Goal: Task Accomplishment & Management: Use online tool/utility

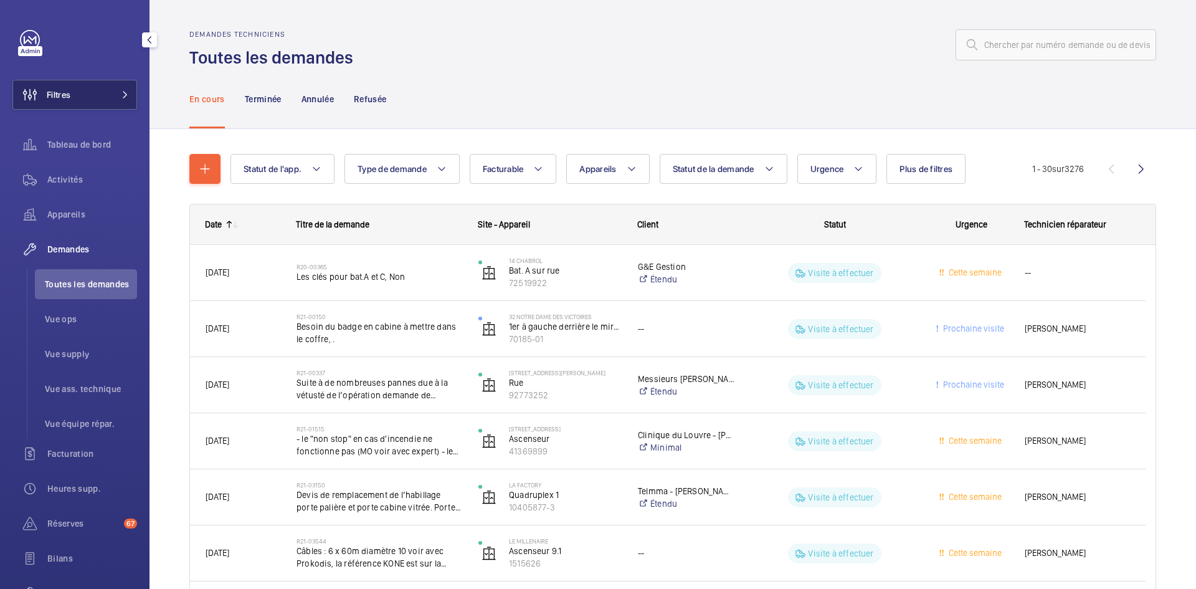
click at [108, 95] on button "Filtres" at bounding box center [74, 95] width 125 height 30
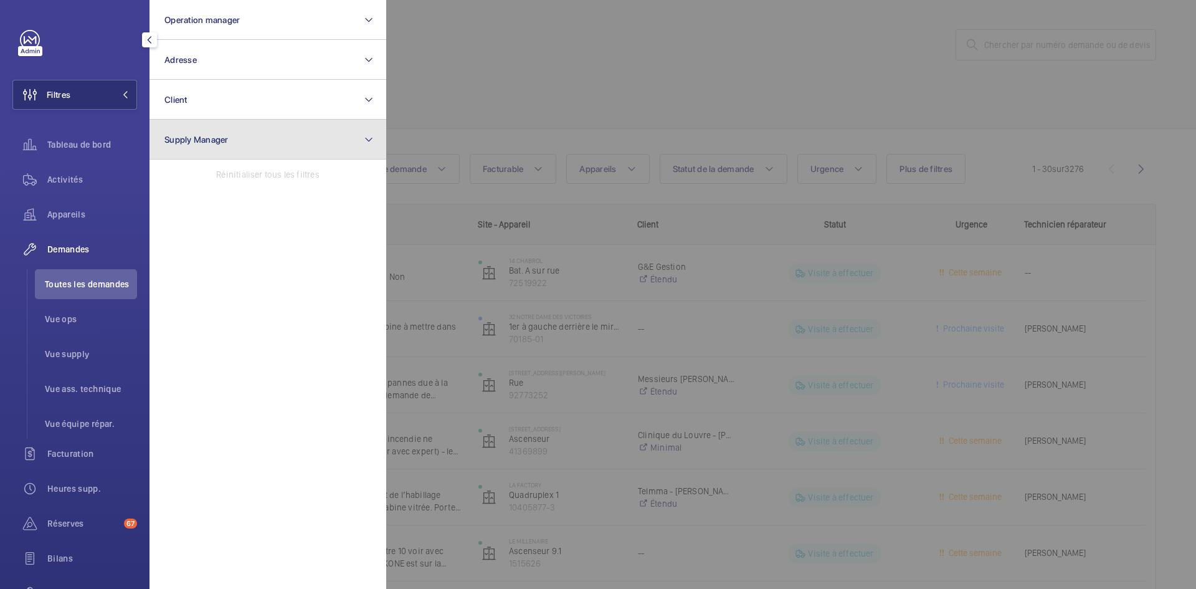
click at [198, 141] on span "Supply Manager" at bounding box center [196, 140] width 64 height 10
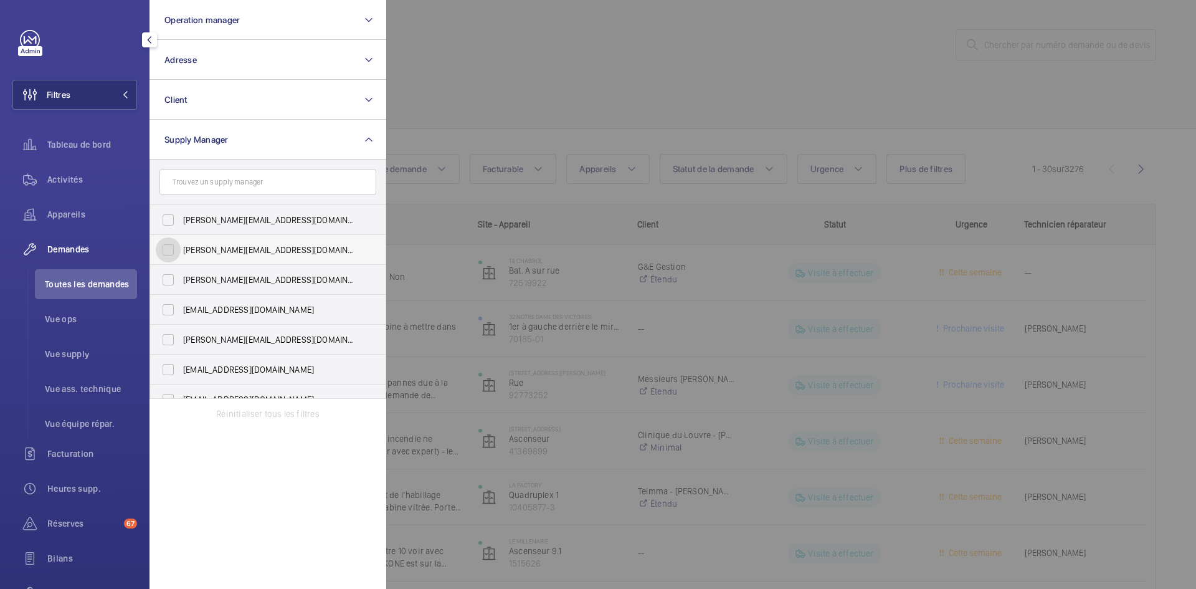
click at [174, 257] on input "[PERSON_NAME][EMAIL_ADDRESS][DOMAIN_NAME]" at bounding box center [168, 249] width 25 height 25
checkbox input "true"
click at [171, 311] on input "[EMAIL_ADDRESS][DOMAIN_NAME]" at bounding box center [168, 309] width 25 height 25
checkbox input "true"
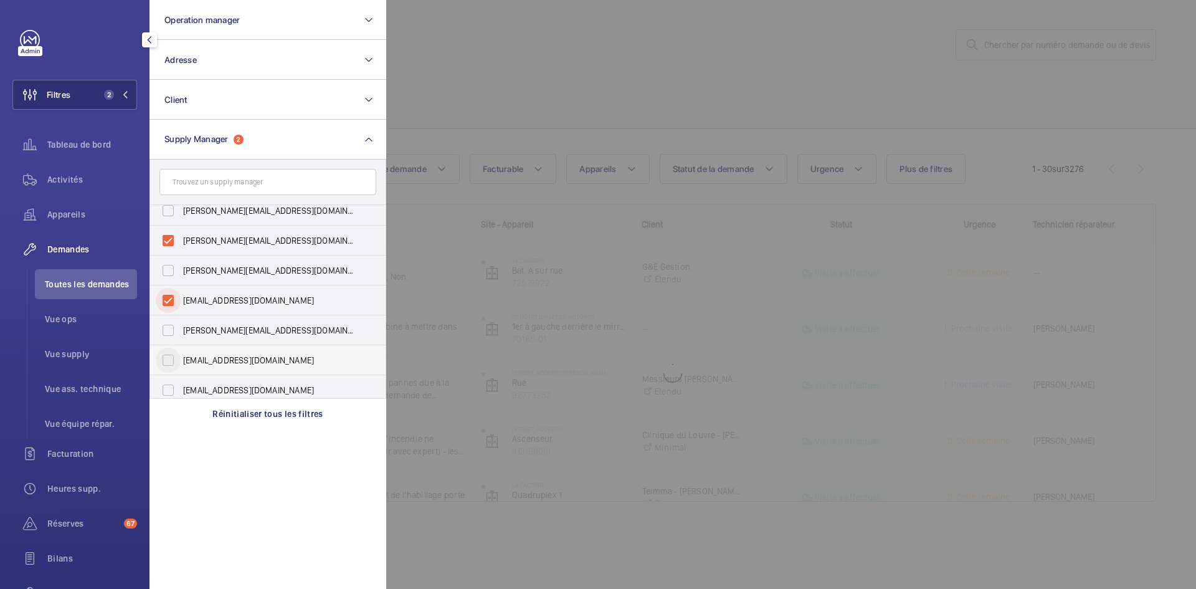
scroll to position [16, 0]
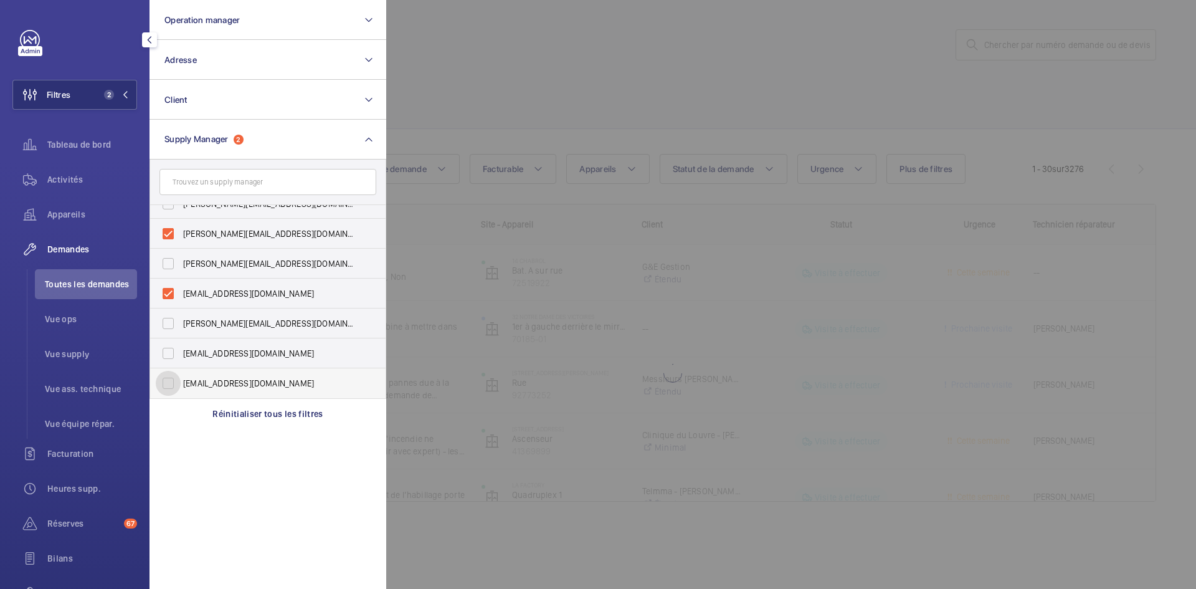
click at [168, 379] on input "[EMAIL_ADDRESS][DOMAIN_NAME]" at bounding box center [168, 383] width 25 height 25
checkbox input "true"
click at [518, 103] on div at bounding box center [984, 294] width 1196 height 589
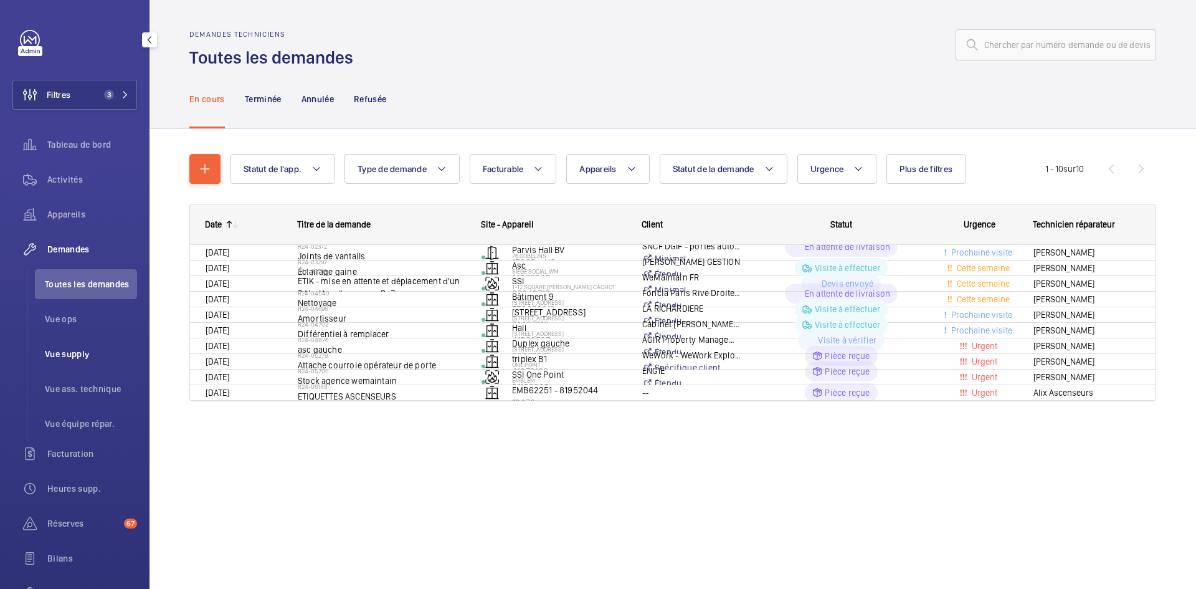
click at [85, 348] on span "Vue supply" at bounding box center [91, 354] width 92 height 12
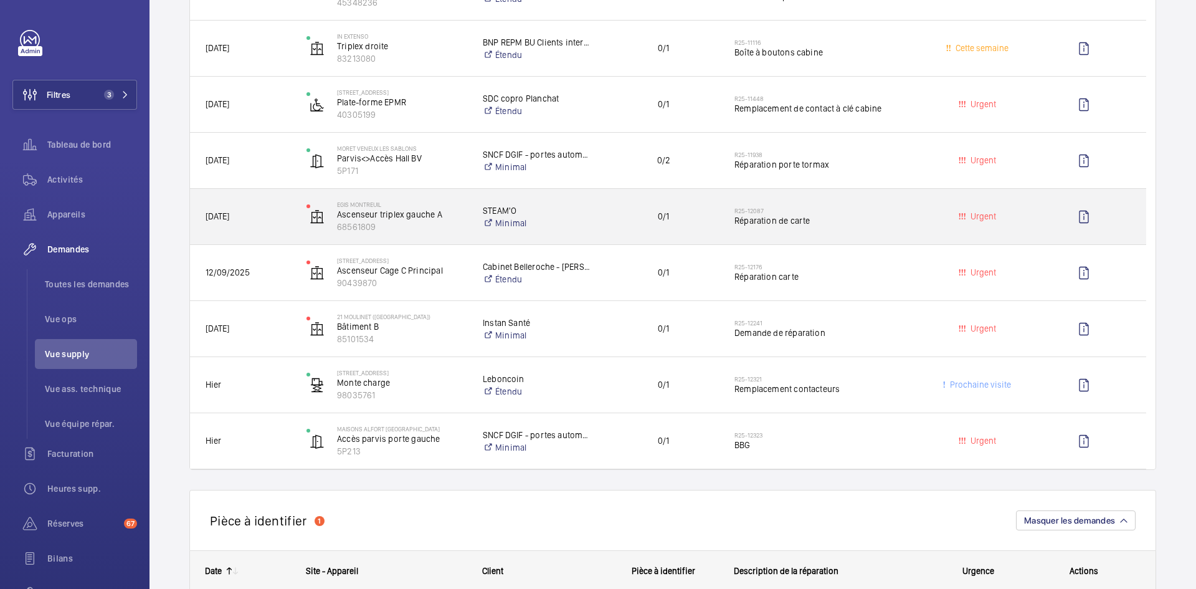
scroll to position [561, 0]
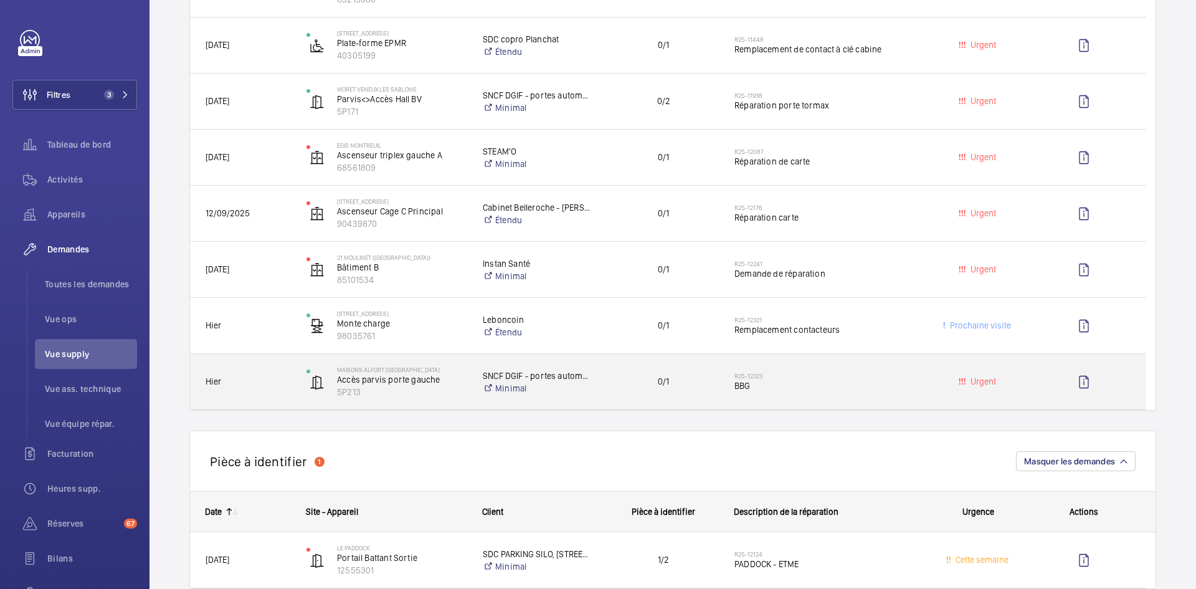
click at [280, 377] on span "Hier" at bounding box center [248, 381] width 85 height 14
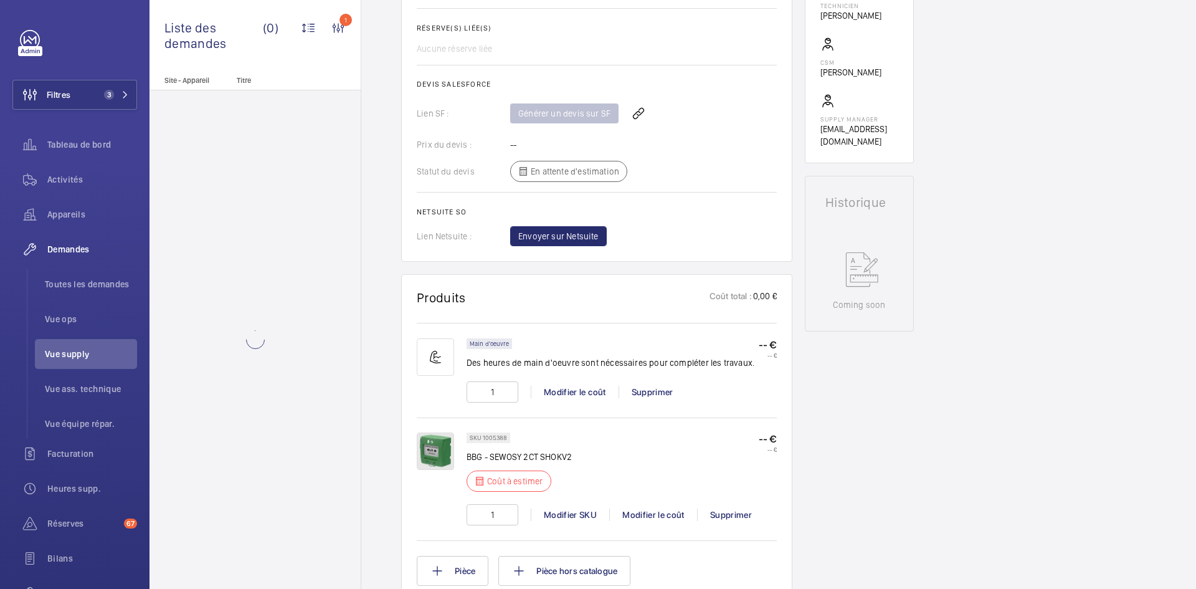
scroll to position [436, 0]
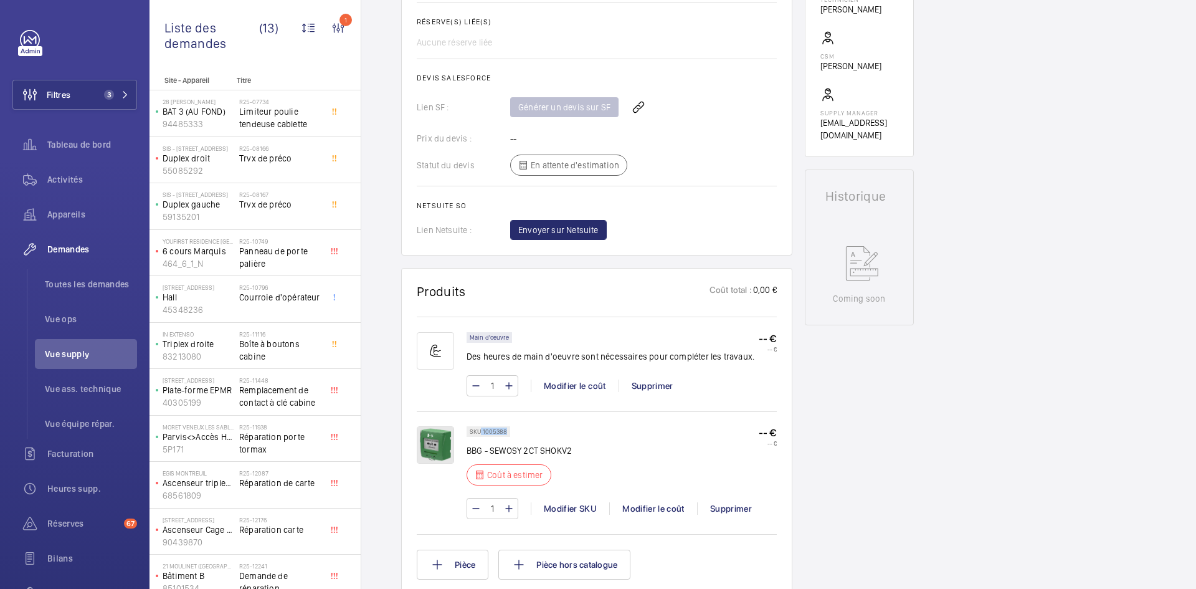
drag, startPoint x: 507, startPoint y: 430, endPoint x: 481, endPoint y: 430, distance: 25.5
click at [481, 430] on div "SKU 1005388" at bounding box center [489, 431] width 44 height 11
copy p "1005388"
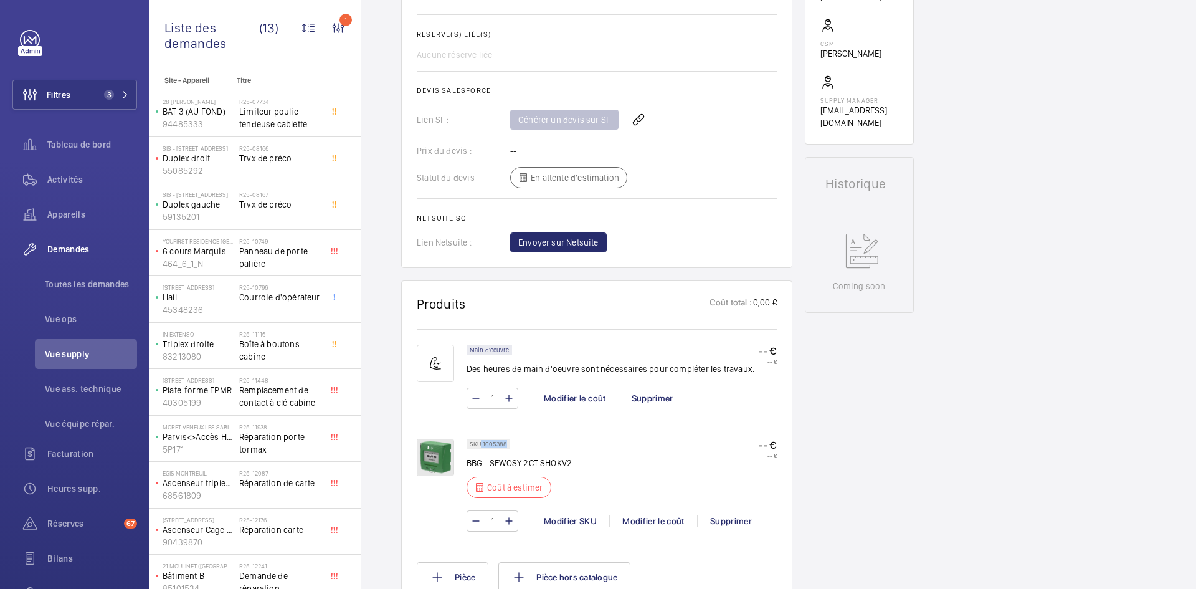
scroll to position [461, 0]
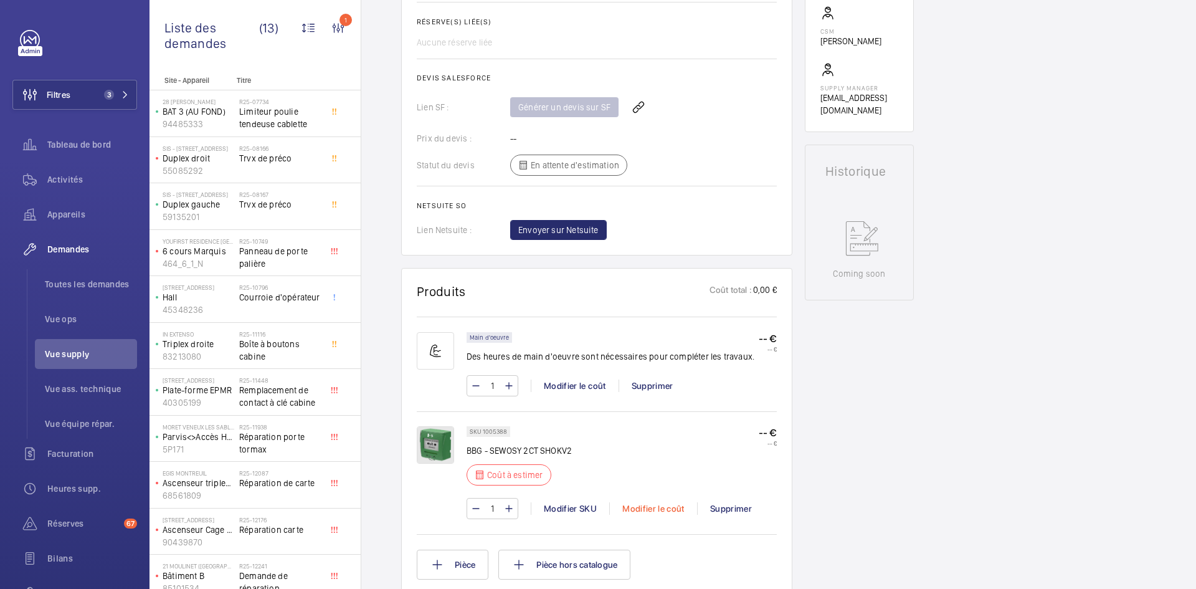
click at [669, 508] on div "Modifier le coût" at bounding box center [653, 508] width 88 height 12
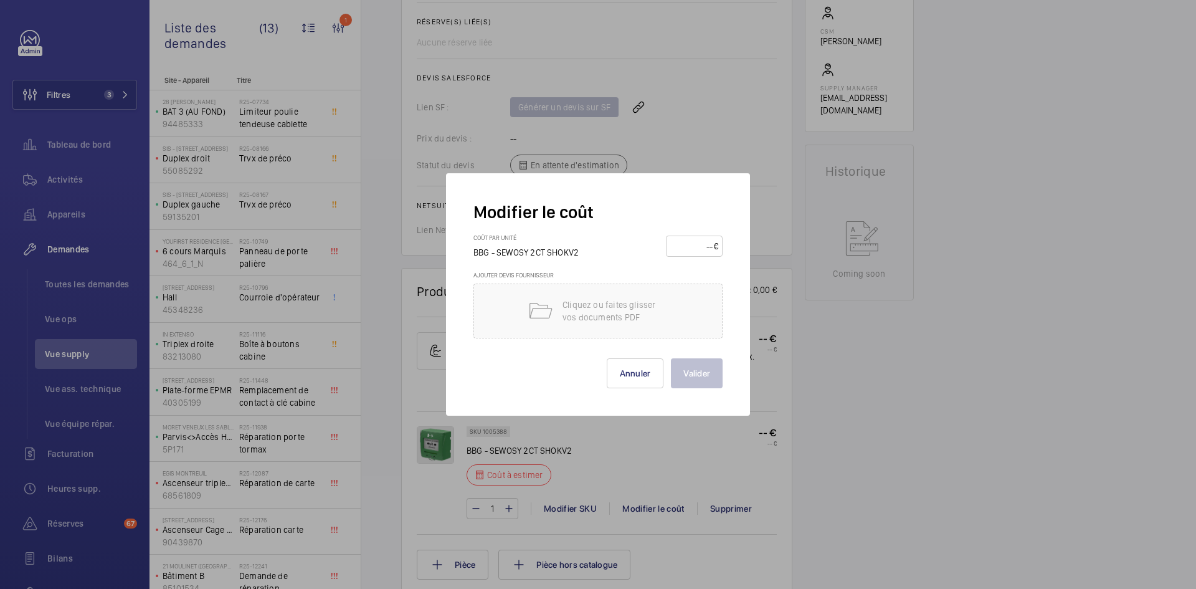
click at [696, 244] on input "number" at bounding box center [692, 246] width 44 height 20
type input "40"
click at [691, 373] on button "Valider" at bounding box center [697, 373] width 52 height 30
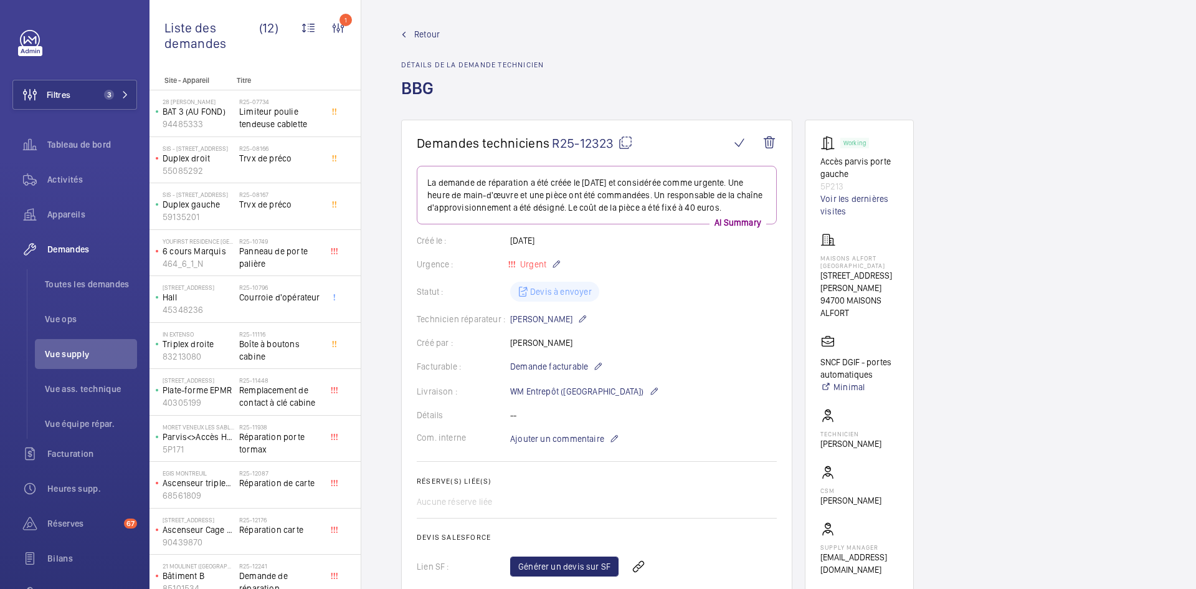
scroll to position [0, 0]
click at [414, 31] on span "Retour" at bounding box center [427, 36] width 26 height 12
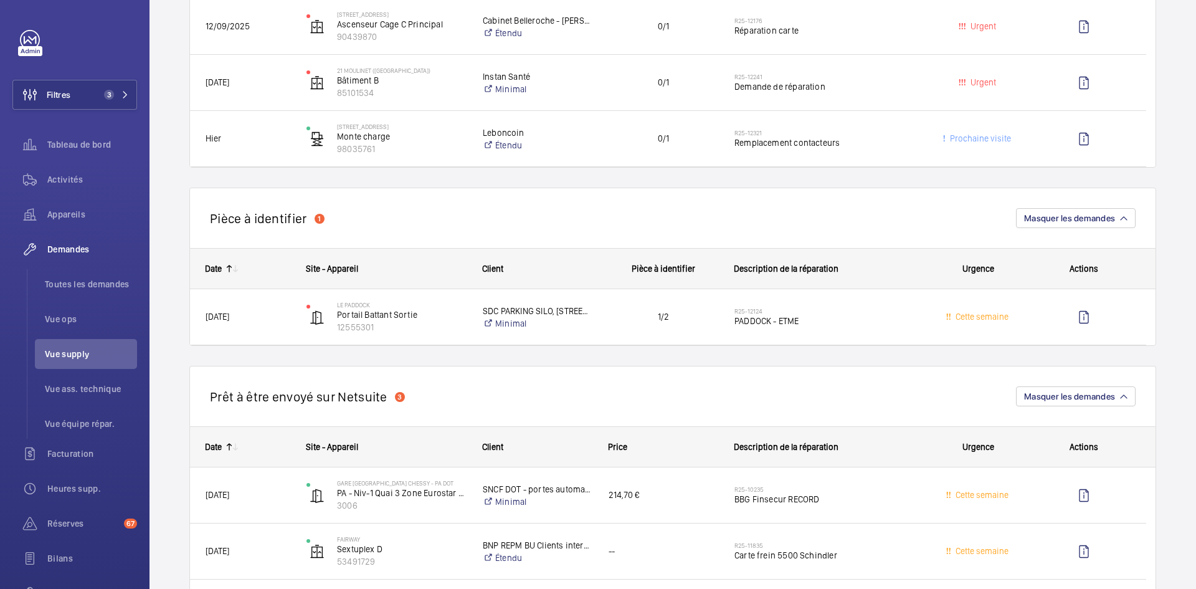
scroll to position [685, 0]
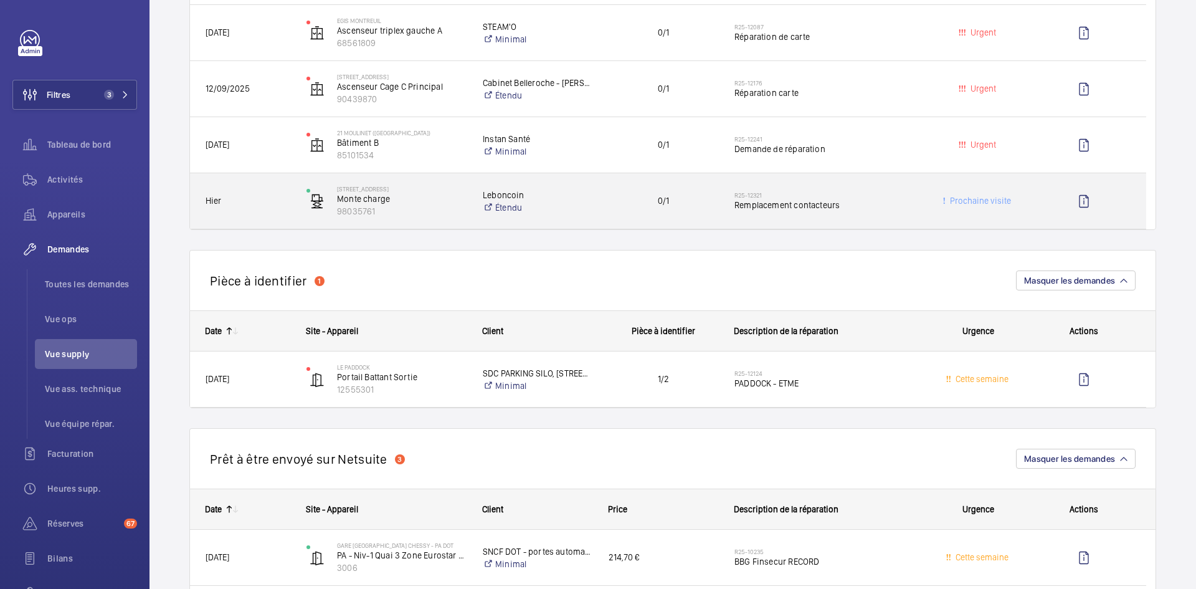
click at [277, 203] on span "Hier" at bounding box center [248, 201] width 85 height 14
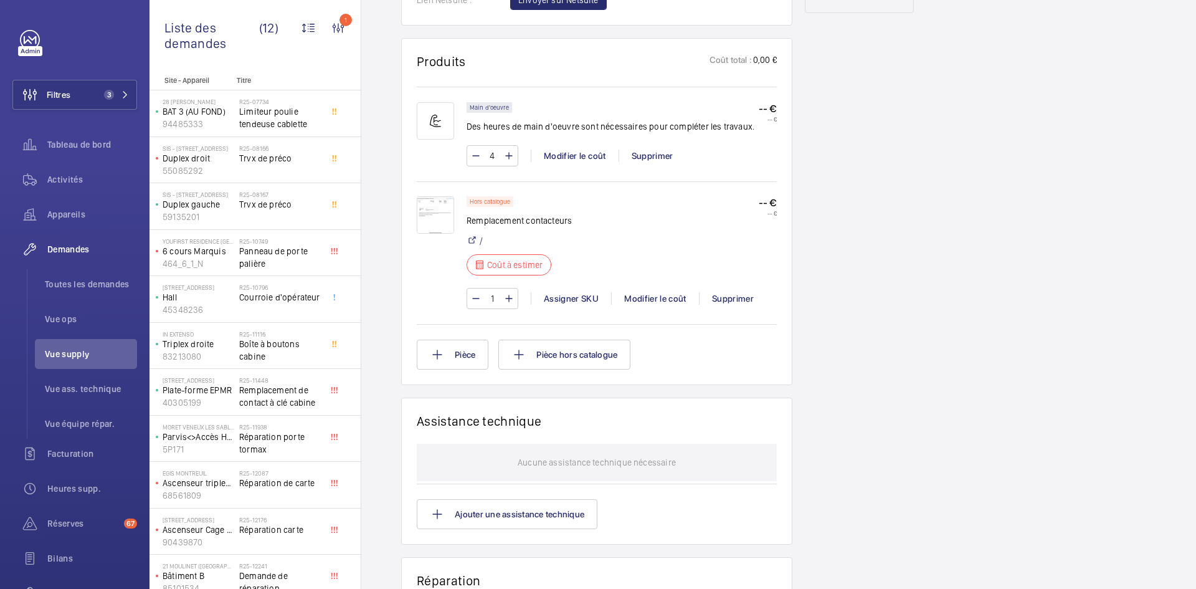
scroll to position [710, 0]
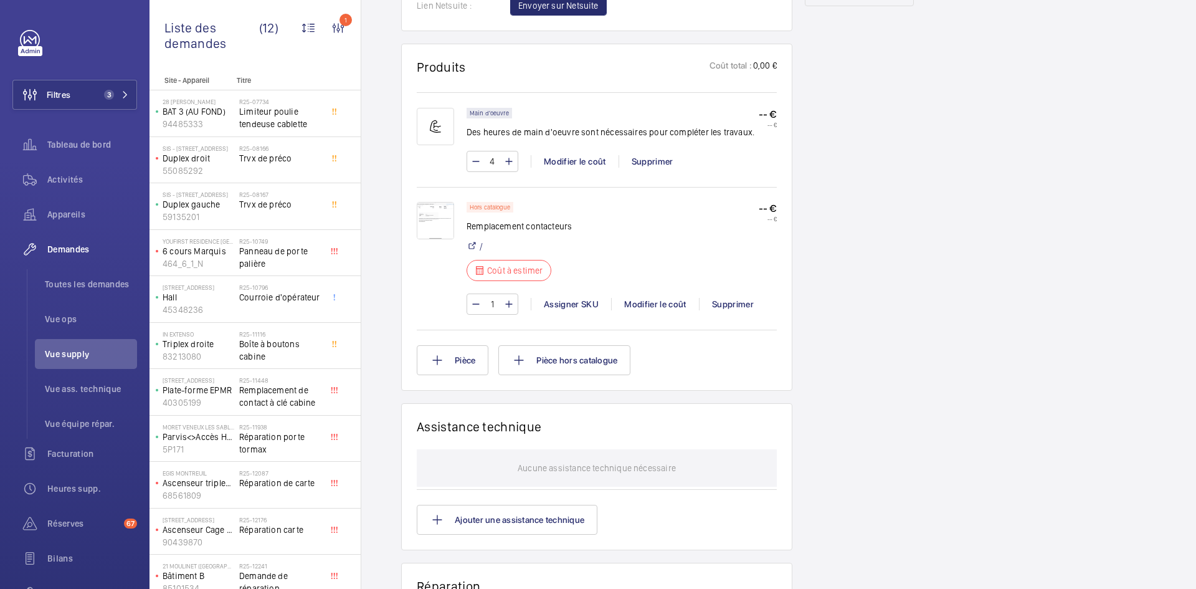
click at [448, 221] on img at bounding box center [435, 220] width 37 height 37
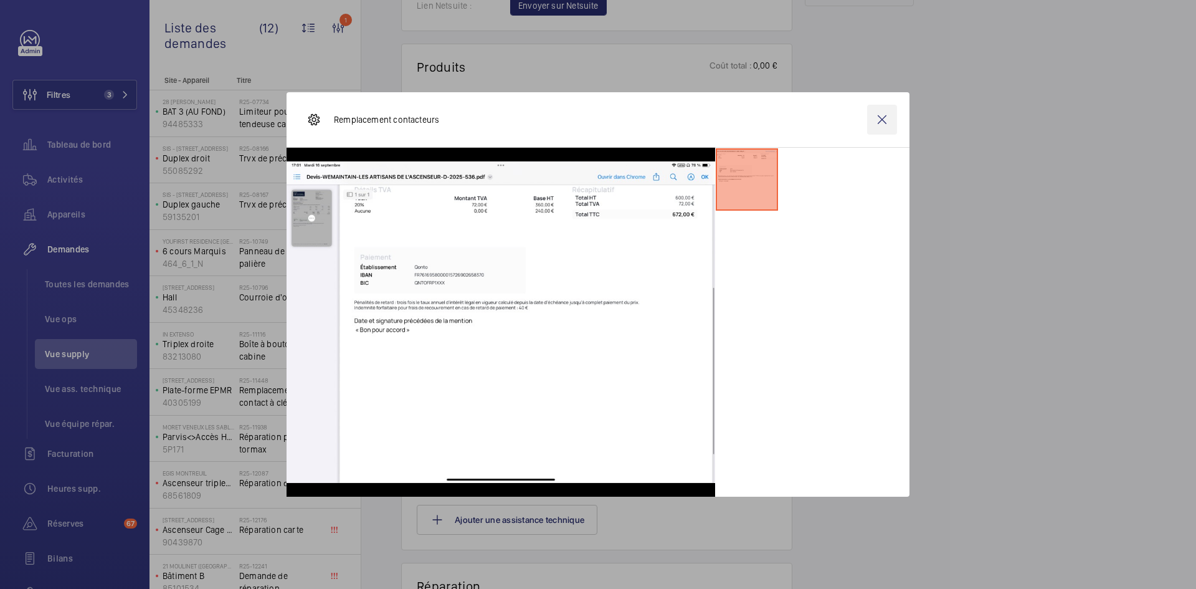
click at [875, 118] on wm-front-icon-button at bounding box center [882, 120] width 30 height 30
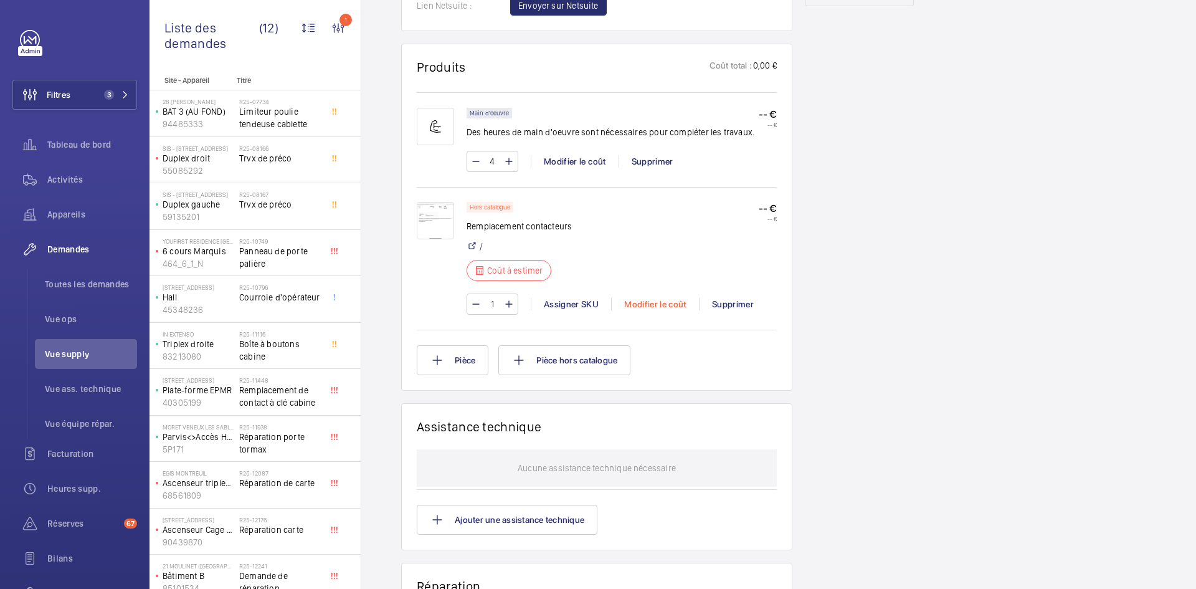
click at [676, 302] on div "Modifier le coût" at bounding box center [655, 304] width 88 height 12
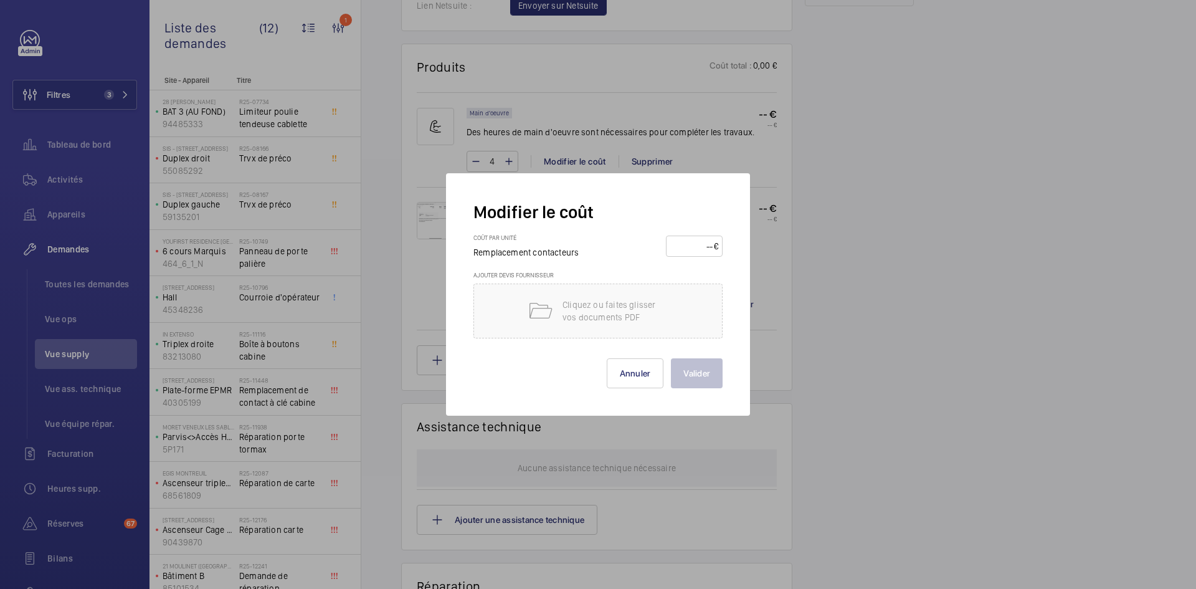
click at [701, 249] on input "number" at bounding box center [692, 246] width 44 height 20
type input "672"
click at [686, 369] on button "Valider" at bounding box center [697, 373] width 52 height 30
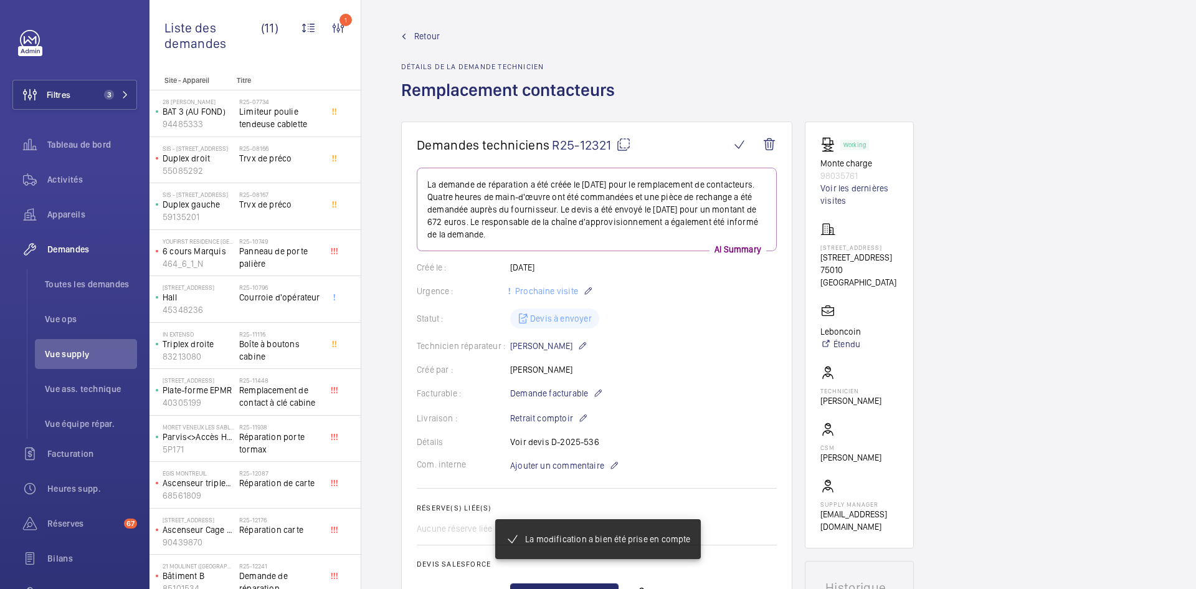
click at [428, 32] on span "Retour" at bounding box center [427, 36] width 26 height 12
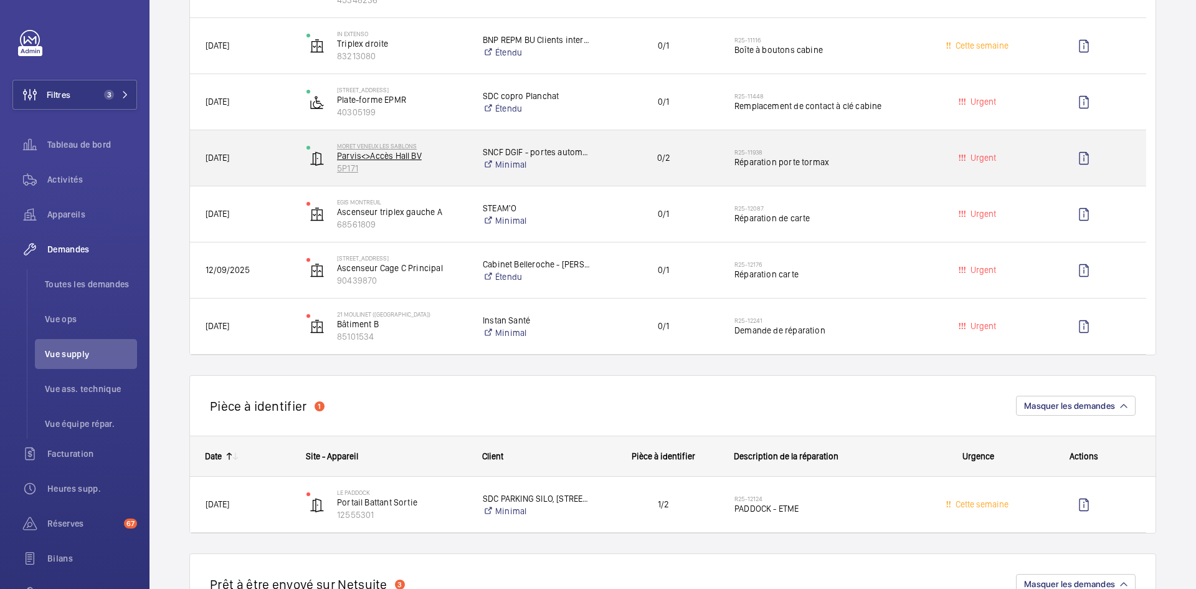
scroll to position [561, 0]
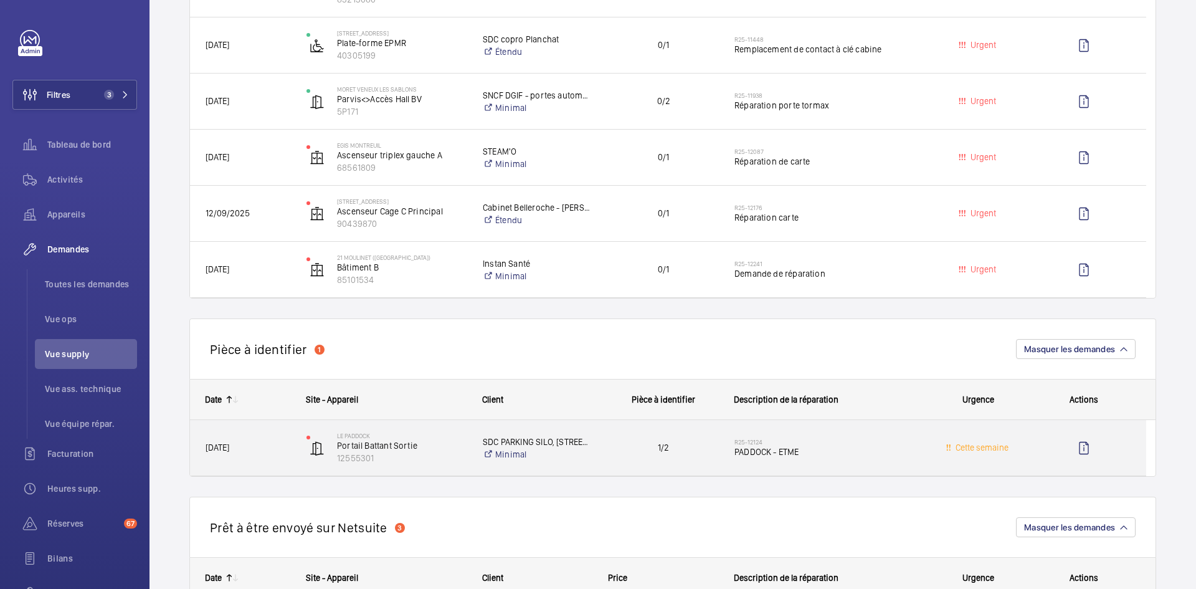
click at [270, 454] on span "[DATE]" at bounding box center [248, 447] width 85 height 14
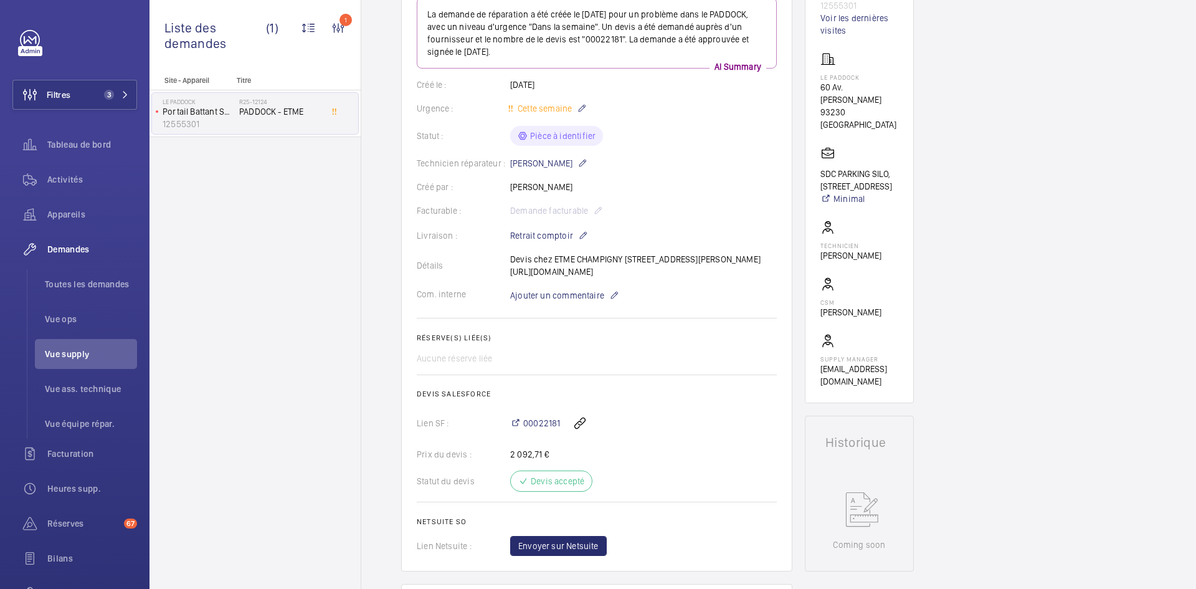
scroll to position [187, 0]
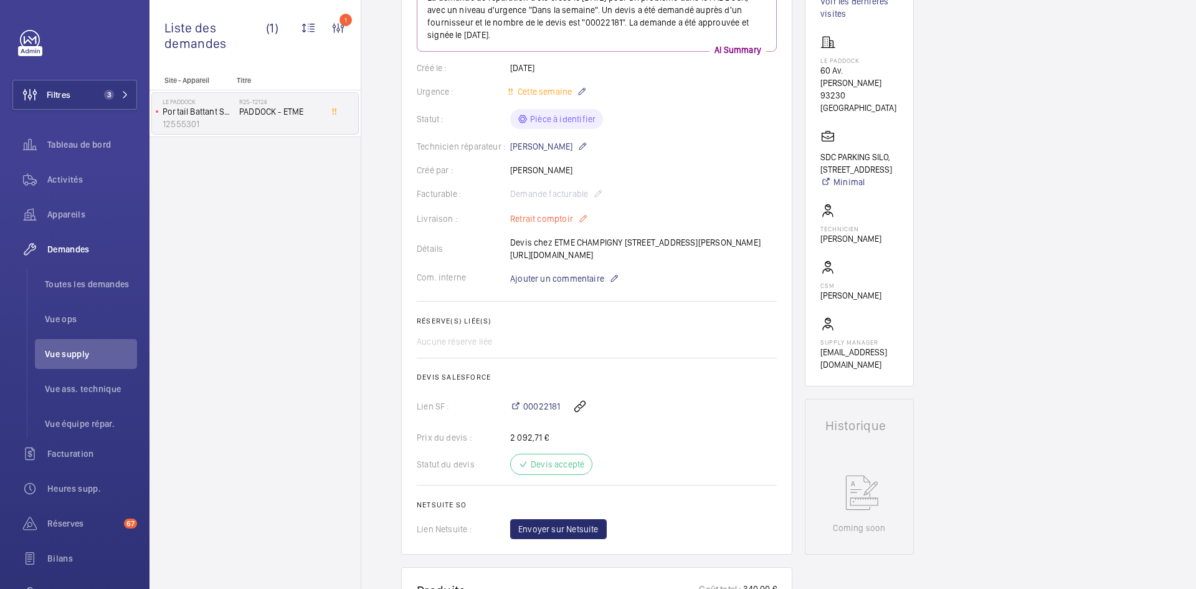
click at [584, 218] on mat-icon at bounding box center [583, 218] width 10 height 15
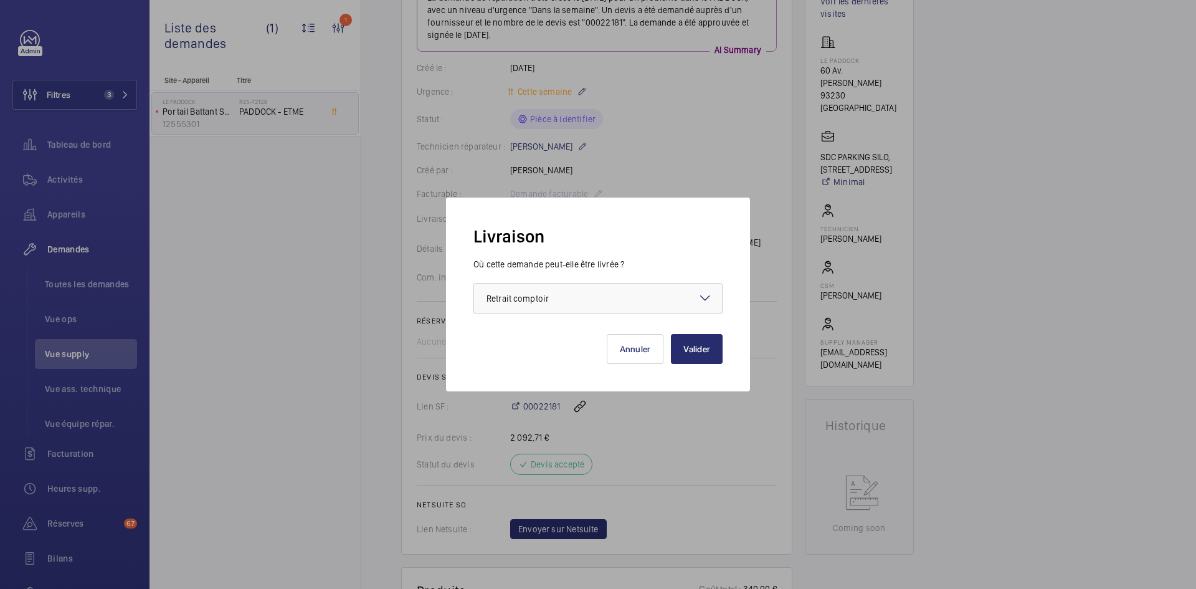
click at [703, 291] on mat-icon at bounding box center [705, 297] width 15 height 15
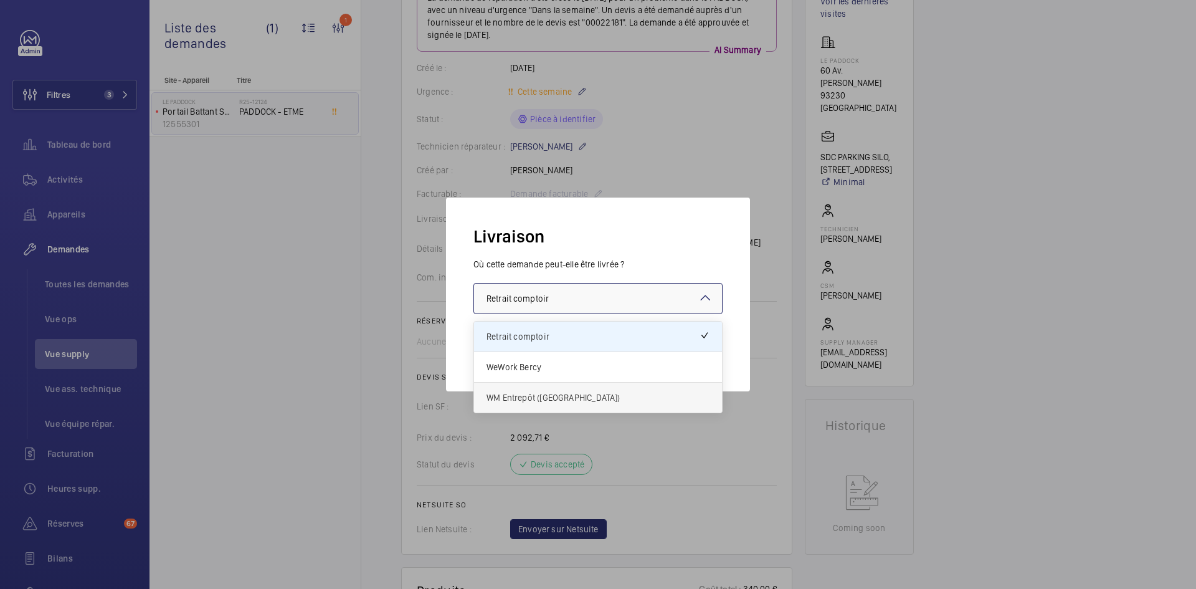
click at [541, 399] on span "WM Entrepôt ([GEOGRAPHIC_DATA])" at bounding box center [597, 397] width 223 height 12
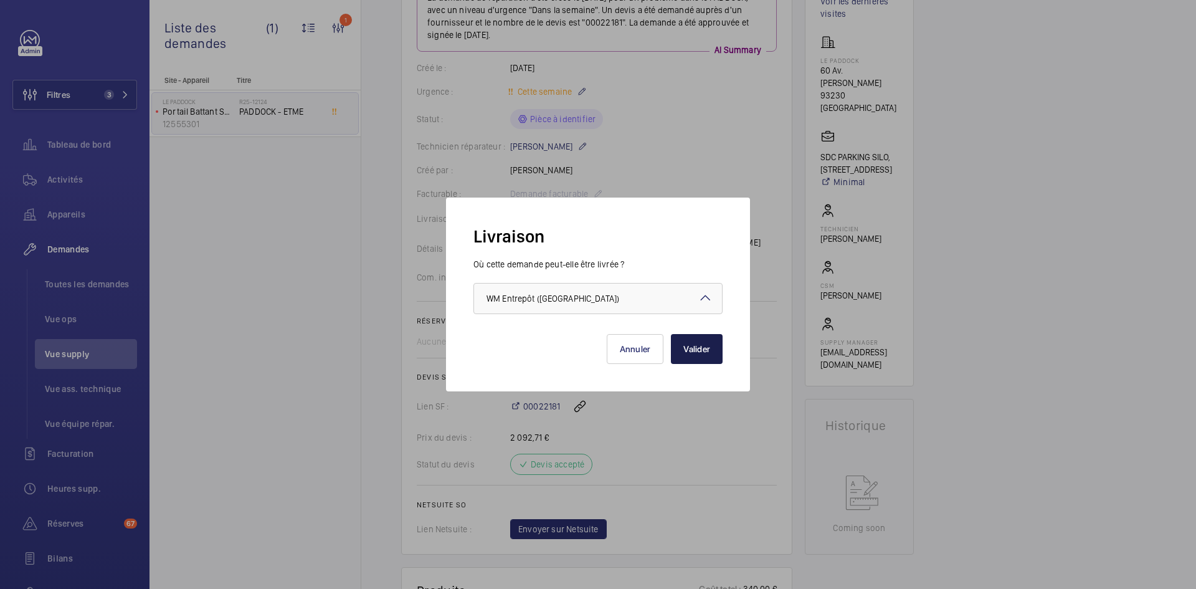
click at [686, 344] on button "Valider" at bounding box center [697, 349] width 52 height 30
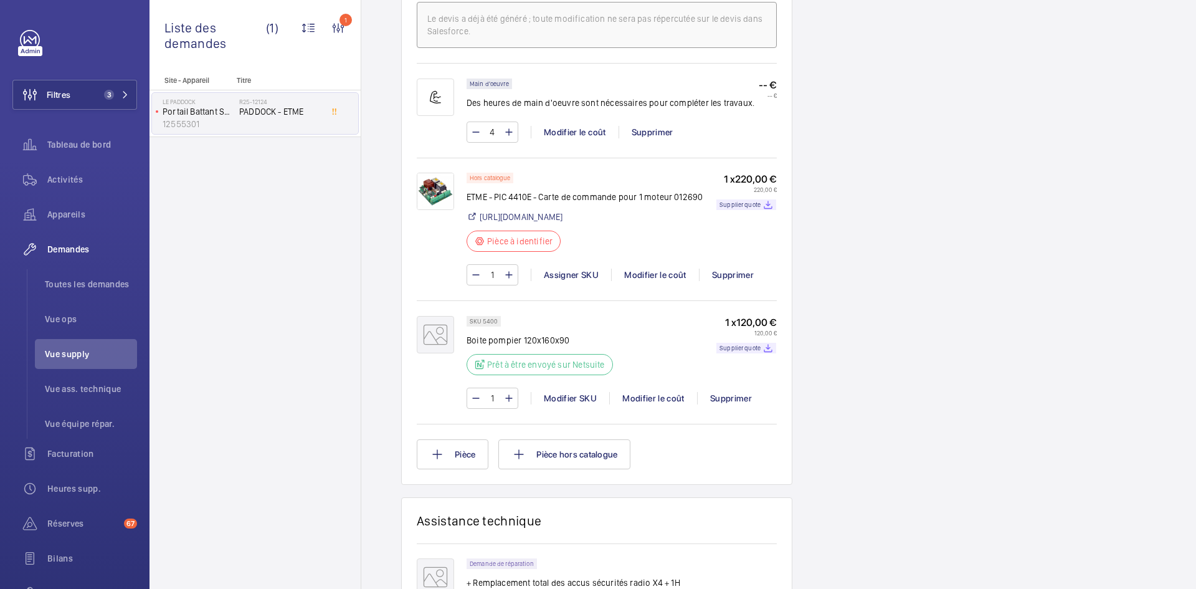
scroll to position [835, 0]
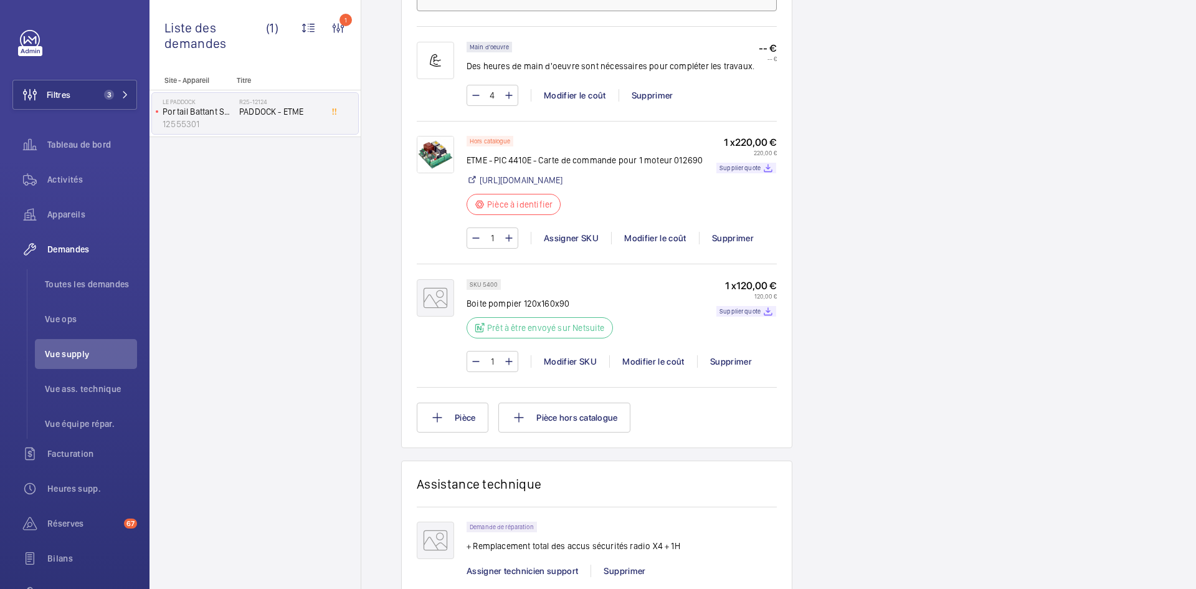
click at [437, 173] on img at bounding box center [435, 154] width 37 height 37
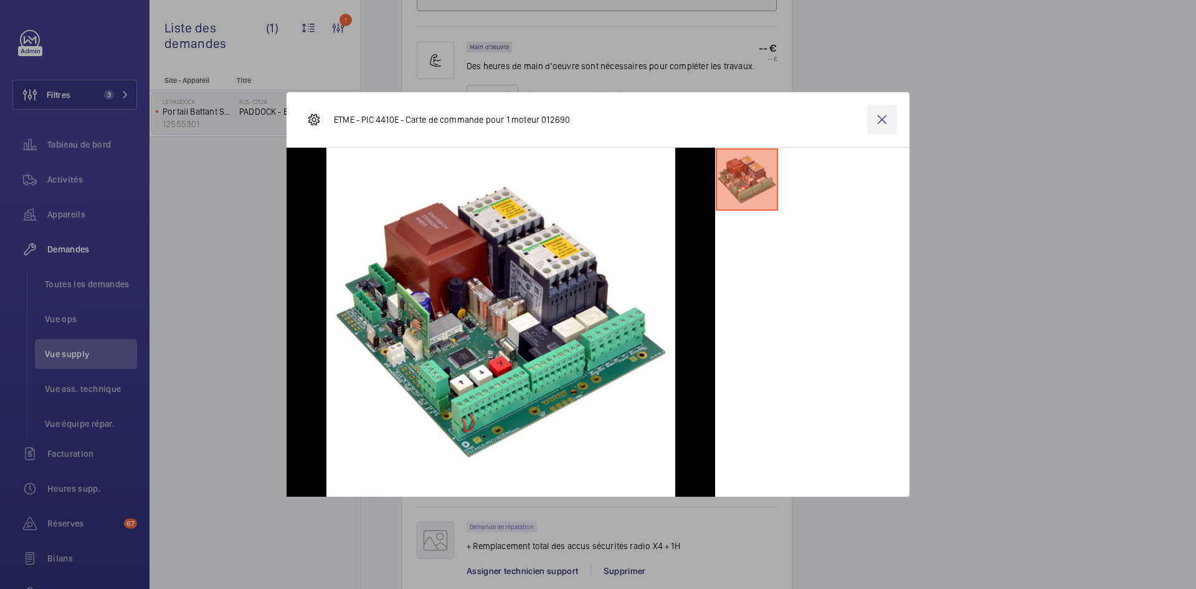
click at [886, 114] on wm-front-icon-button at bounding box center [882, 120] width 30 height 30
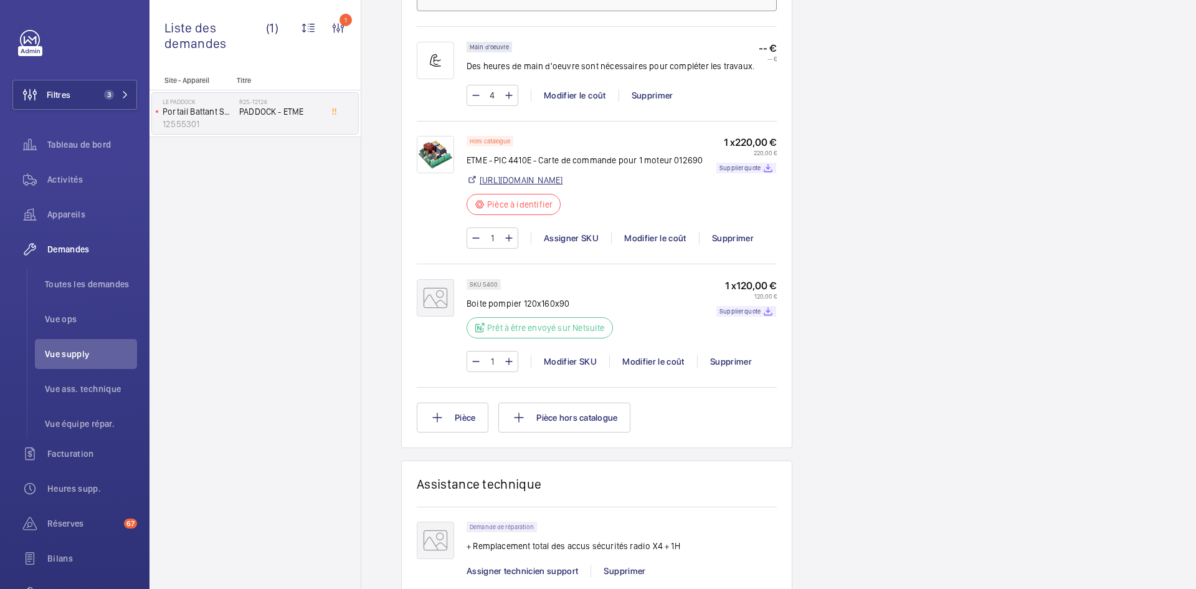
click at [562, 186] on link "[URL][DOMAIN_NAME]" at bounding box center [521, 180] width 83 height 12
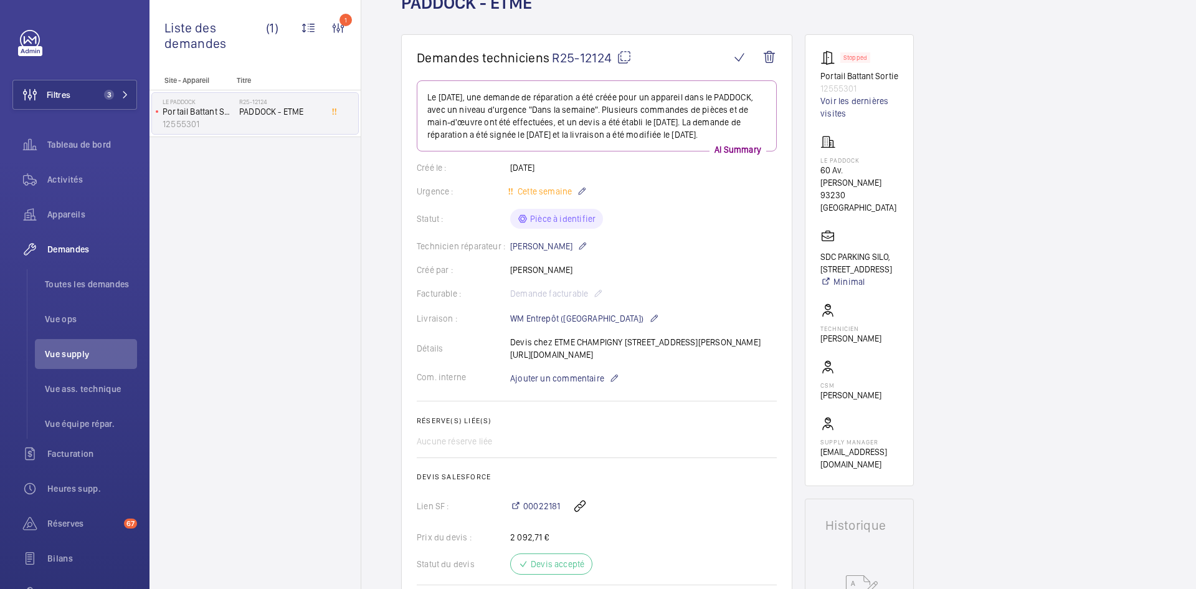
scroll to position [212, 0]
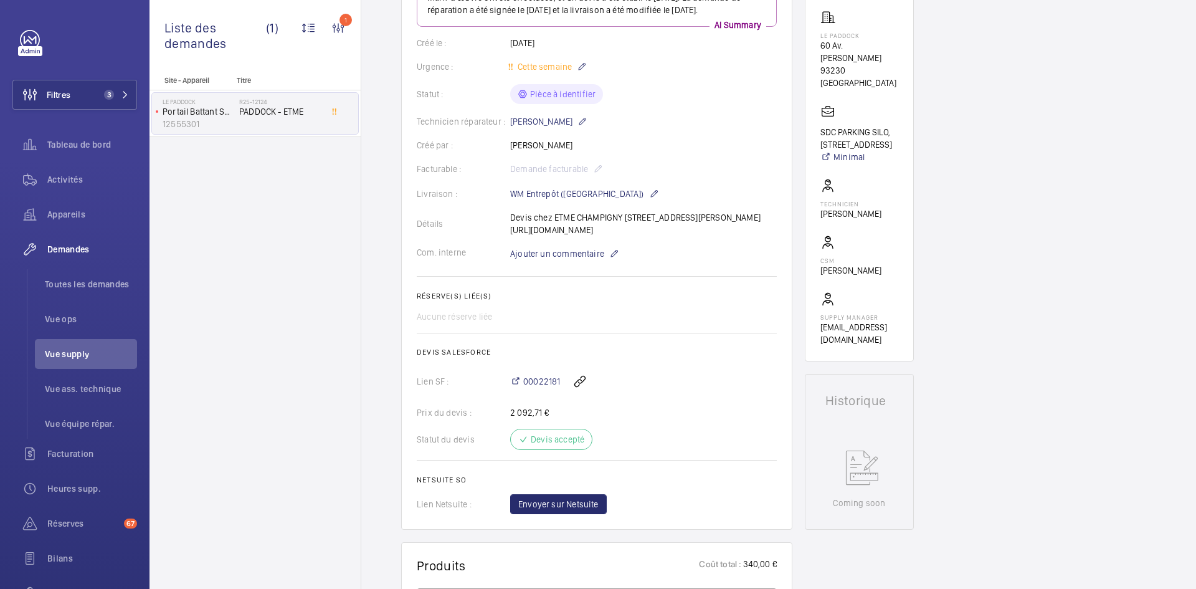
drag, startPoint x: 508, startPoint y: 255, endPoint x: 550, endPoint y: 265, distance: 42.8
click at [550, 236] on div "[PERSON_NAME] chez ETME CHAMPIGNY [STREET_ADDRESS][PERSON_NAME] [URL][DOMAIN_NA…" at bounding box center [597, 223] width 360 height 25
click at [572, 236] on div "[PERSON_NAME] chez ETME CHAMPIGNY [STREET_ADDRESS][PERSON_NAME] [URL][DOMAIN_NA…" at bounding box center [597, 223] width 360 height 25
drag, startPoint x: 574, startPoint y: 270, endPoint x: 508, endPoint y: 259, distance: 66.9
click at [508, 236] on div "[PERSON_NAME] chez ETME CHAMPIGNY [STREET_ADDRESS][PERSON_NAME] [URL][DOMAIN_NA…" at bounding box center [597, 223] width 360 height 25
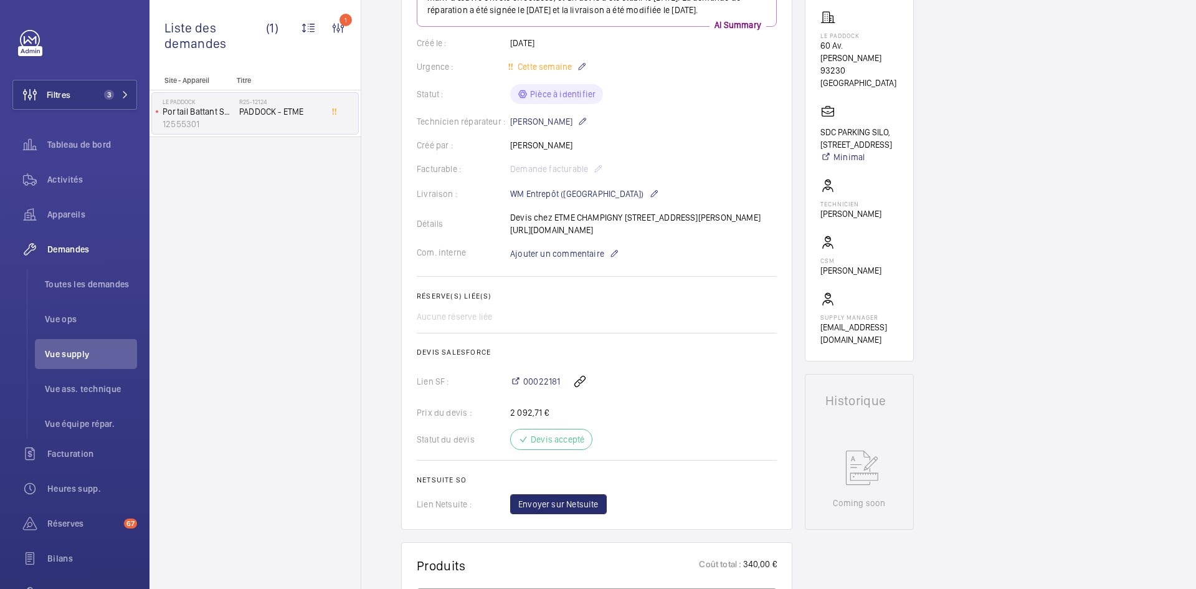
copy p "[URL][DOMAIN_NAME]"
click at [712, 323] on div "Aucune réserve liée" at bounding box center [597, 316] width 360 height 12
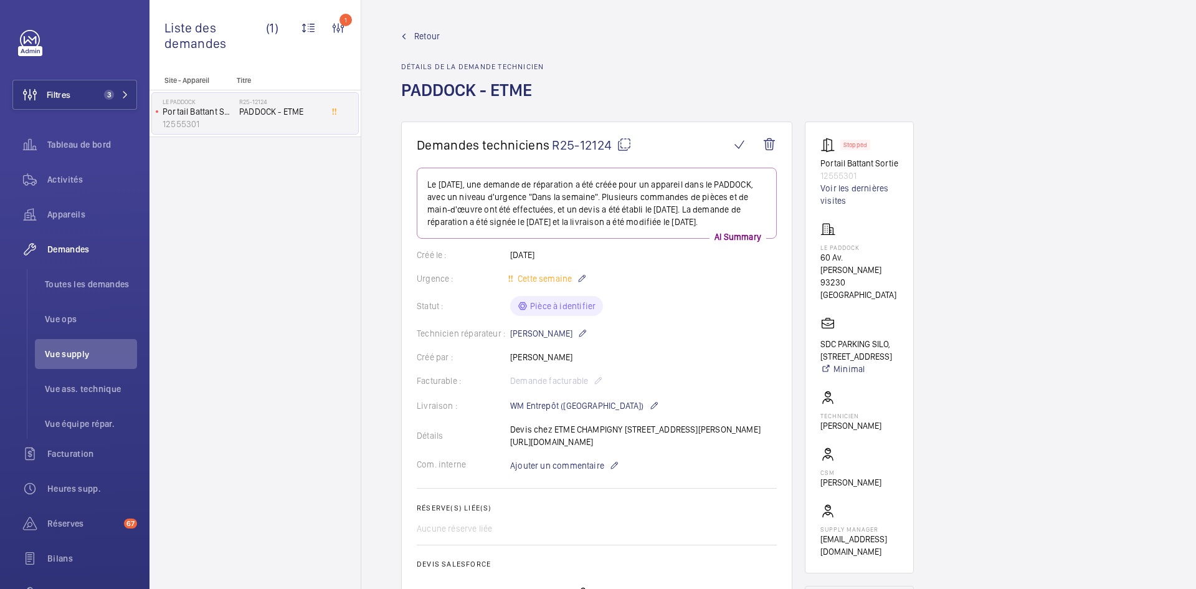
click at [628, 143] on mat-icon at bounding box center [624, 144] width 15 height 15
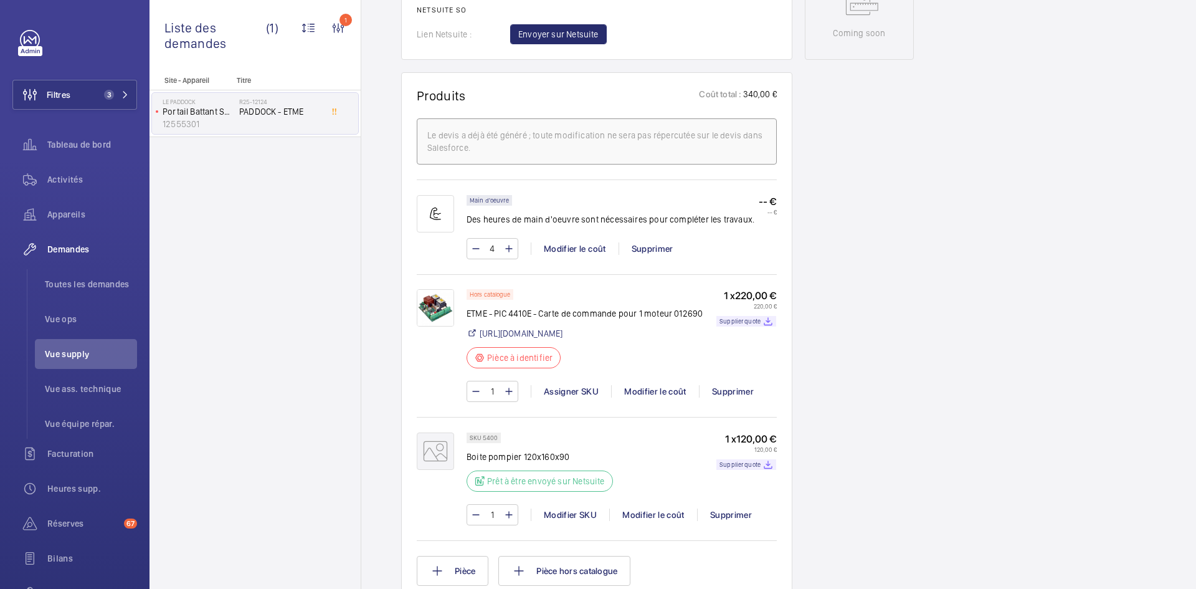
scroll to position [685, 0]
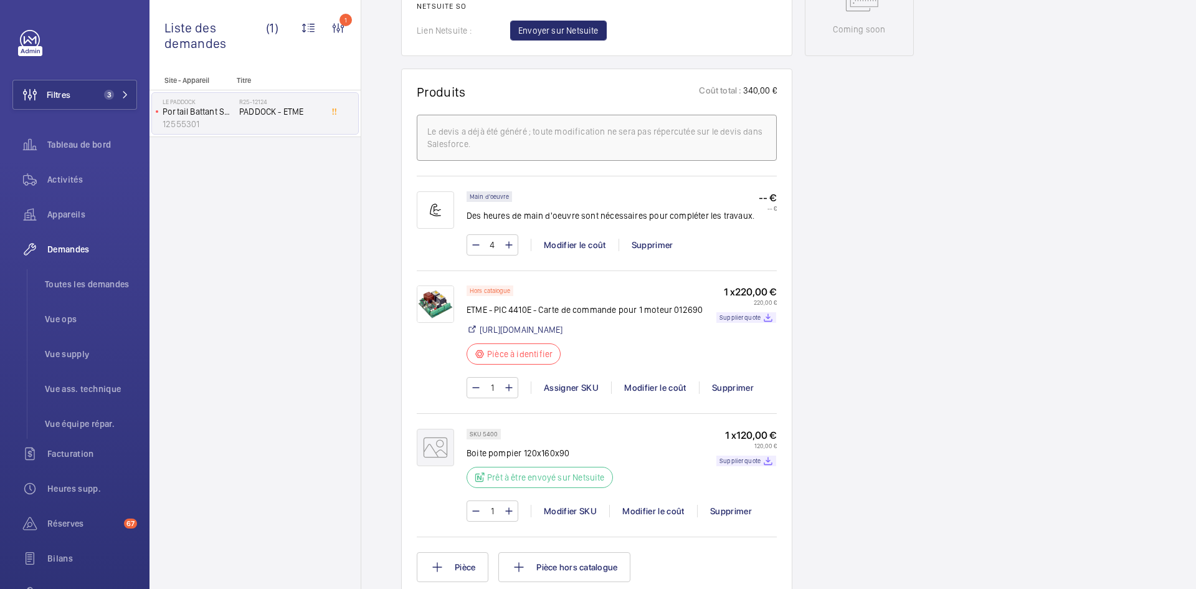
click at [433, 323] on img at bounding box center [435, 303] width 37 height 37
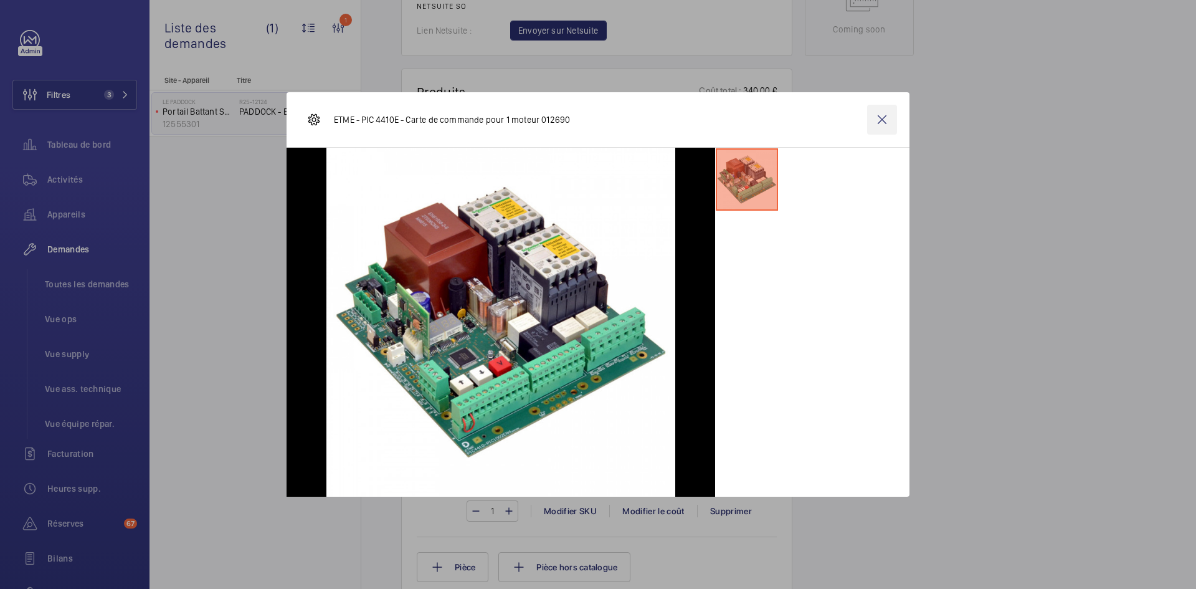
click at [888, 127] on wm-front-icon-button at bounding box center [882, 120] width 30 height 30
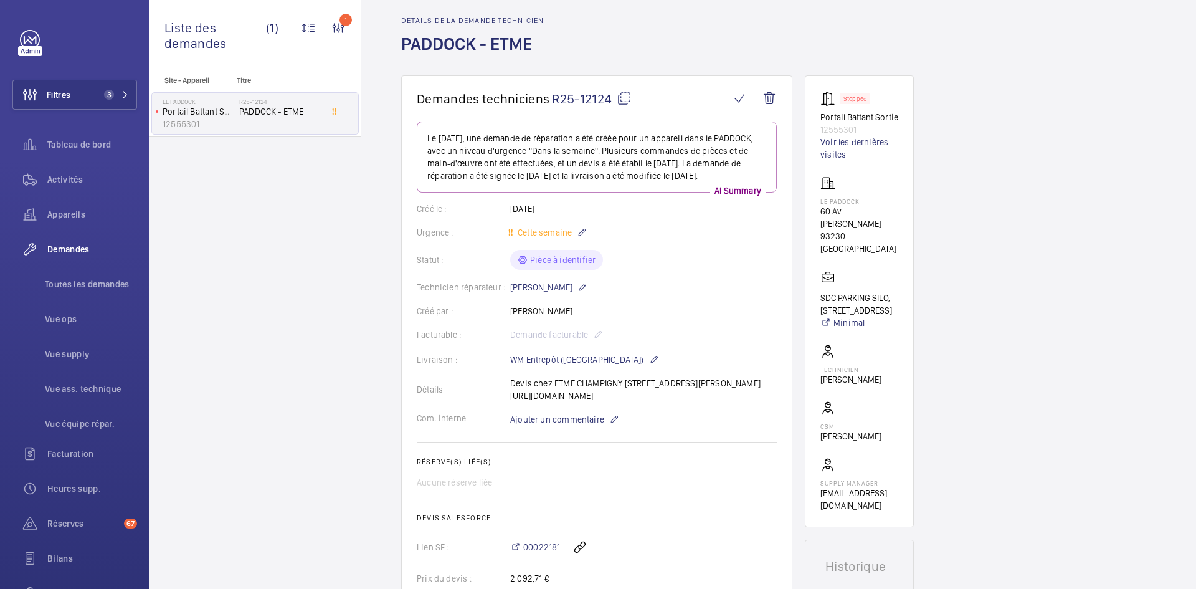
scroll to position [0, 0]
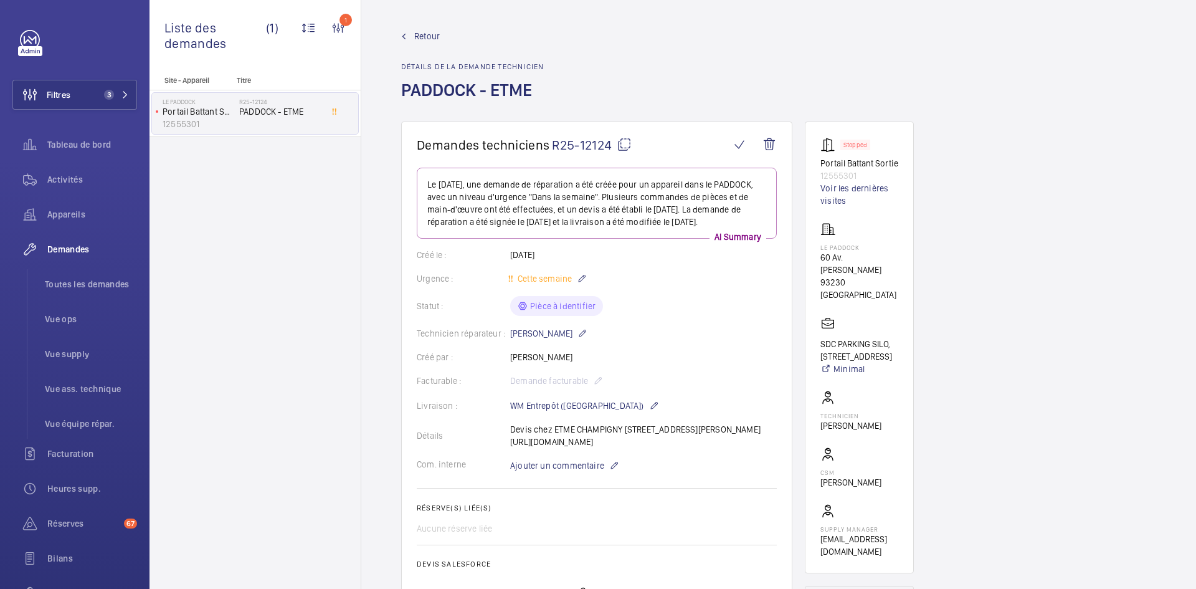
click at [626, 143] on mat-icon at bounding box center [624, 144] width 15 height 15
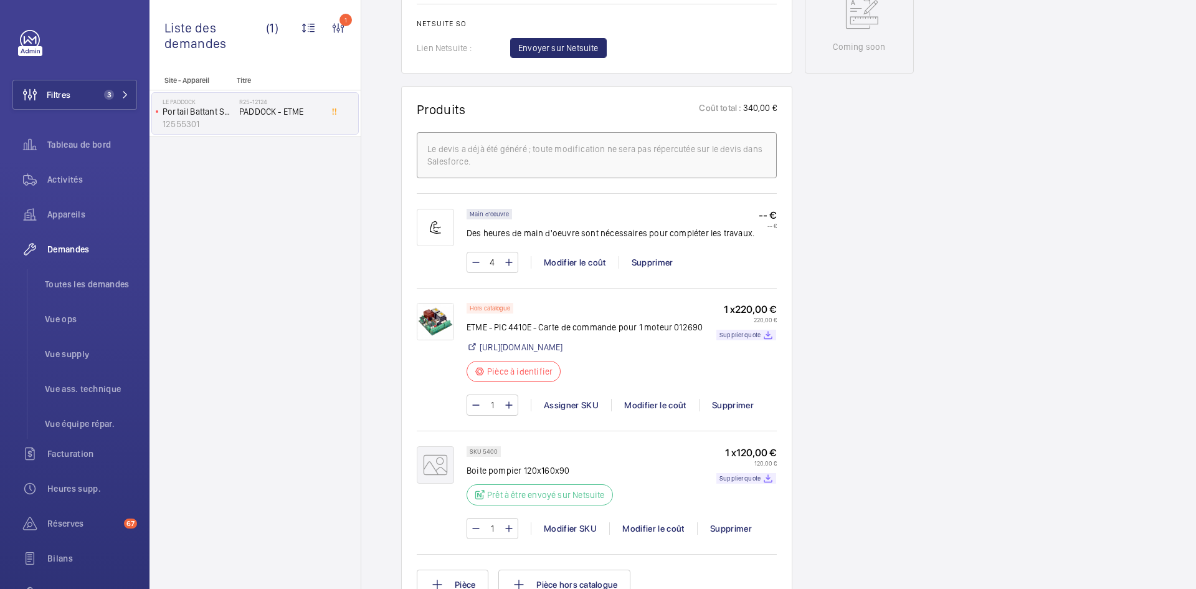
scroll to position [685, 0]
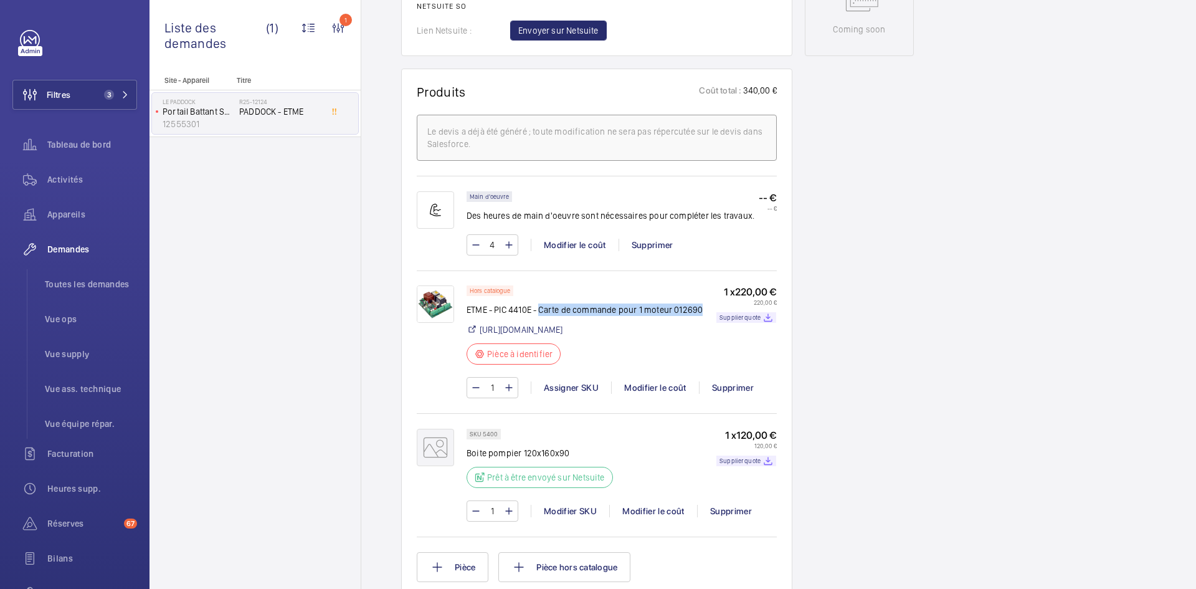
drag, startPoint x: 540, startPoint y: 350, endPoint x: 701, endPoint y: 361, distance: 161.0
click at [701, 316] on p "ETME - PIC 4410E - Carte de commande pour 1 moteur 012690" at bounding box center [585, 309] width 236 height 12
copy p "Carte de commande pour 1 moteur 012690"
drag, startPoint x: 531, startPoint y: 353, endPoint x: 495, endPoint y: 355, distance: 35.6
click at [495, 316] on p "ETME - PIC 4410E - Carte de commande pour 1 moteur 012690" at bounding box center [585, 309] width 236 height 12
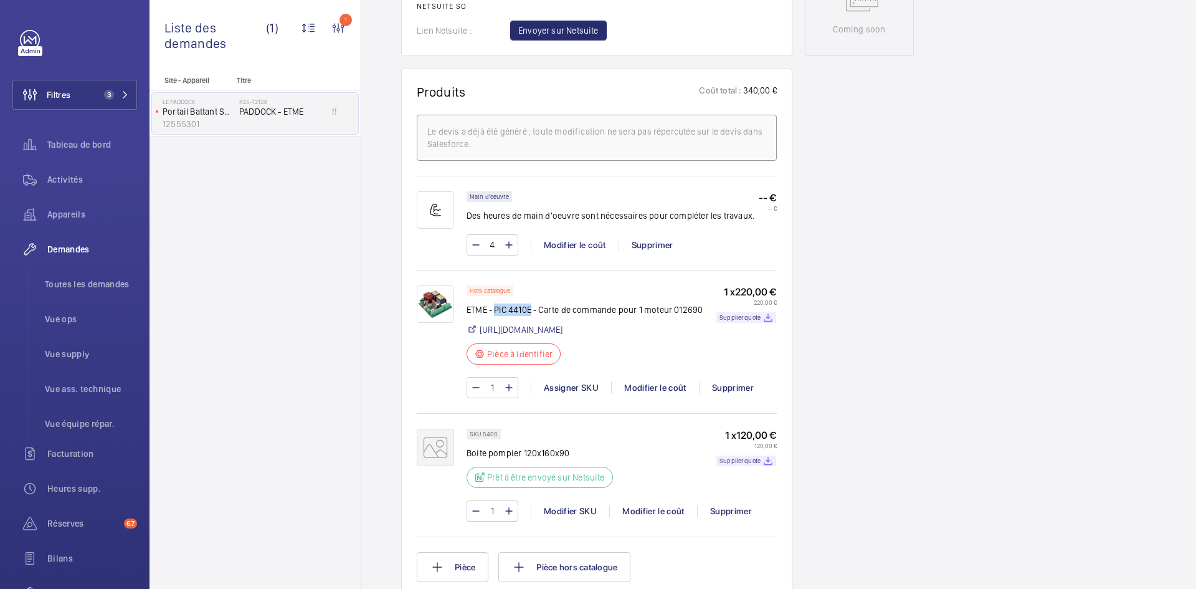
copy p "PIC 4410E"
click at [569, 394] on div "Assigner SKU" at bounding box center [571, 387] width 80 height 12
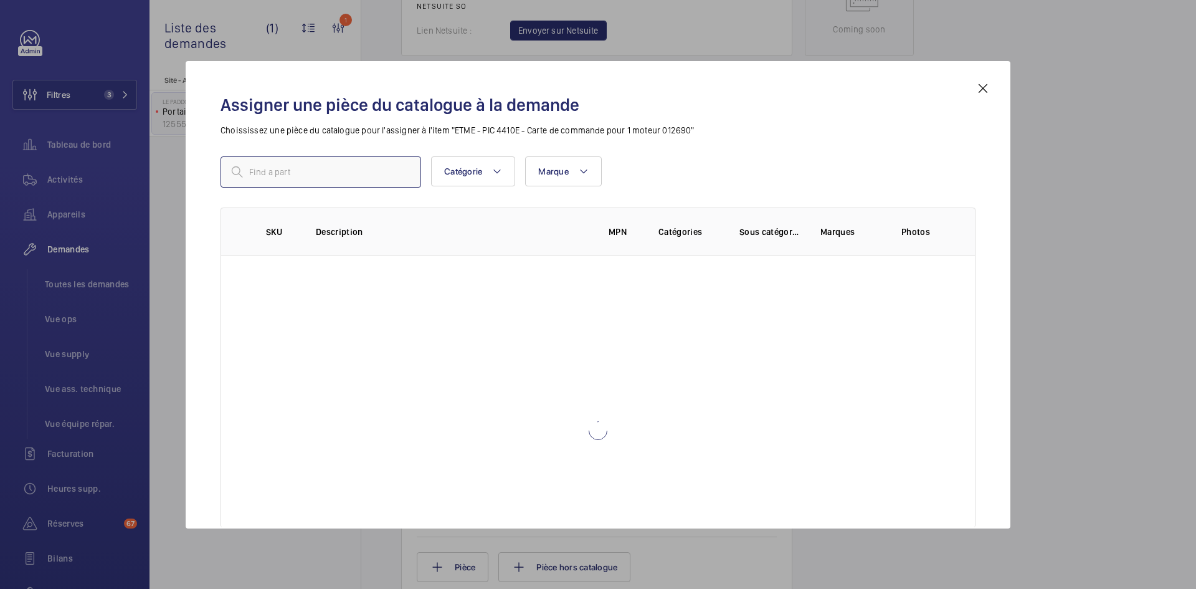
click at [338, 173] on input "text" at bounding box center [320, 171] width 201 height 31
paste input "1010289"
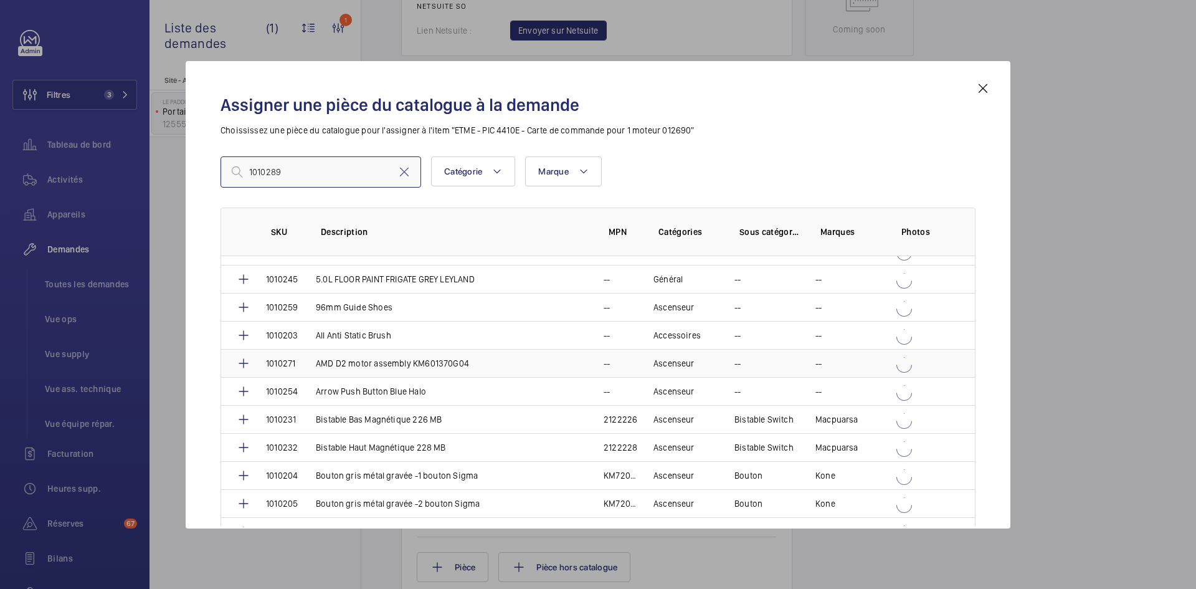
scroll to position [311, 0]
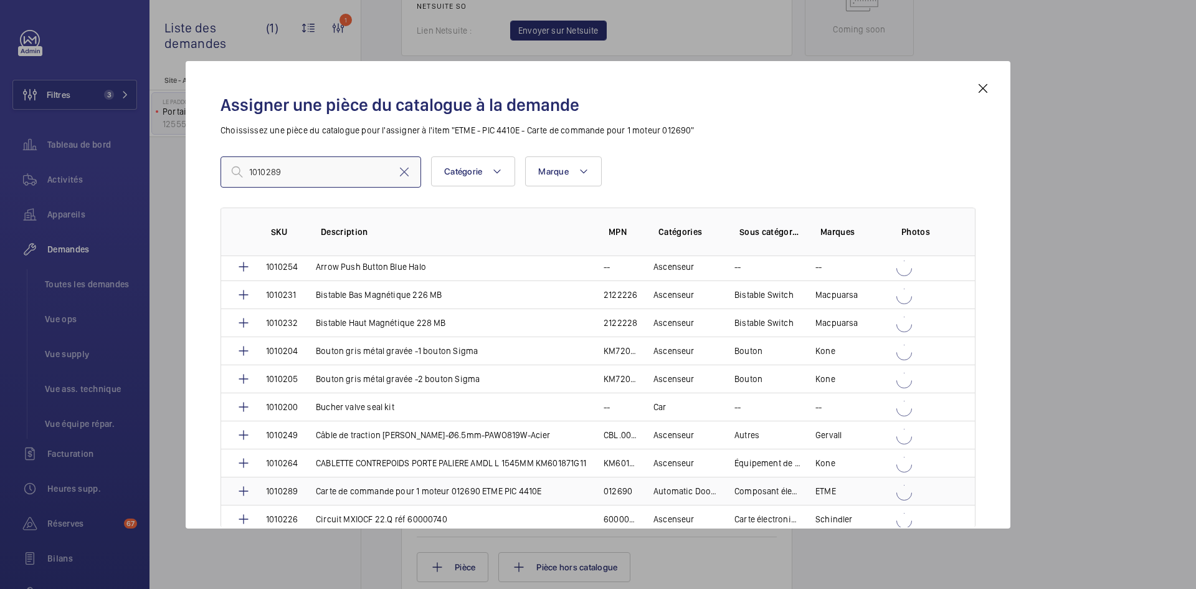
type input "1010289"
click at [308, 490] on td "Carte de commande pour 1 moteur 012690 ETME PIC 4410E" at bounding box center [445, 490] width 288 height 28
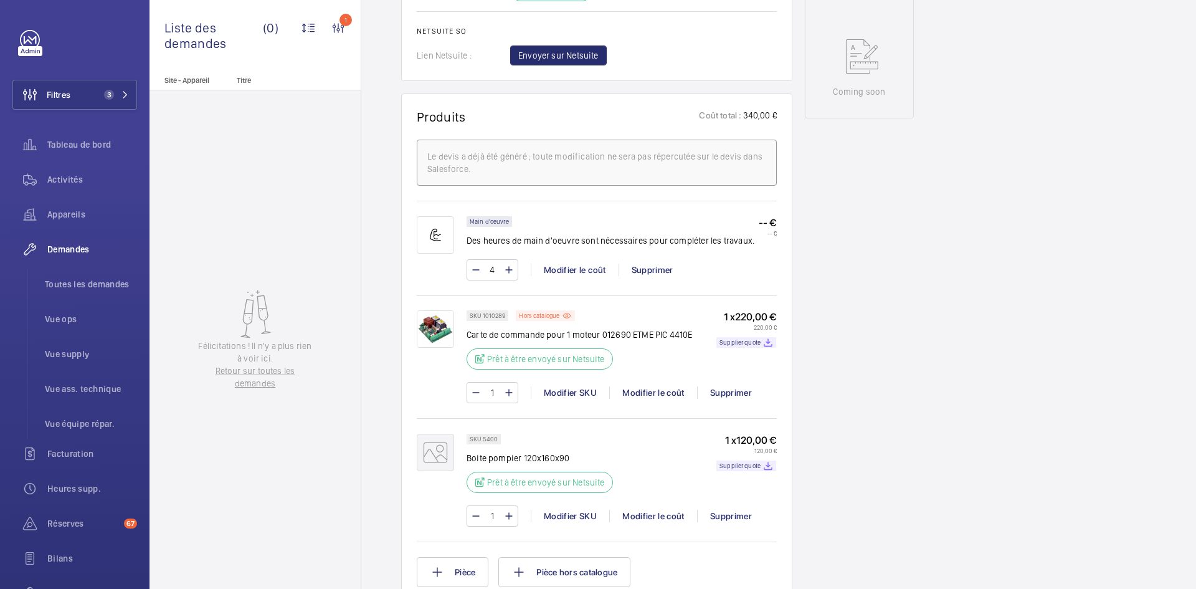
scroll to position [685, 0]
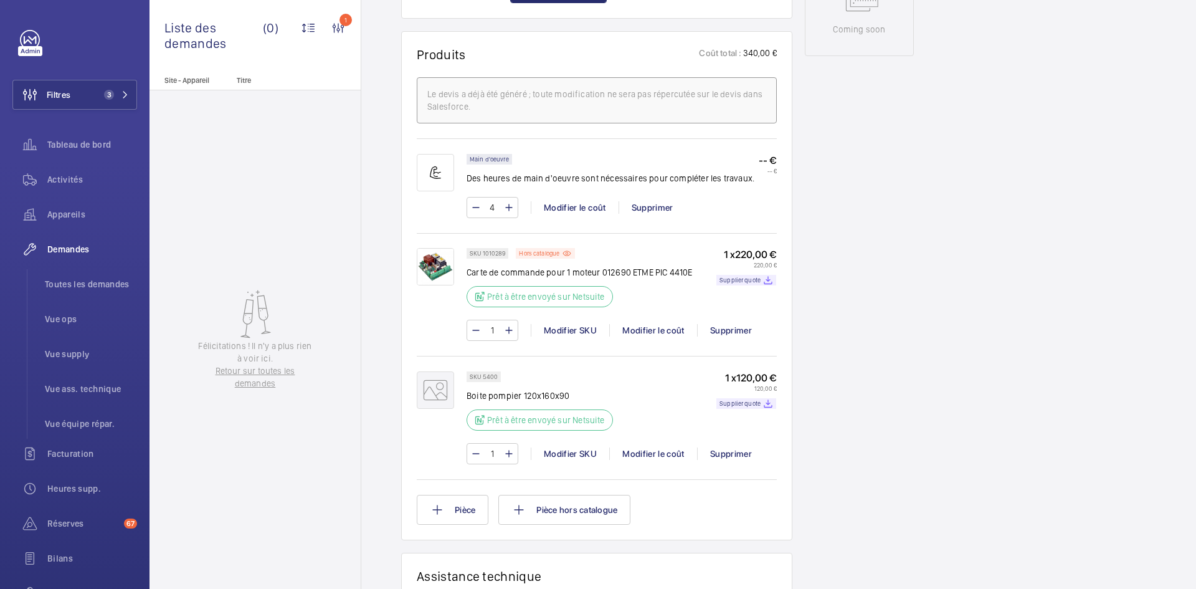
click at [447, 285] on img at bounding box center [435, 266] width 37 height 37
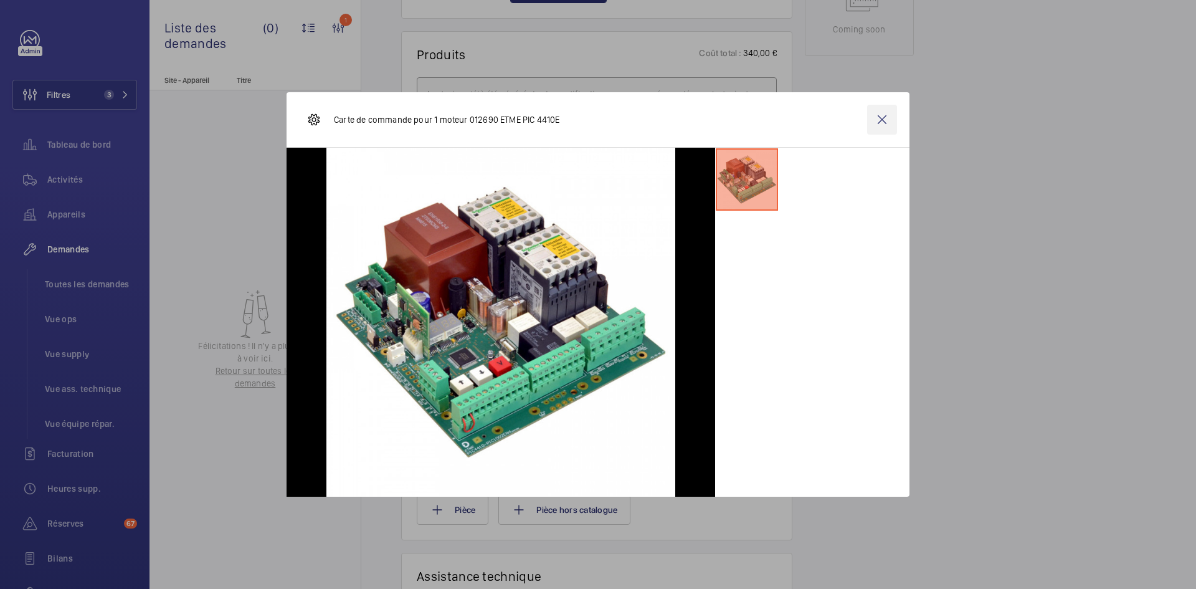
click at [893, 118] on wm-front-icon-button at bounding box center [882, 120] width 30 height 30
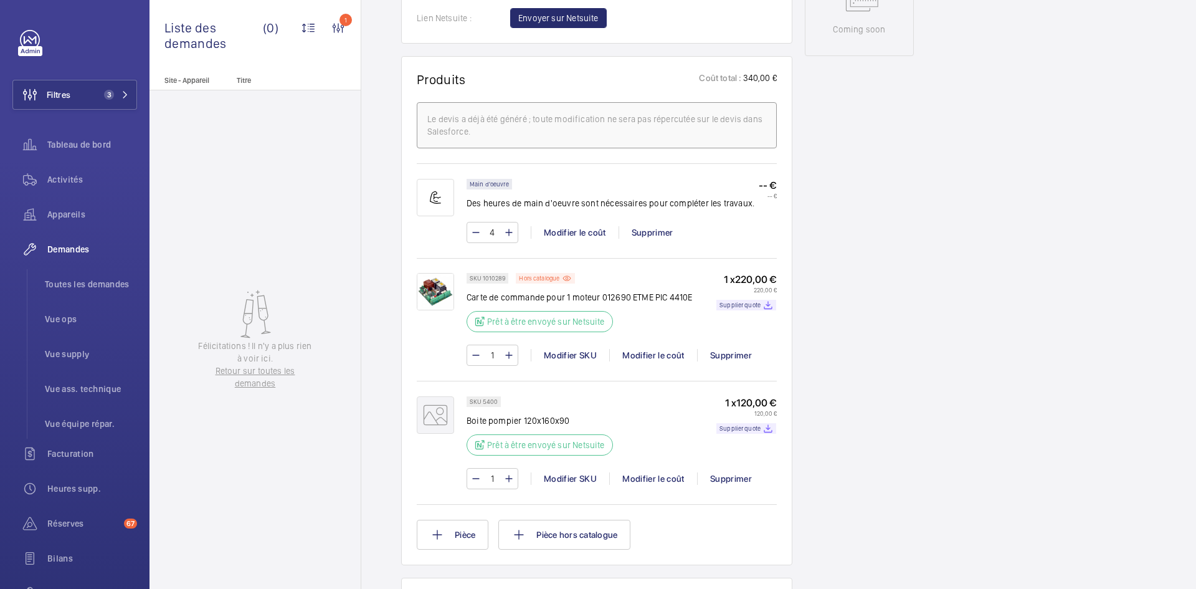
scroll to position [723, 0]
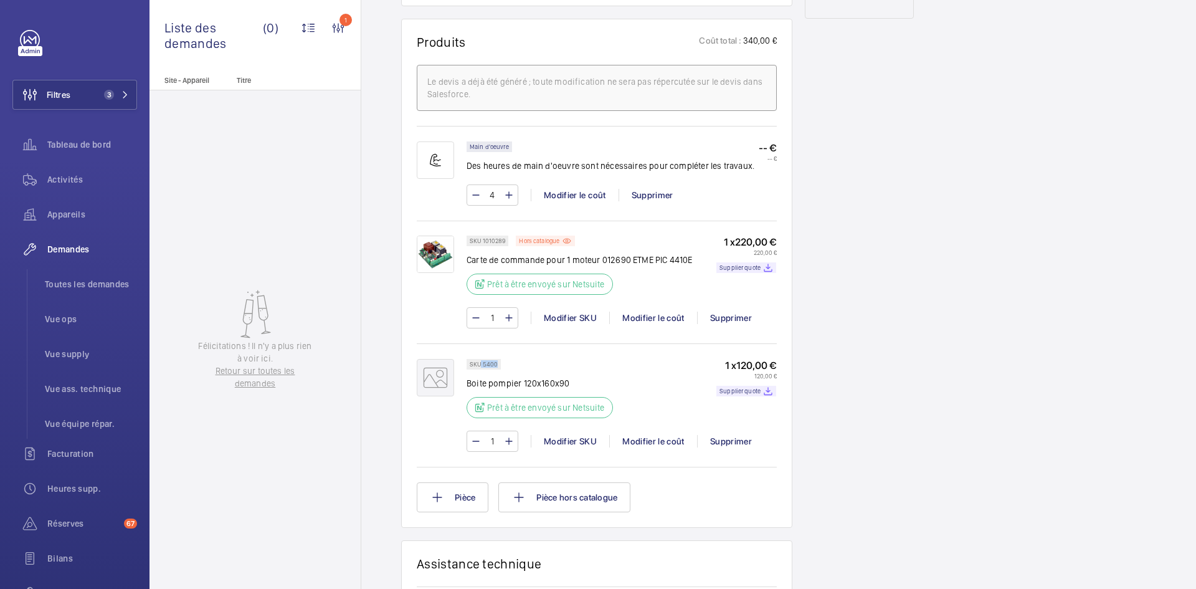
drag, startPoint x: 498, startPoint y: 410, endPoint x: 480, endPoint y: 412, distance: 17.5
click at [480, 369] on div "SKU 5400" at bounding box center [484, 364] width 34 height 11
copy p "5400"
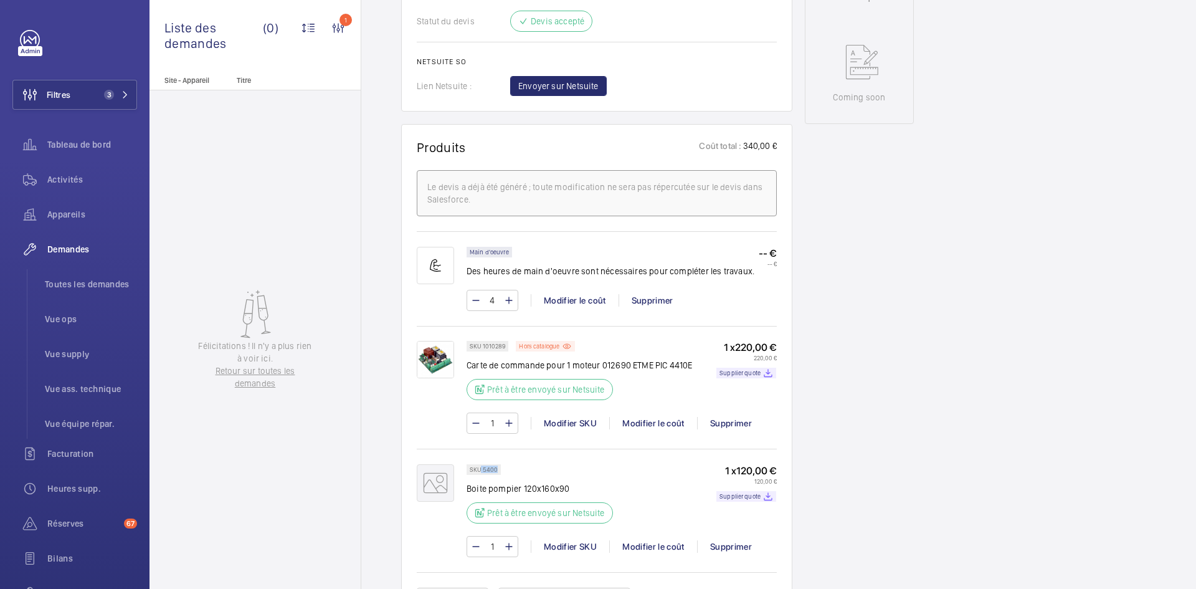
scroll to position [660, 0]
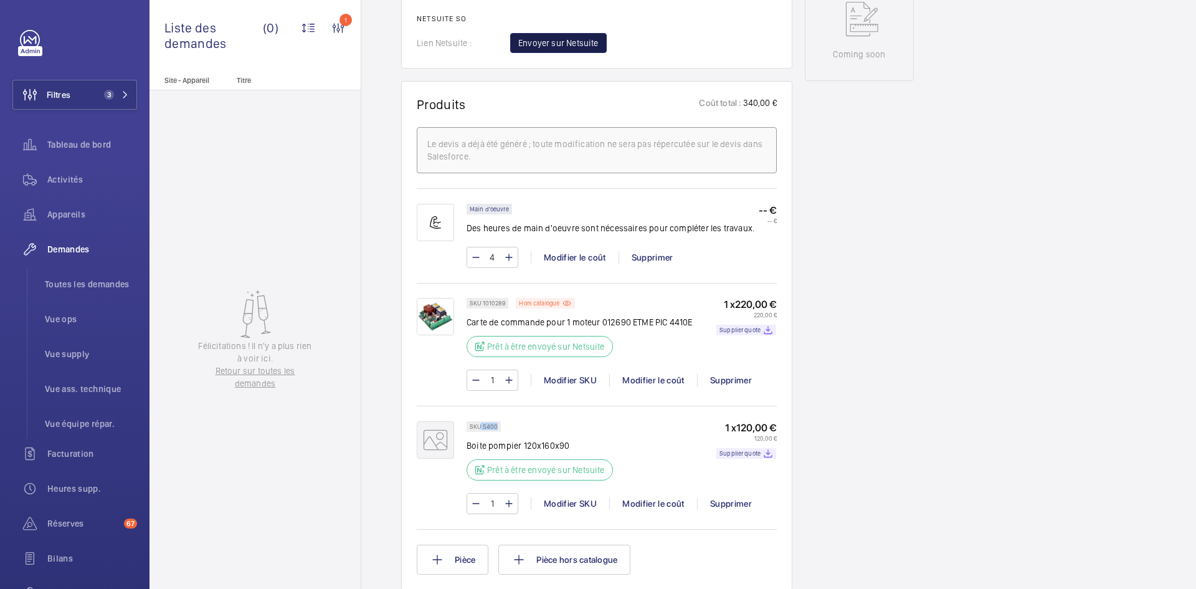
click at [563, 49] on span "Envoyer sur Netsuite" at bounding box center [558, 43] width 80 height 12
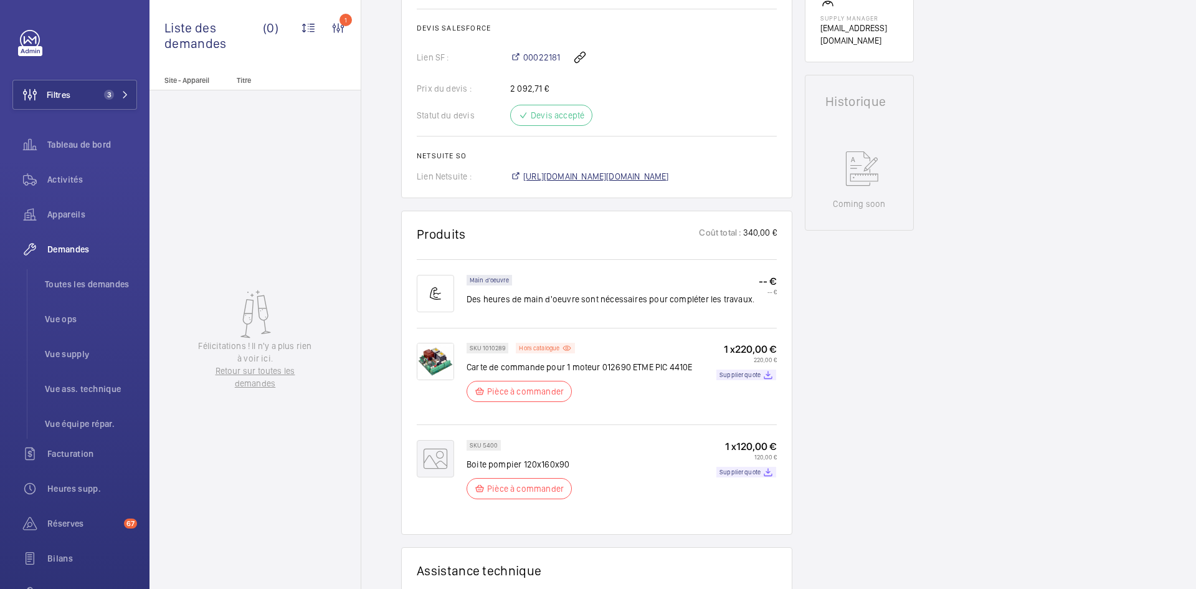
scroll to position [523, 0]
click at [620, 182] on span "[URL][DOMAIN_NAME][DOMAIN_NAME]" at bounding box center [596, 176] width 146 height 12
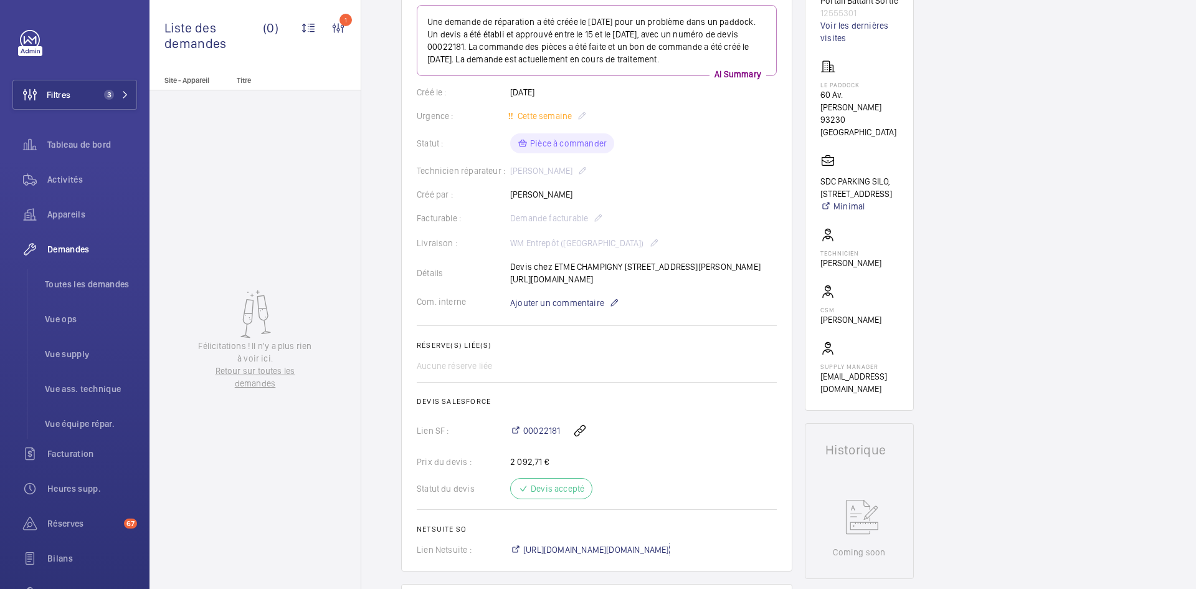
scroll to position [162, 0]
click at [540, 310] on span "Ajouter un commentaire" at bounding box center [557, 303] width 94 height 12
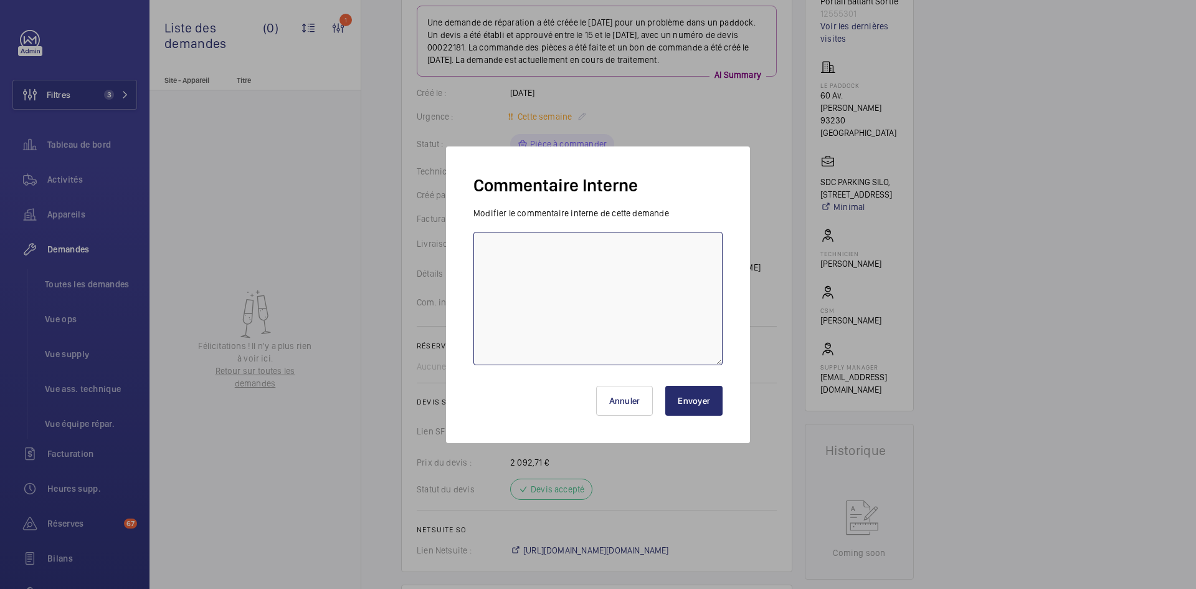
click at [498, 268] on textarea at bounding box center [597, 298] width 249 height 133
paste textarea "BY-17/09 commande effectuer chez le fournisseur ETME via l'email livraison prév…"
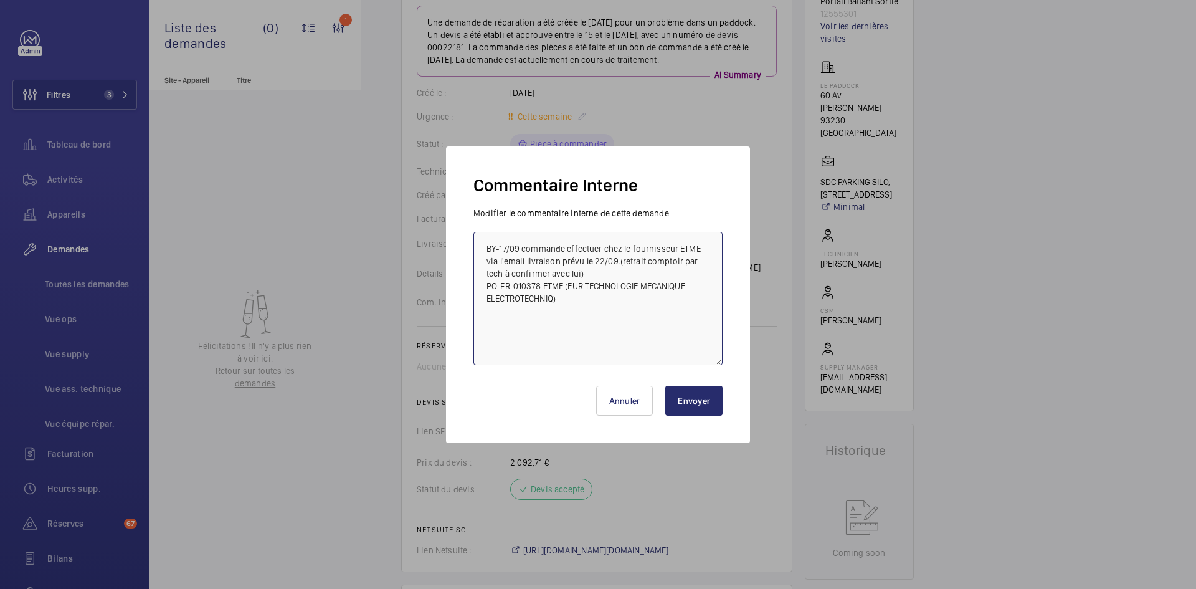
type textarea "BY-17/09 commande effectuer chez le fournisseur ETME via l'email livraison prév…"
click at [691, 402] on button "Envoyer" at bounding box center [693, 401] width 57 height 30
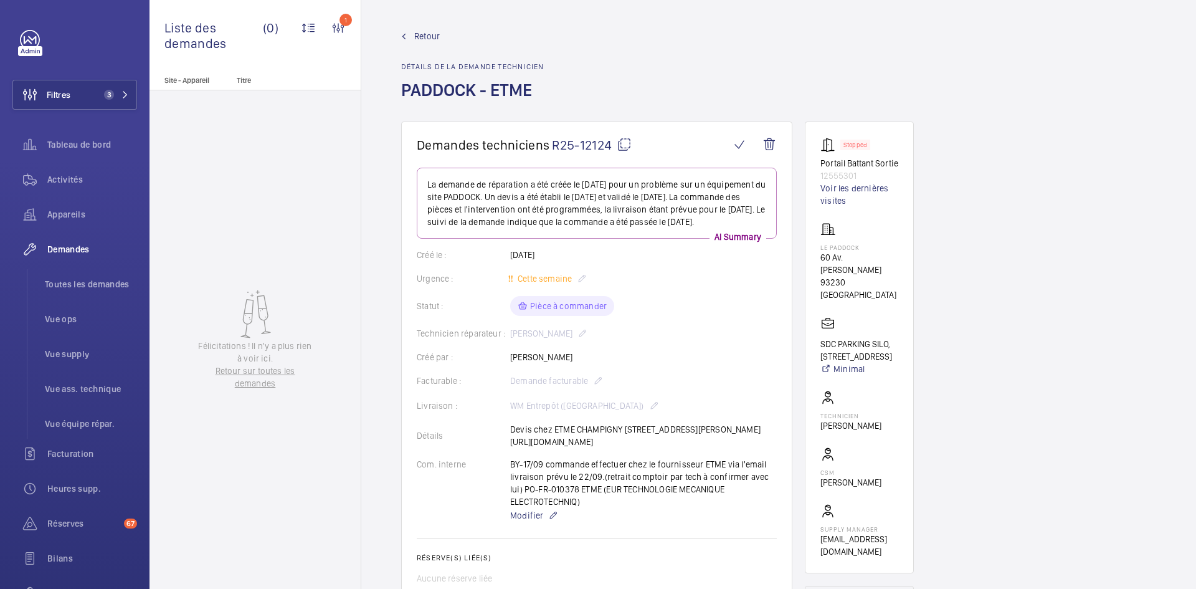
click at [627, 143] on mat-icon at bounding box center [624, 144] width 15 height 15
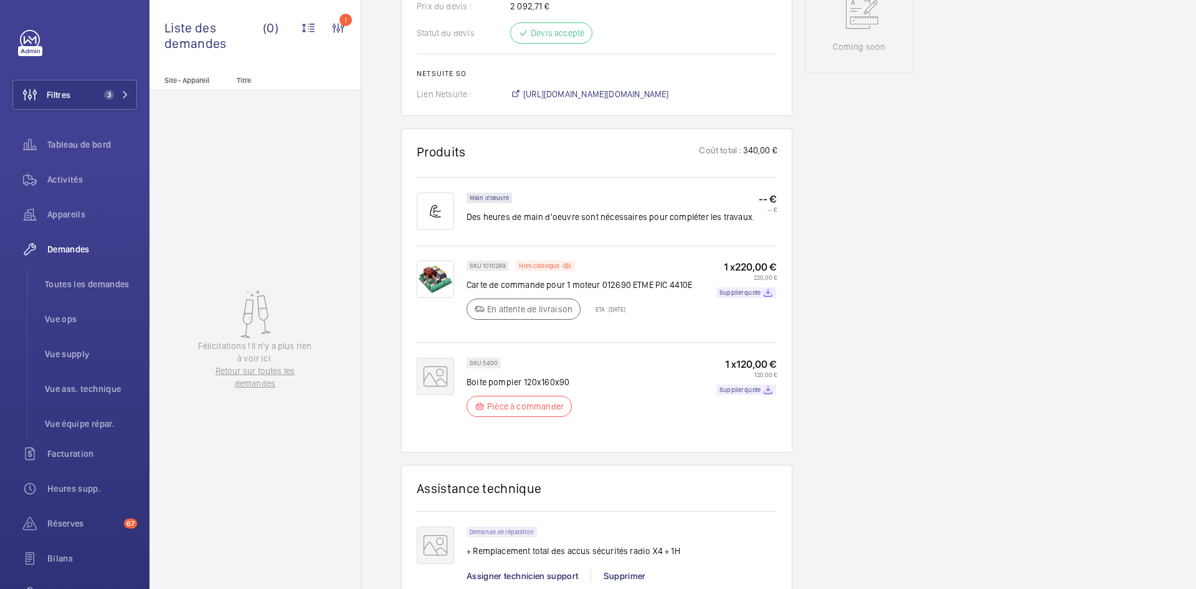
scroll to position [685, 0]
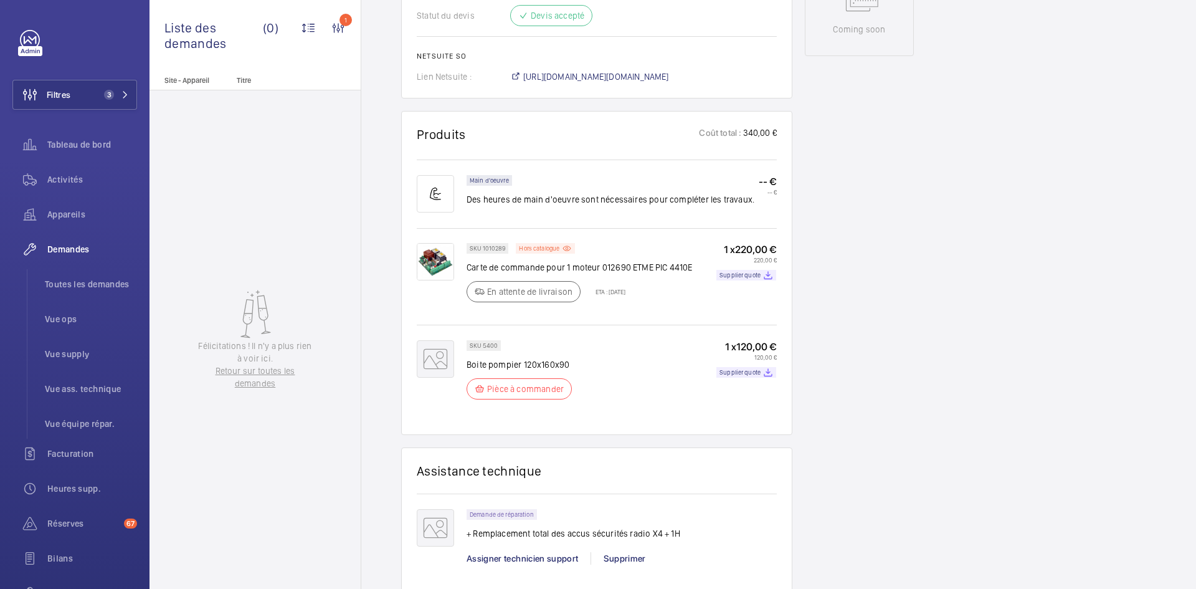
click at [440, 280] on img at bounding box center [435, 261] width 37 height 37
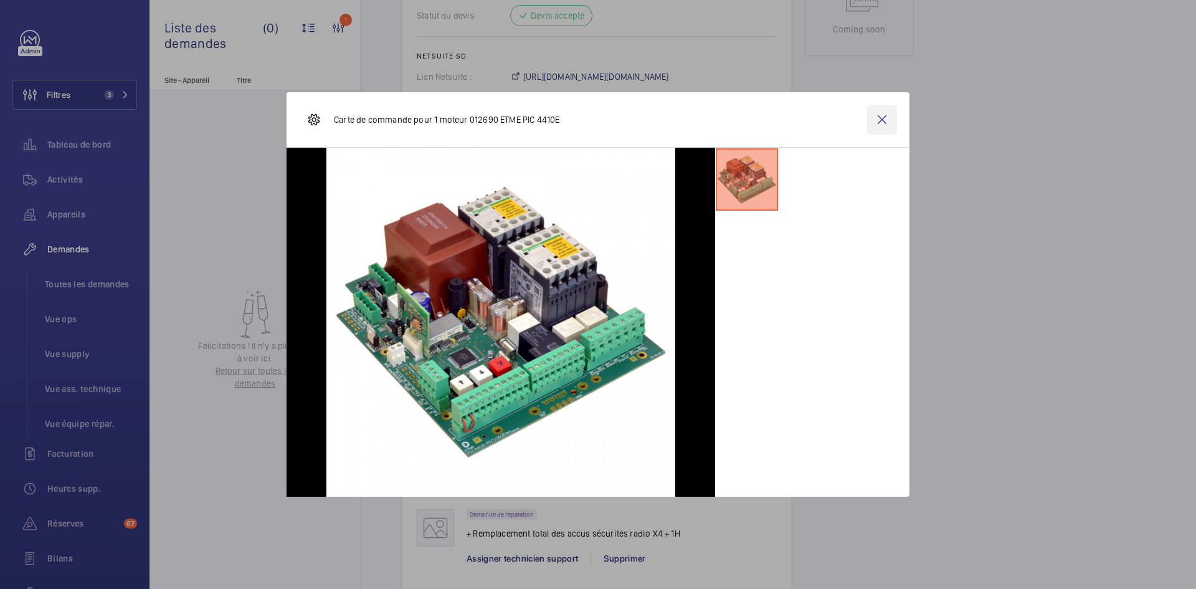
click at [884, 118] on wm-front-icon-button at bounding box center [882, 120] width 30 height 30
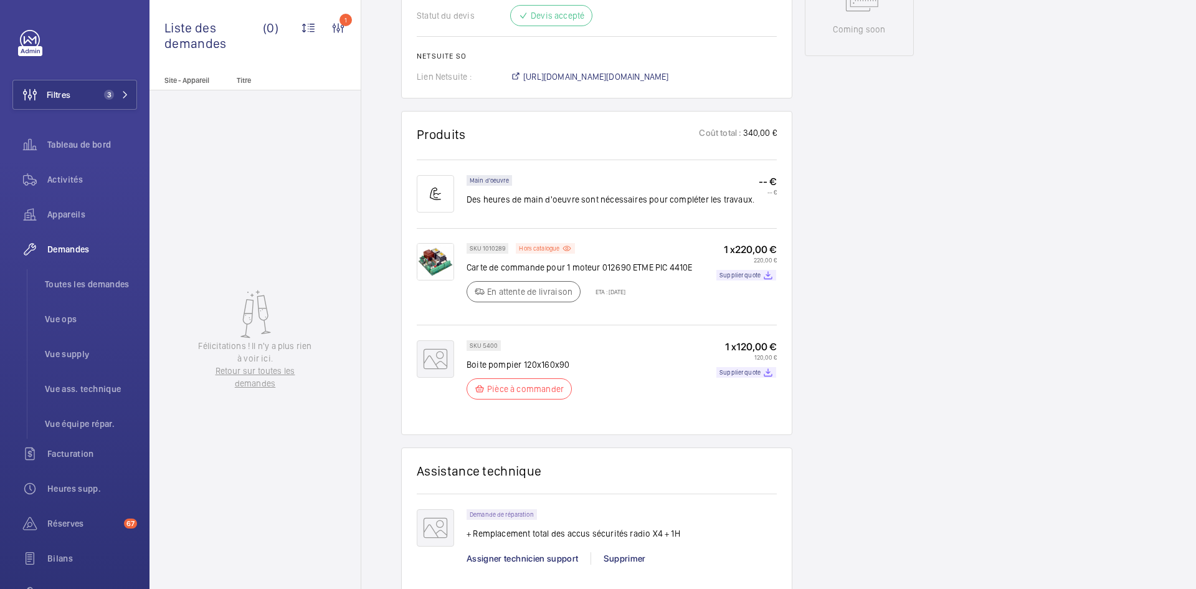
click at [437, 280] on img at bounding box center [435, 261] width 37 height 37
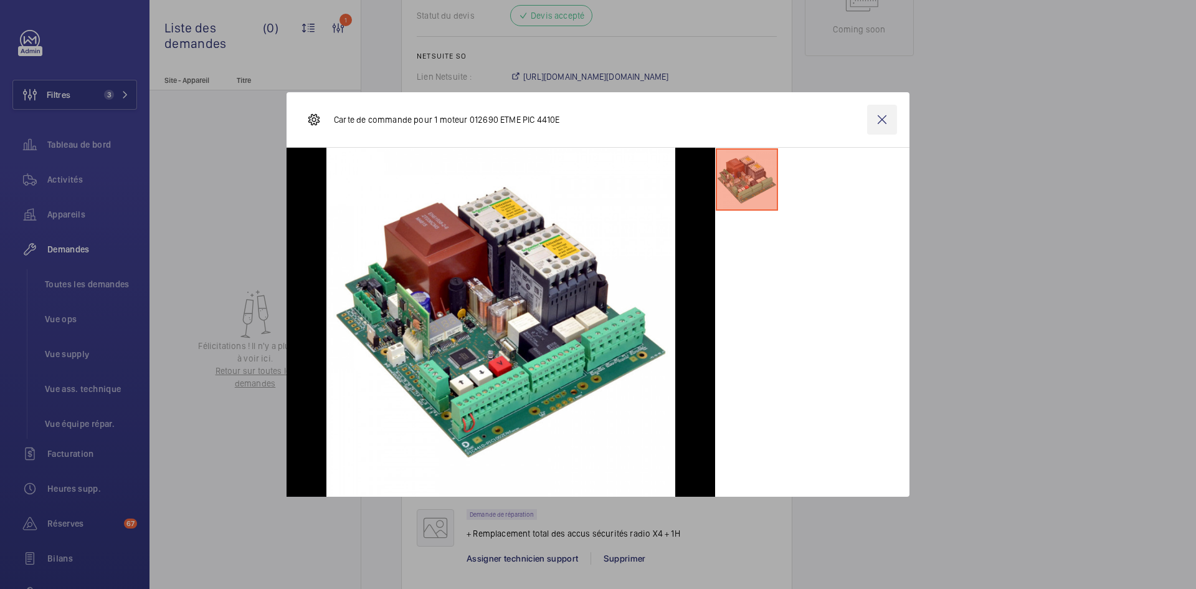
click at [876, 120] on wm-front-icon-button at bounding box center [882, 120] width 30 height 30
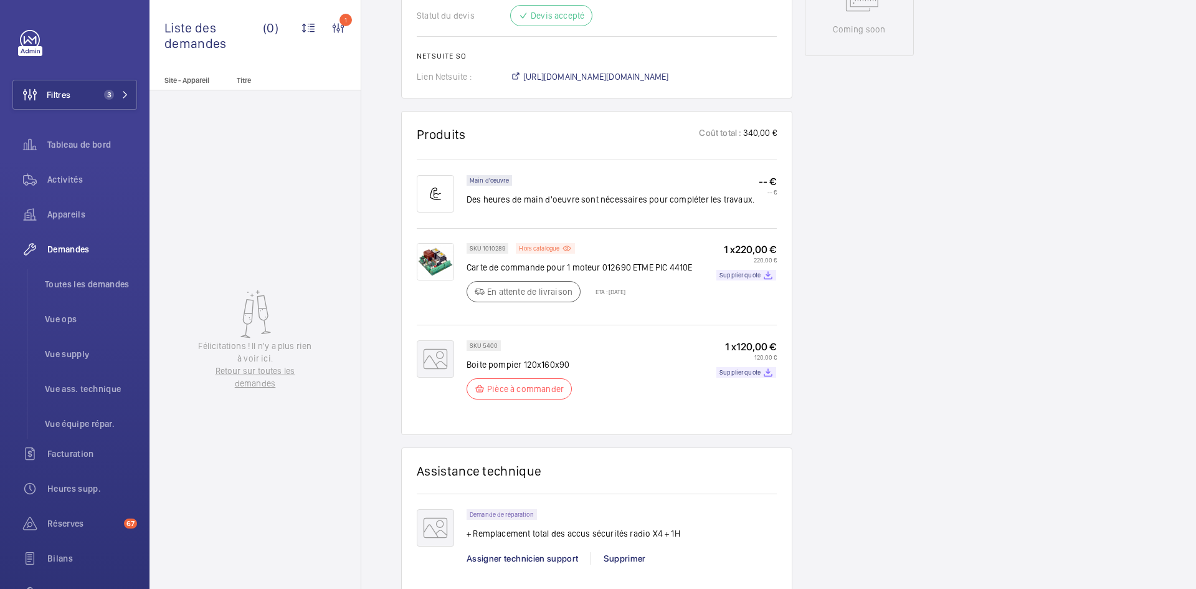
scroll to position [436, 0]
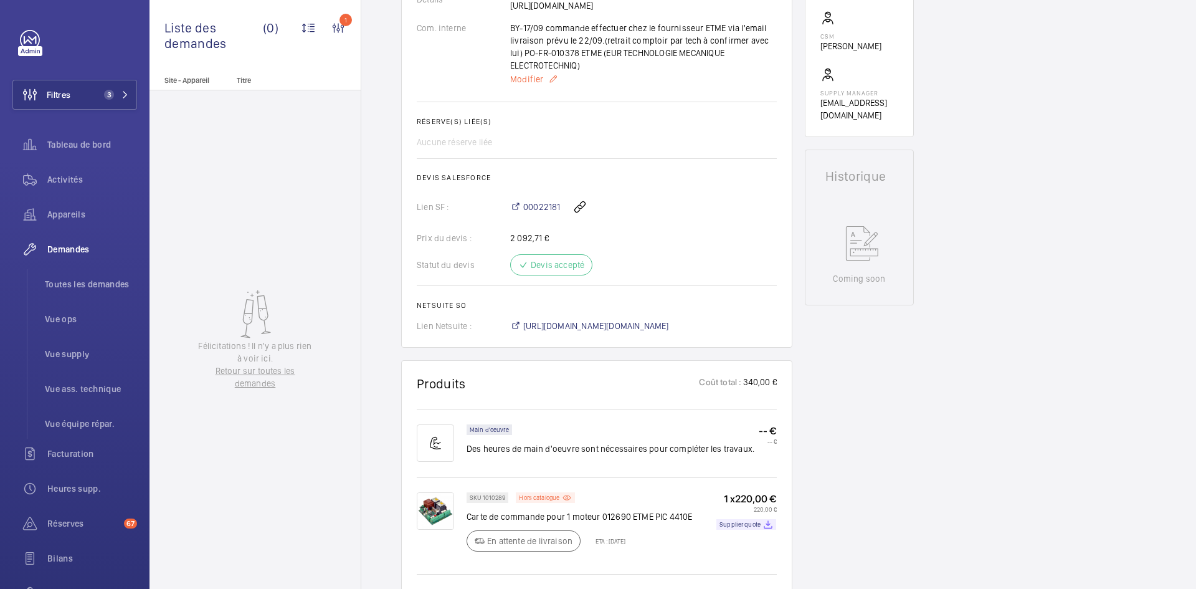
click at [534, 85] on span "Modifier" at bounding box center [526, 79] width 33 height 12
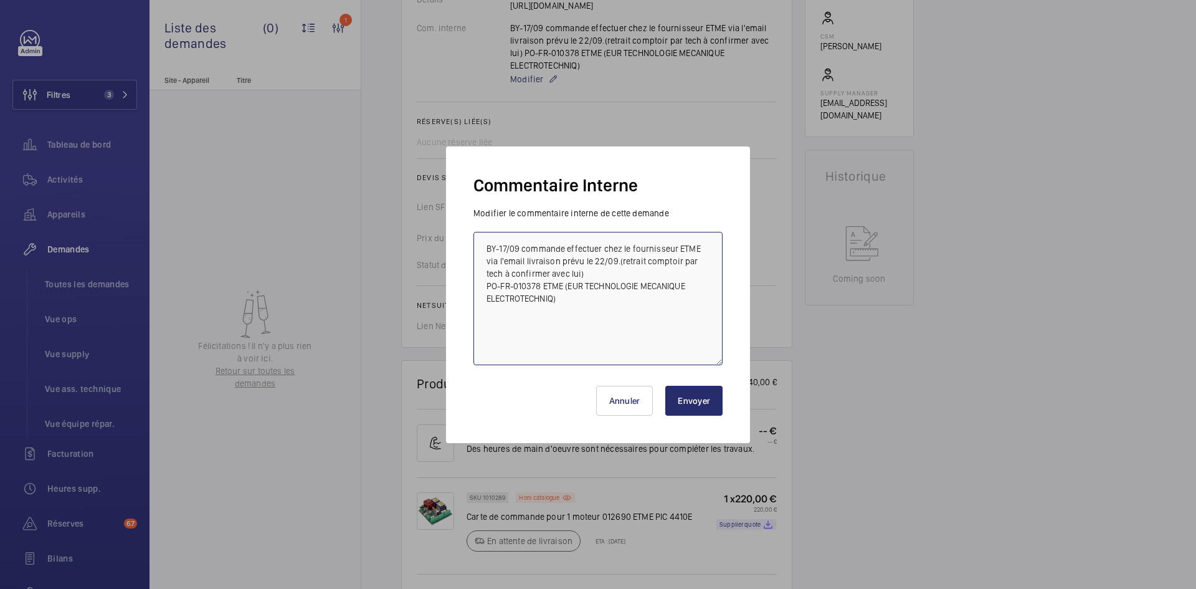
click at [486, 242] on textarea "BY-17/09 commande effectuer chez le fournisseur ETME via l'email livraison prév…" at bounding box center [597, 298] width 249 height 133
paste textarea "BY-17/09 commande effectuer chez le fournisseur GDV via l'email livraison prévu…"
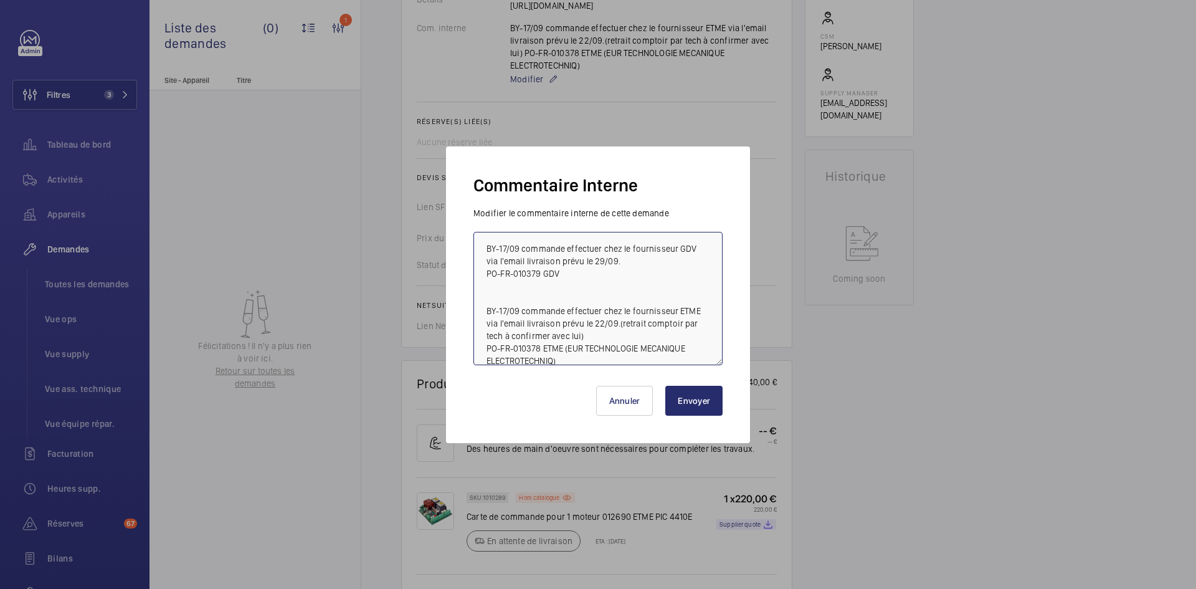
type textarea "BY-17/09 commande effectuer chez le fournisseur GDV via l'email livraison prévu…"
click at [706, 397] on button "Envoyer" at bounding box center [693, 401] width 57 height 30
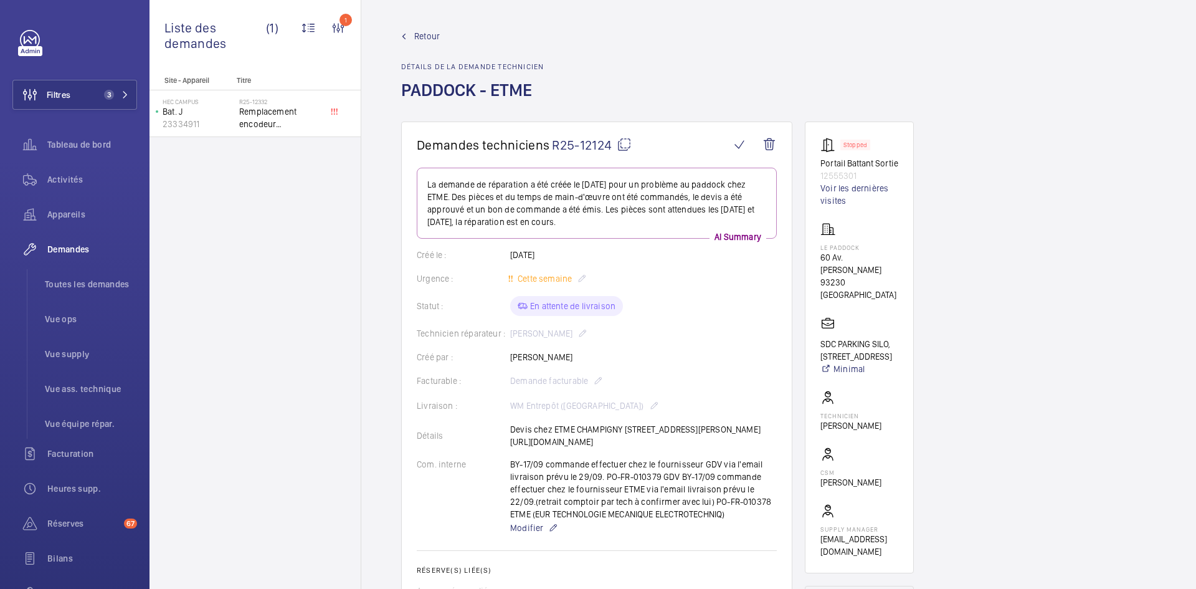
click at [424, 32] on span "Retour" at bounding box center [427, 36] width 26 height 12
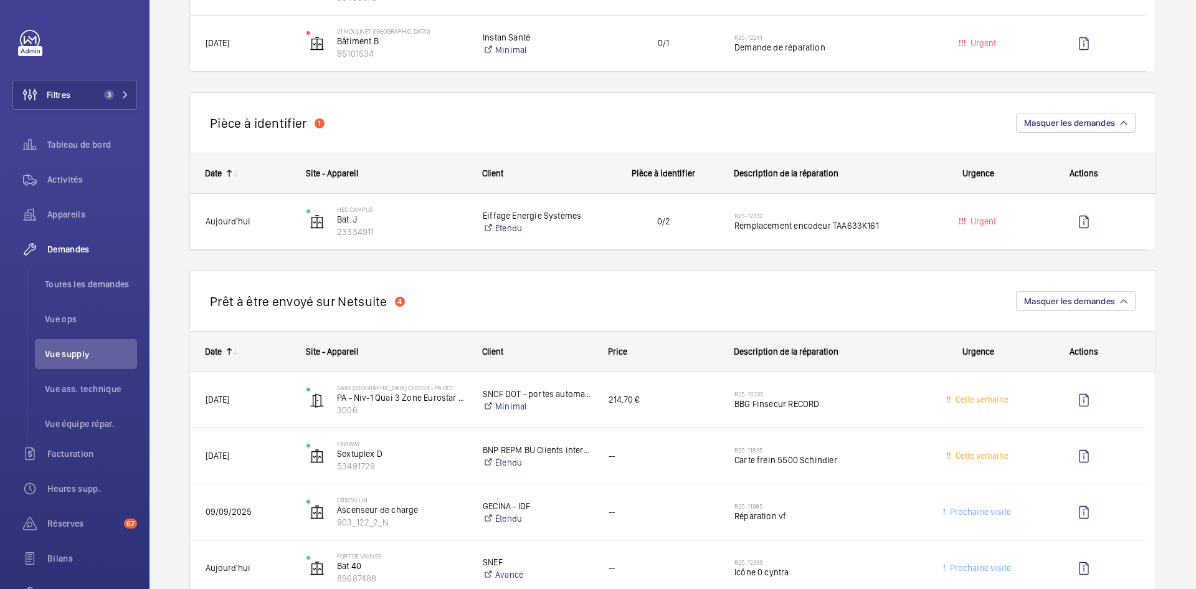
scroll to position [872, 0]
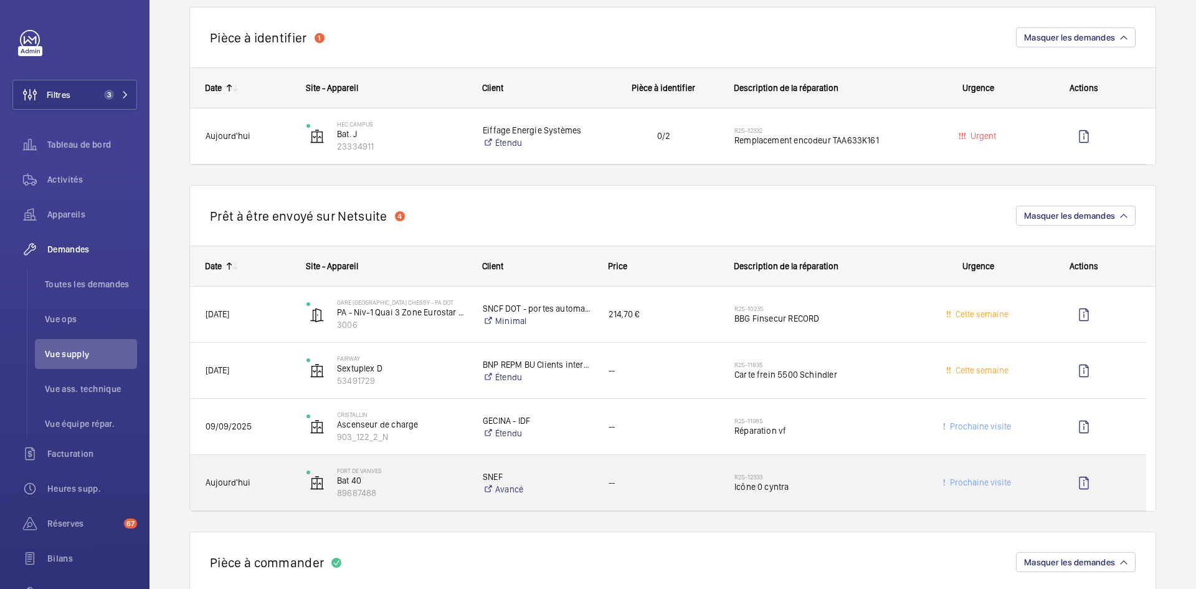
click at [279, 480] on span "Aujourd'hui" at bounding box center [248, 482] width 85 height 14
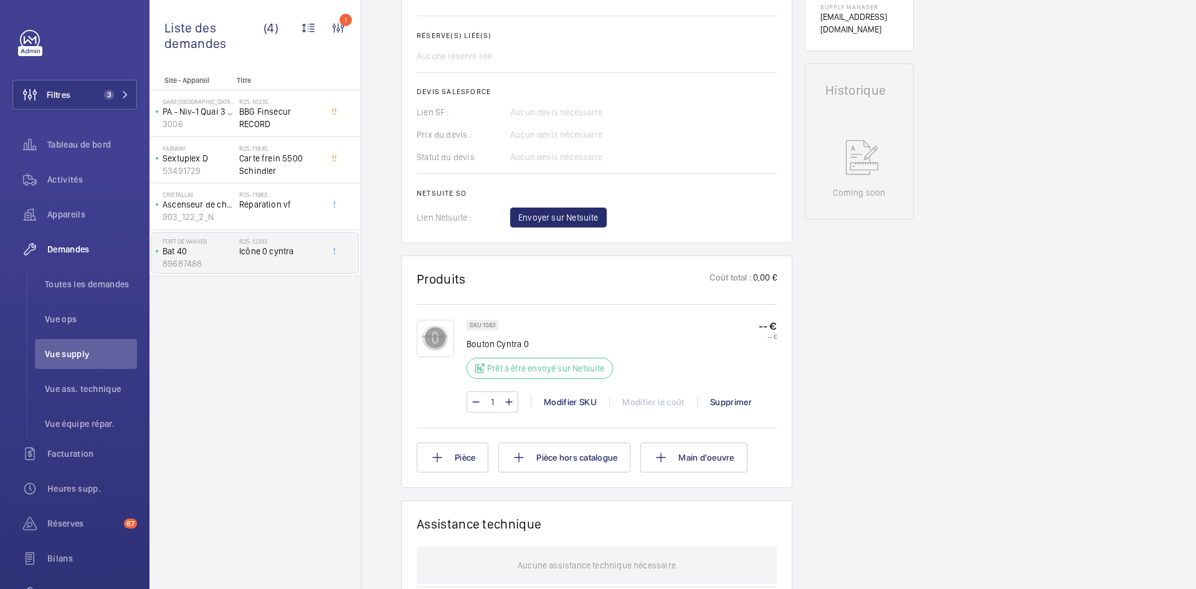
scroll to position [498, 0]
click at [434, 340] on img at bounding box center [435, 336] width 37 height 37
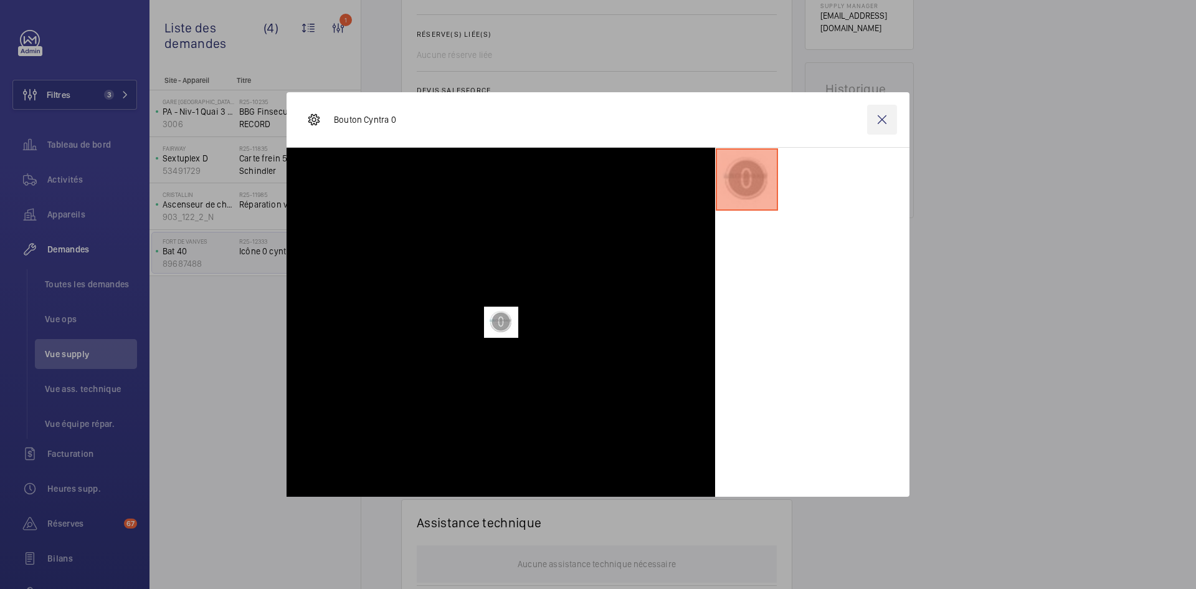
click at [878, 119] on wm-front-icon-button at bounding box center [882, 120] width 30 height 30
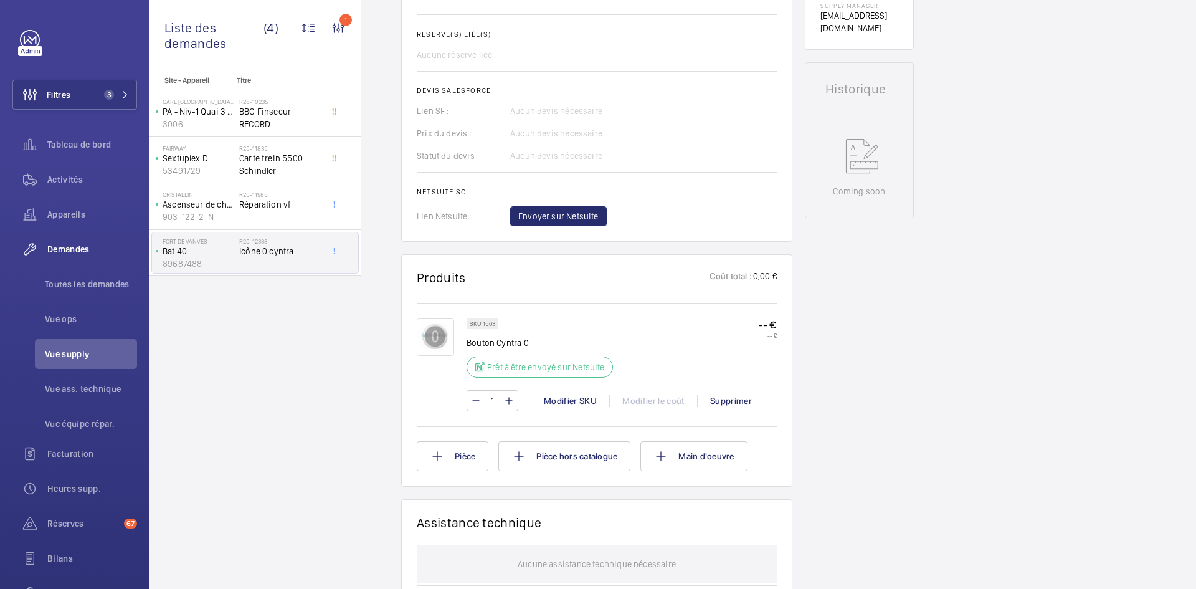
scroll to position [187, 0]
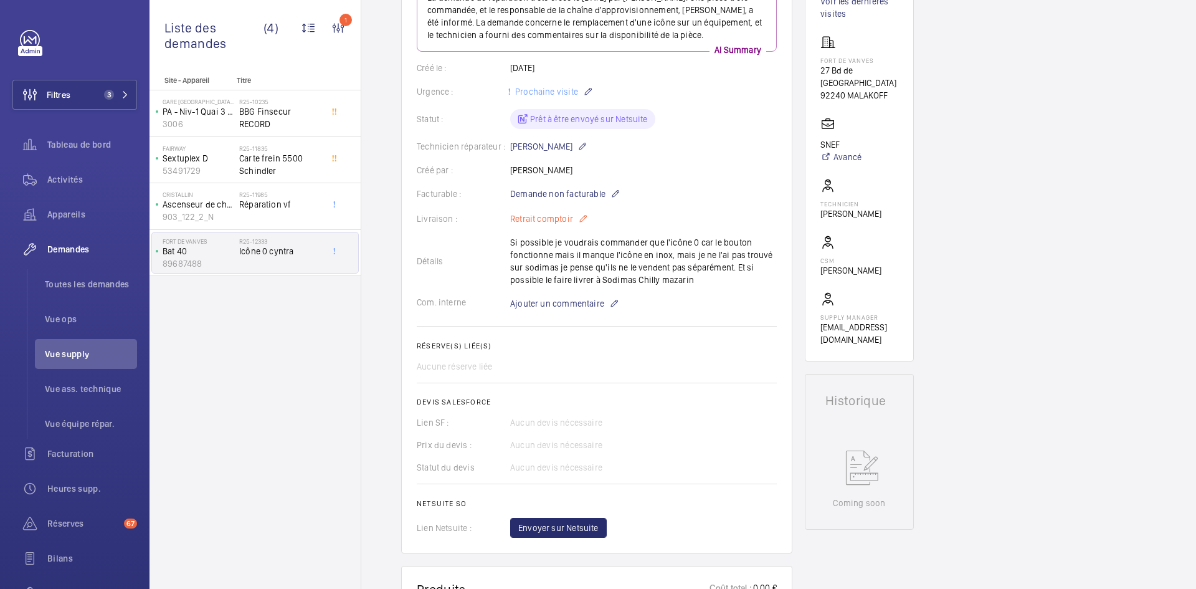
click at [579, 219] on mat-icon at bounding box center [583, 218] width 10 height 15
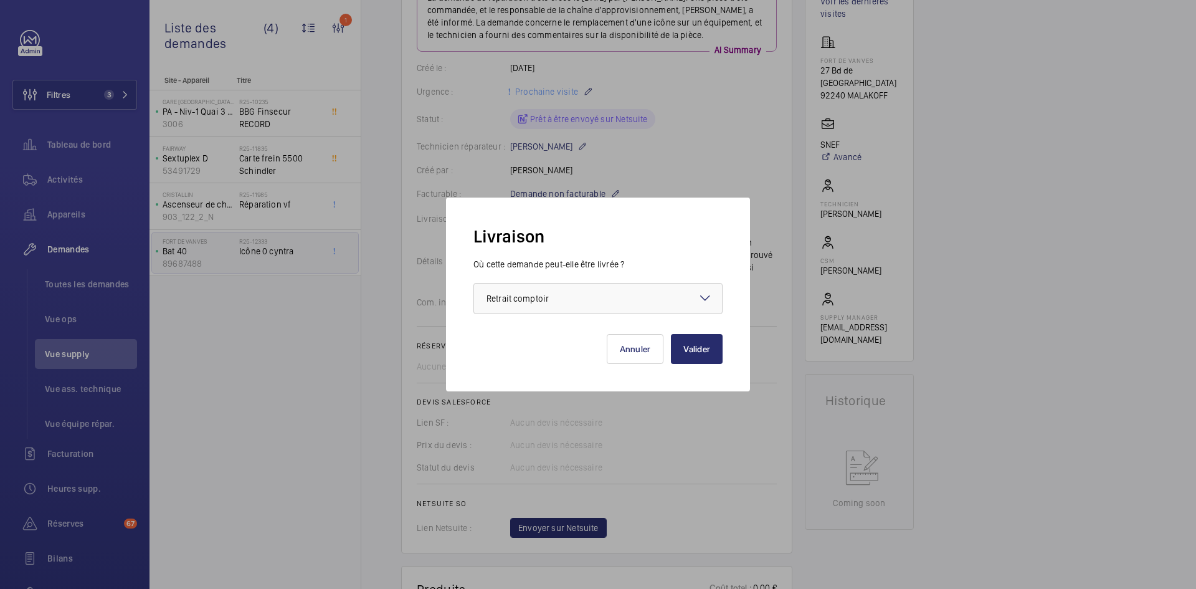
click at [700, 296] on mat-icon at bounding box center [705, 297] width 15 height 15
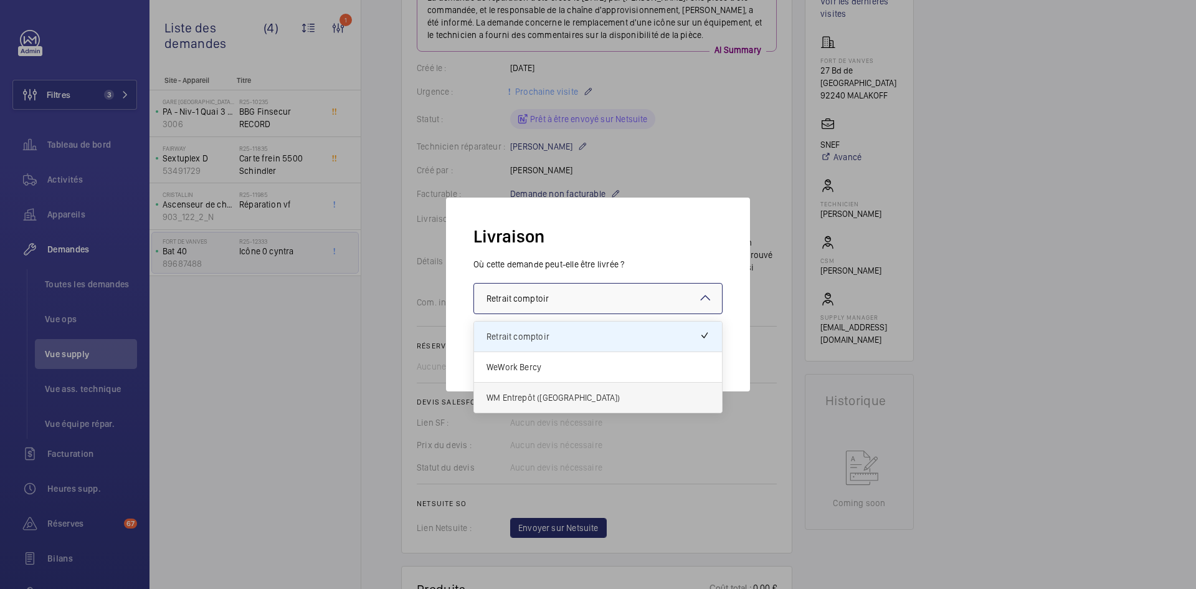
click at [548, 400] on span "WM Entrepôt ([GEOGRAPHIC_DATA])" at bounding box center [597, 397] width 223 height 12
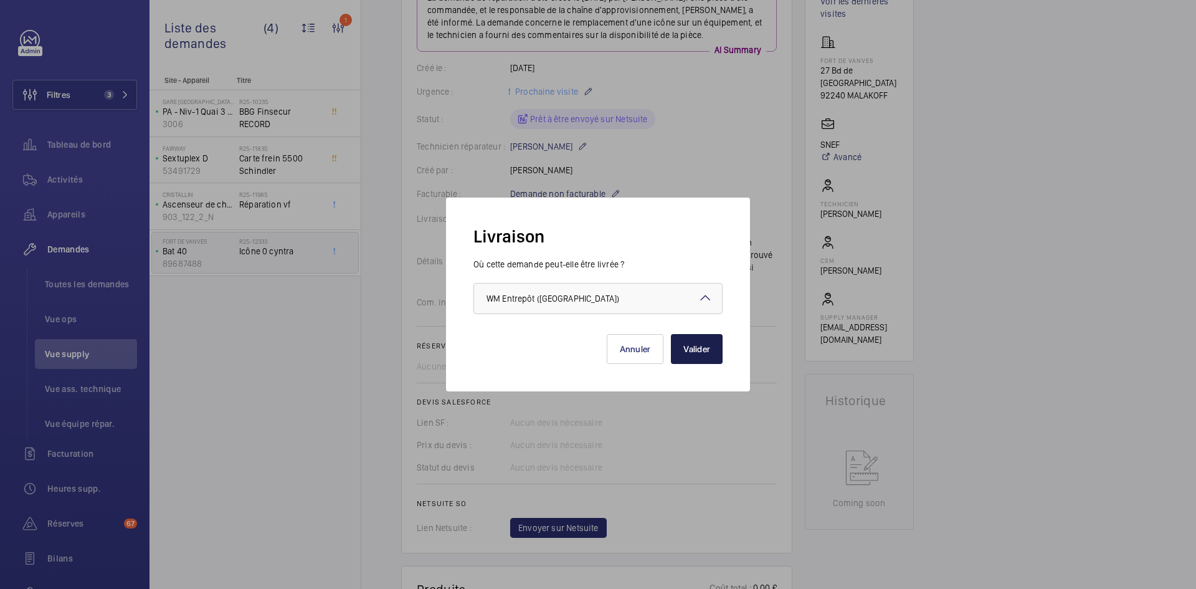
click at [709, 346] on button "Valider" at bounding box center [697, 349] width 52 height 30
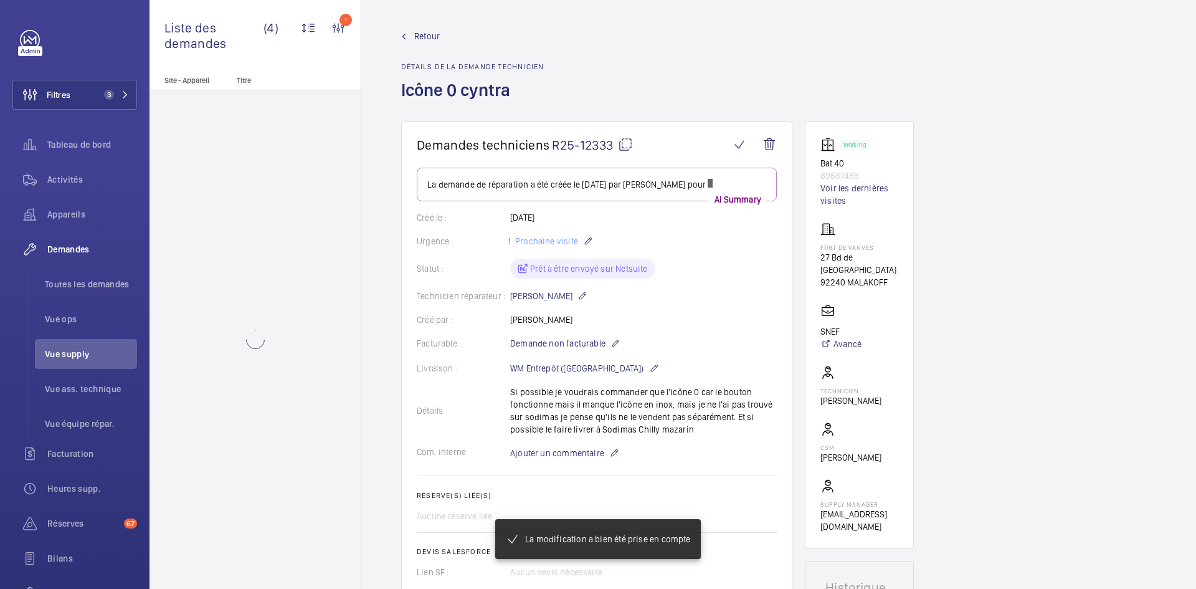
click at [422, 37] on span "Retour" at bounding box center [427, 36] width 26 height 12
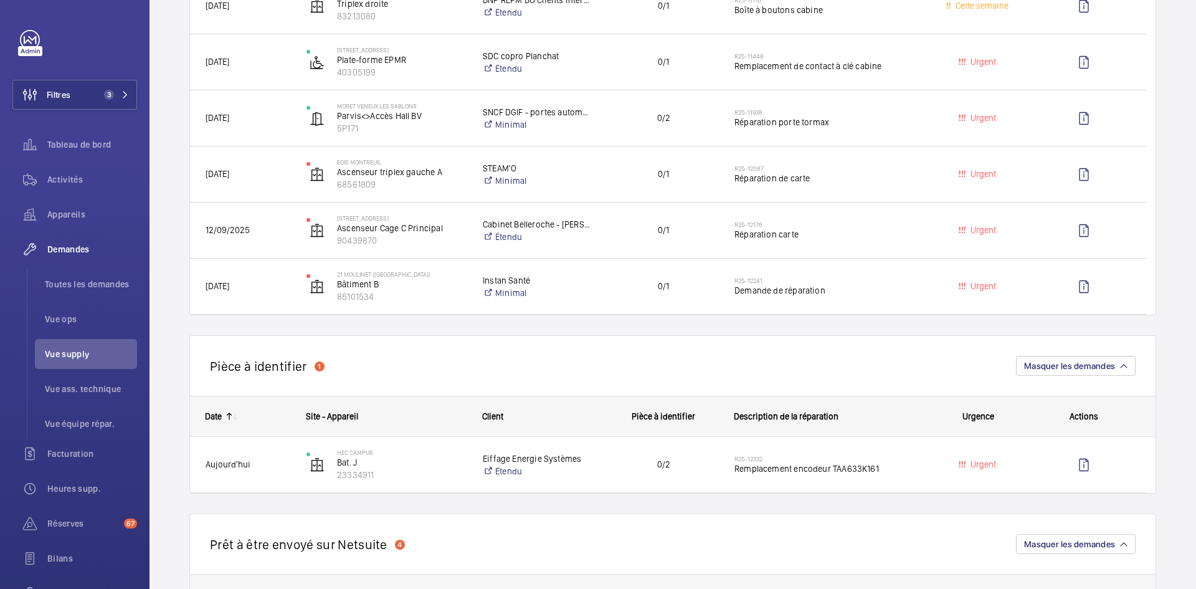
scroll to position [685, 0]
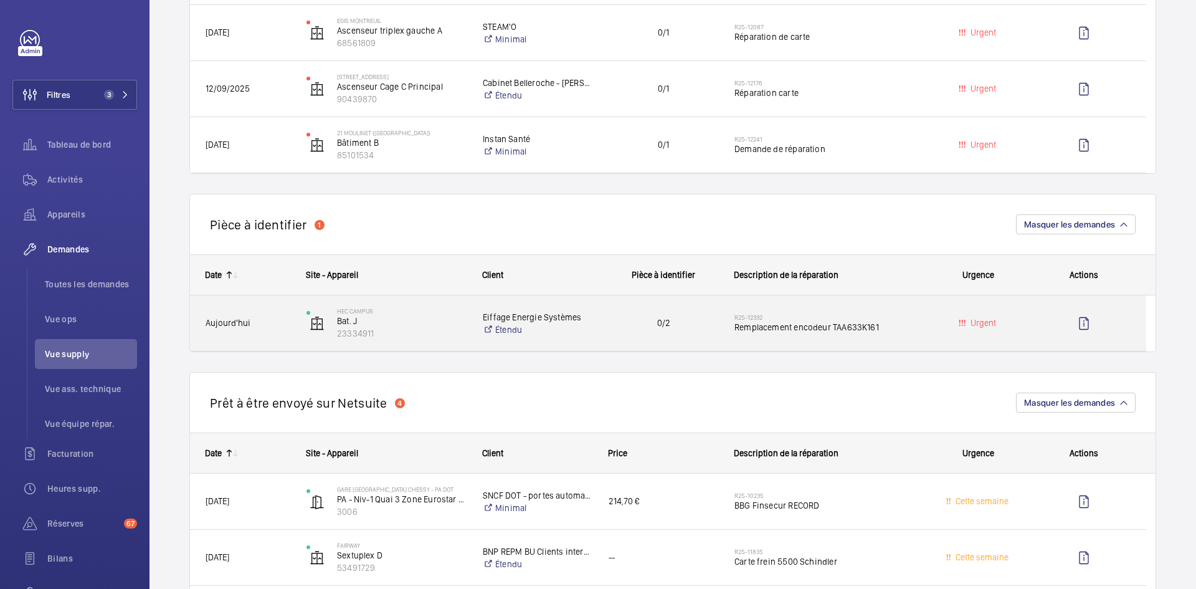
click at [273, 323] on span "Aujourd'hui" at bounding box center [248, 323] width 85 height 14
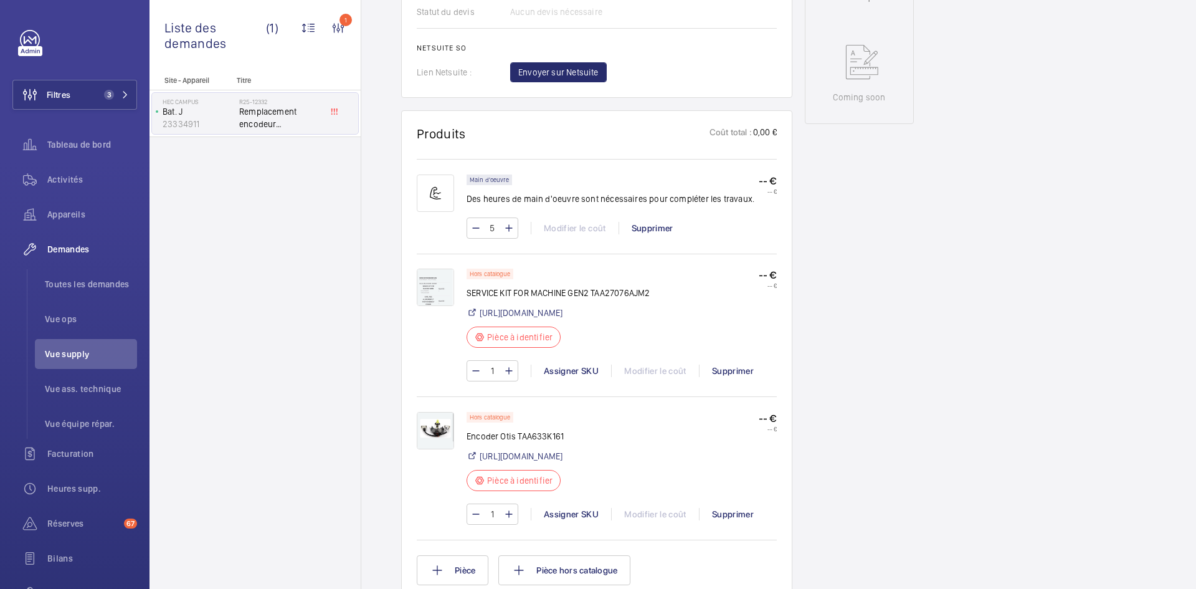
scroll to position [747, 0]
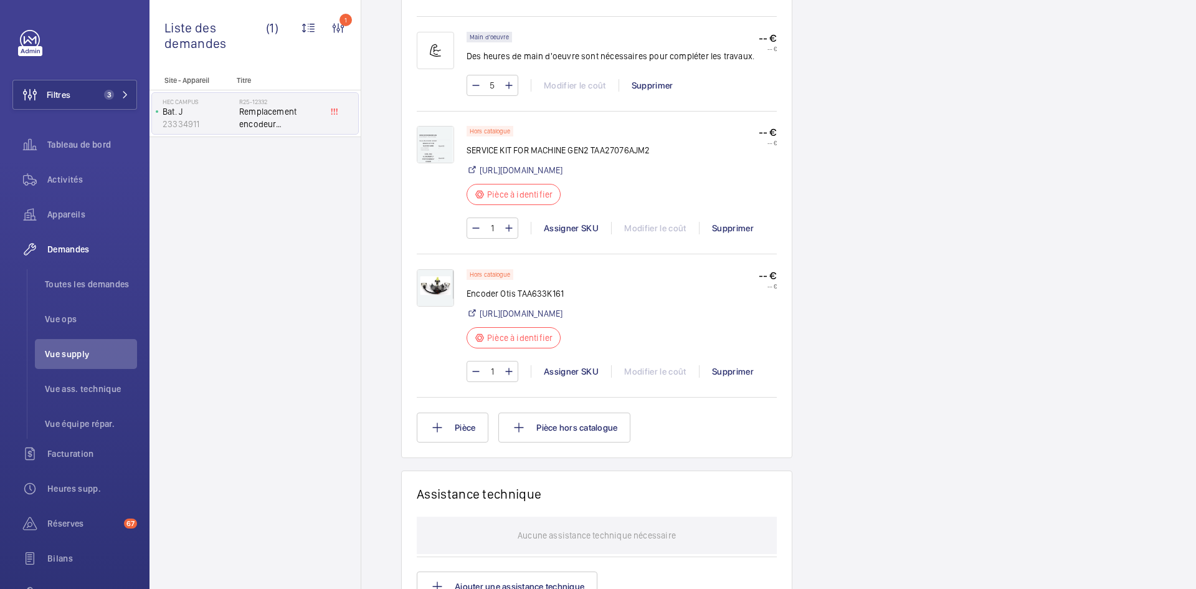
click at [437, 301] on img at bounding box center [435, 287] width 37 height 37
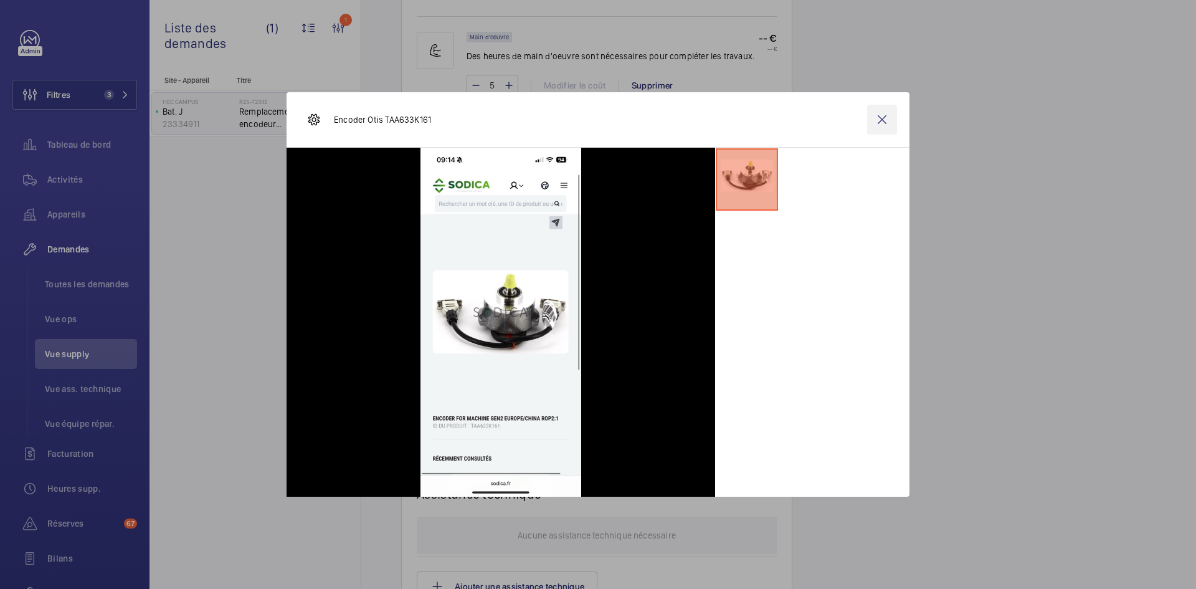
click at [879, 125] on wm-front-icon-button at bounding box center [882, 120] width 30 height 30
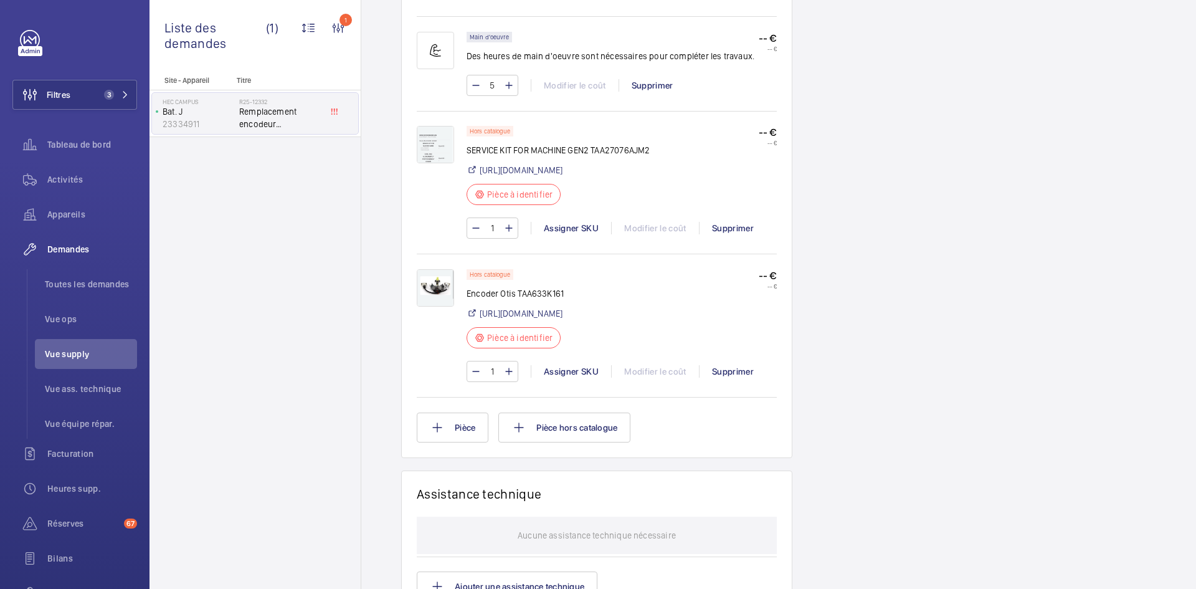
click at [420, 130] on img at bounding box center [435, 144] width 37 height 37
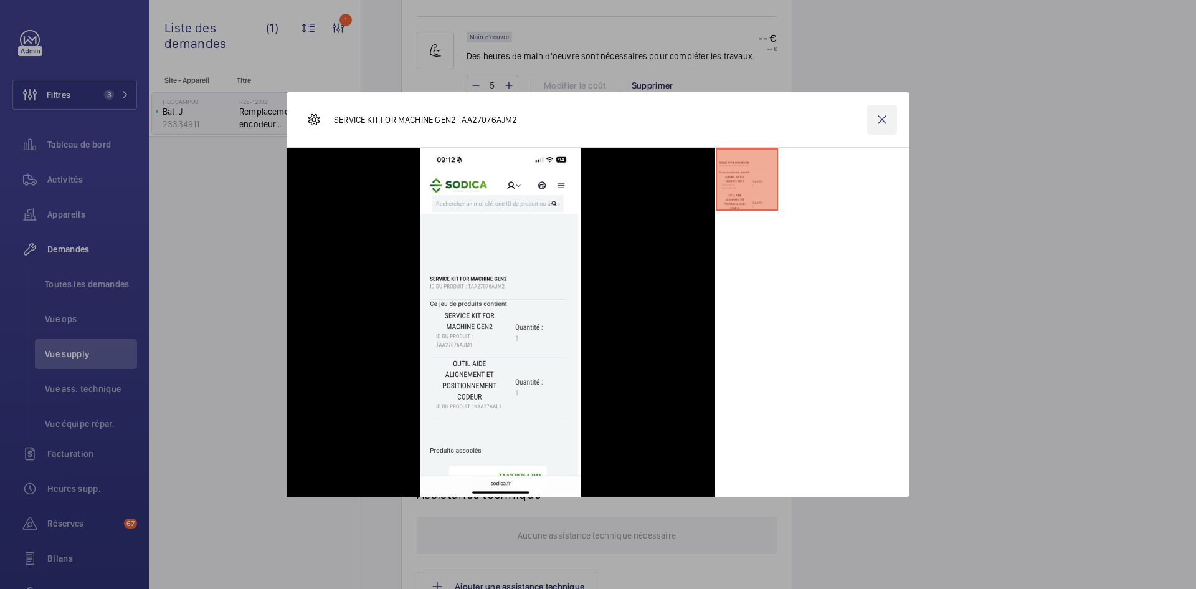
click at [889, 130] on wm-front-icon-button at bounding box center [882, 120] width 30 height 30
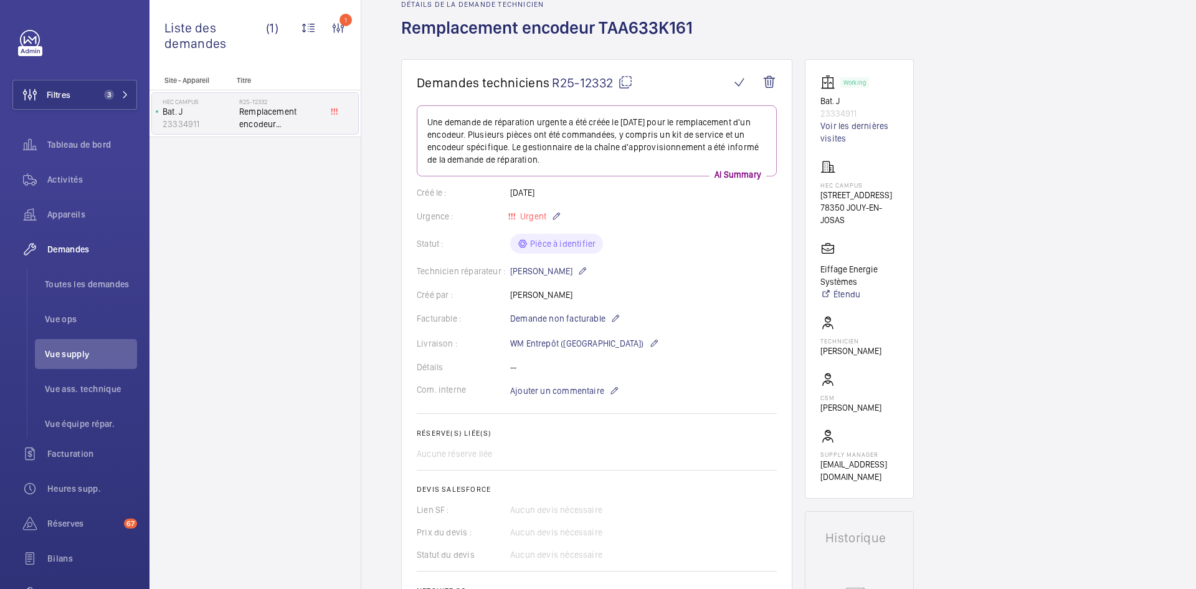
scroll to position [0, 0]
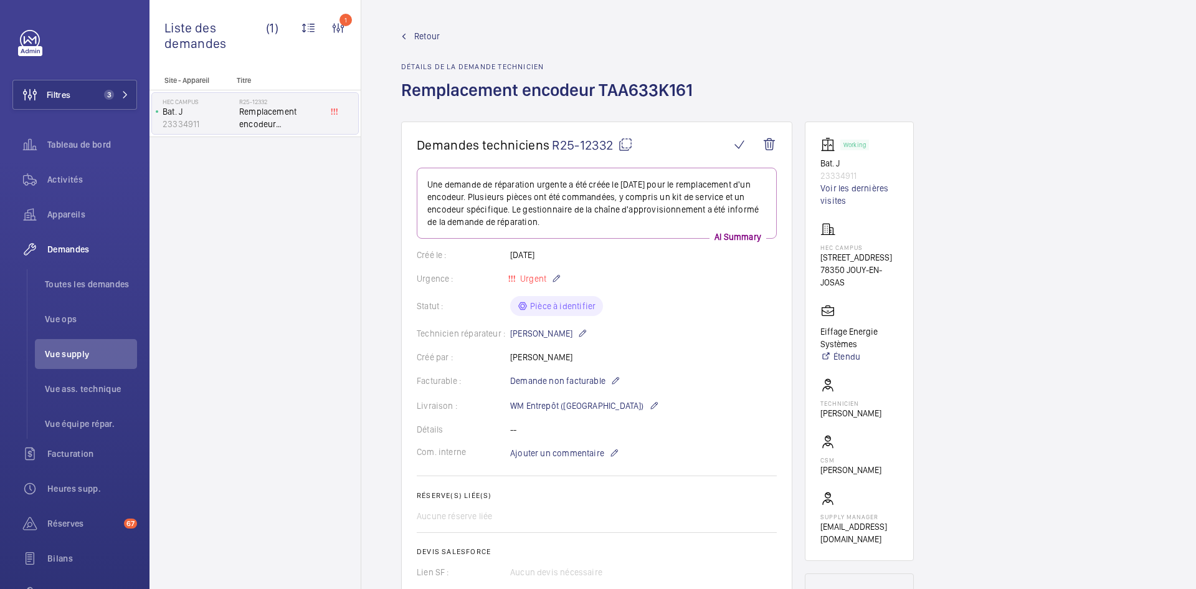
click at [434, 37] on span "Retour" at bounding box center [427, 36] width 26 height 12
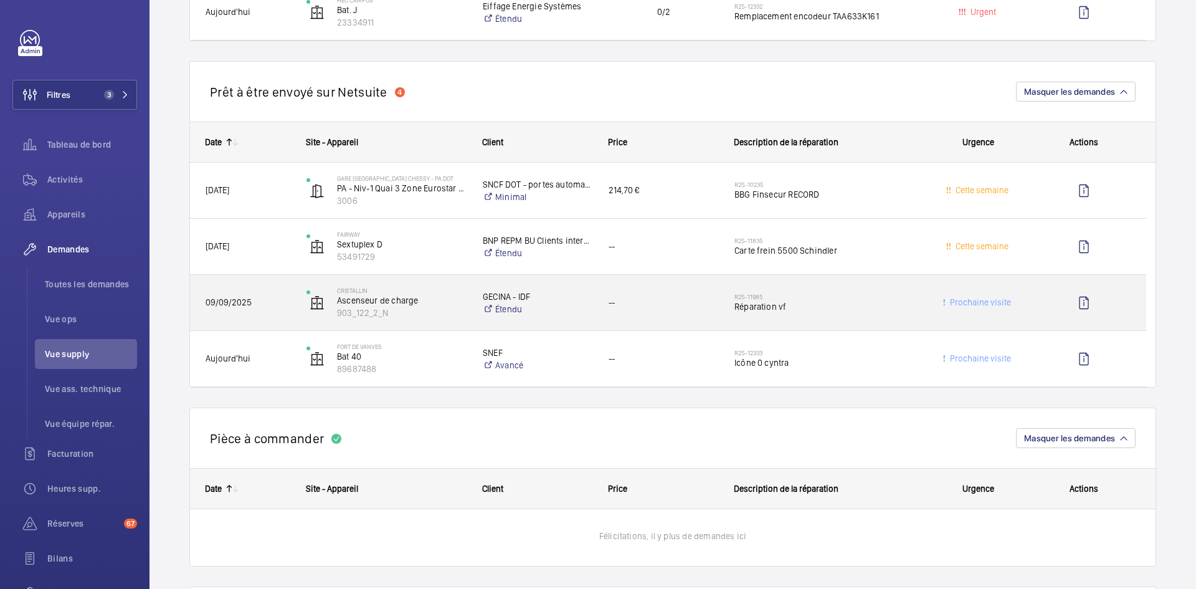
scroll to position [997, 0]
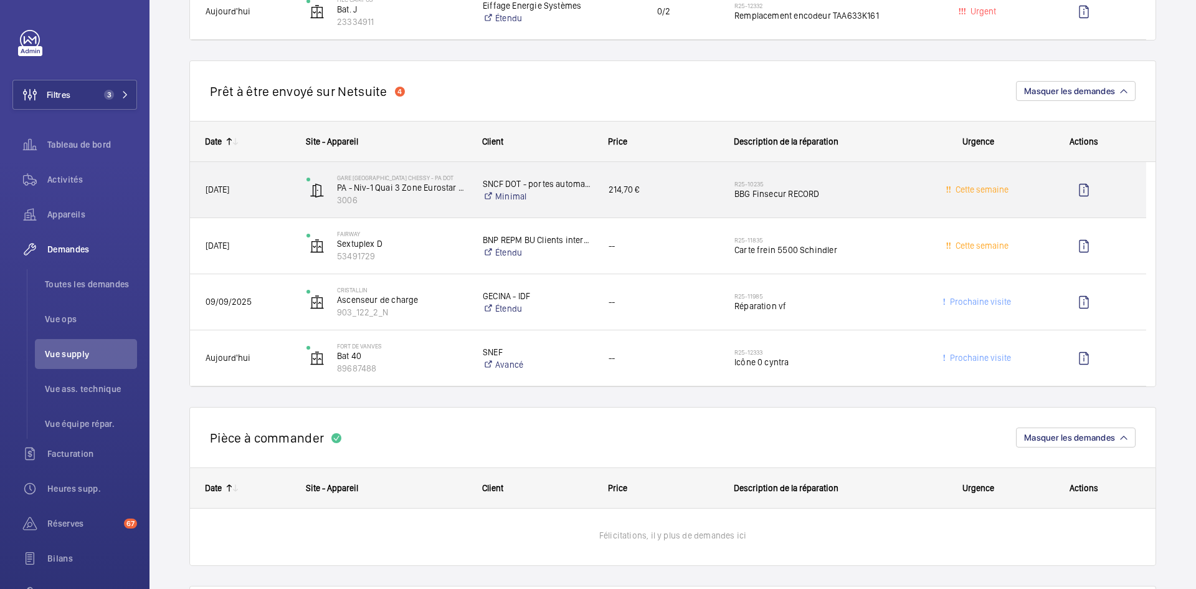
click at [287, 184] on span "[DATE]" at bounding box center [248, 189] width 85 height 14
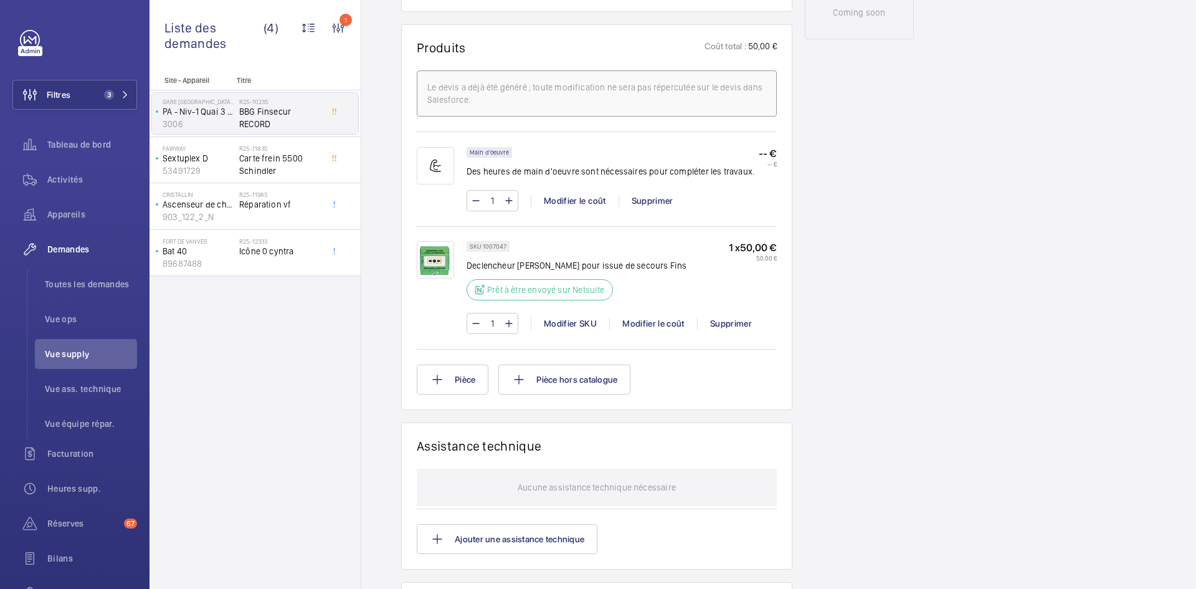
scroll to position [747, 0]
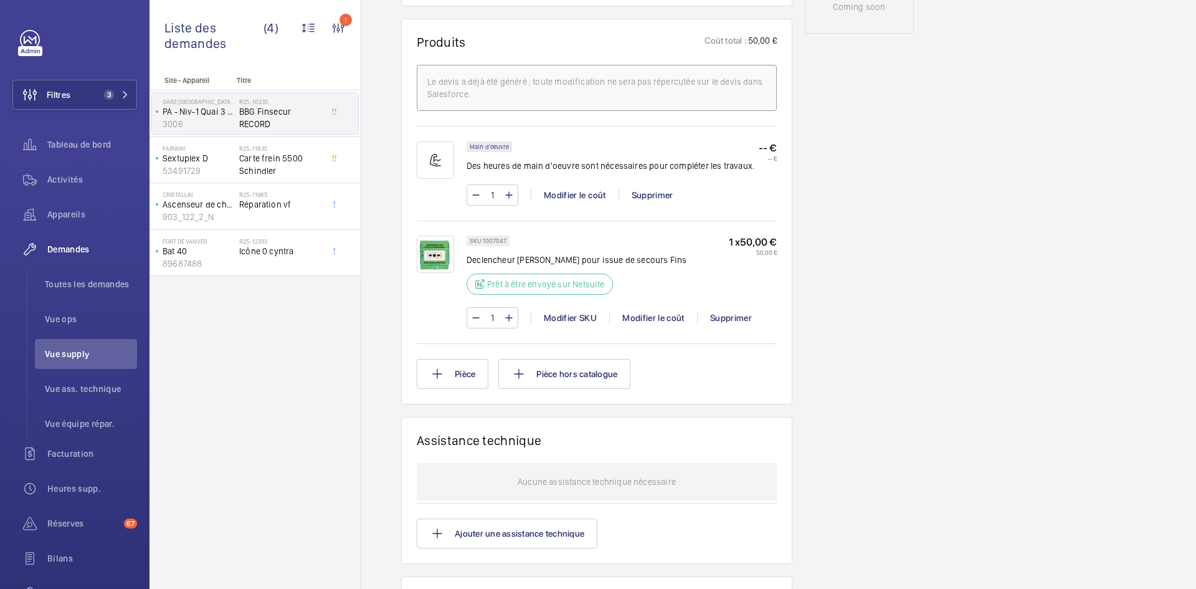
click at [429, 273] on img at bounding box center [435, 253] width 37 height 37
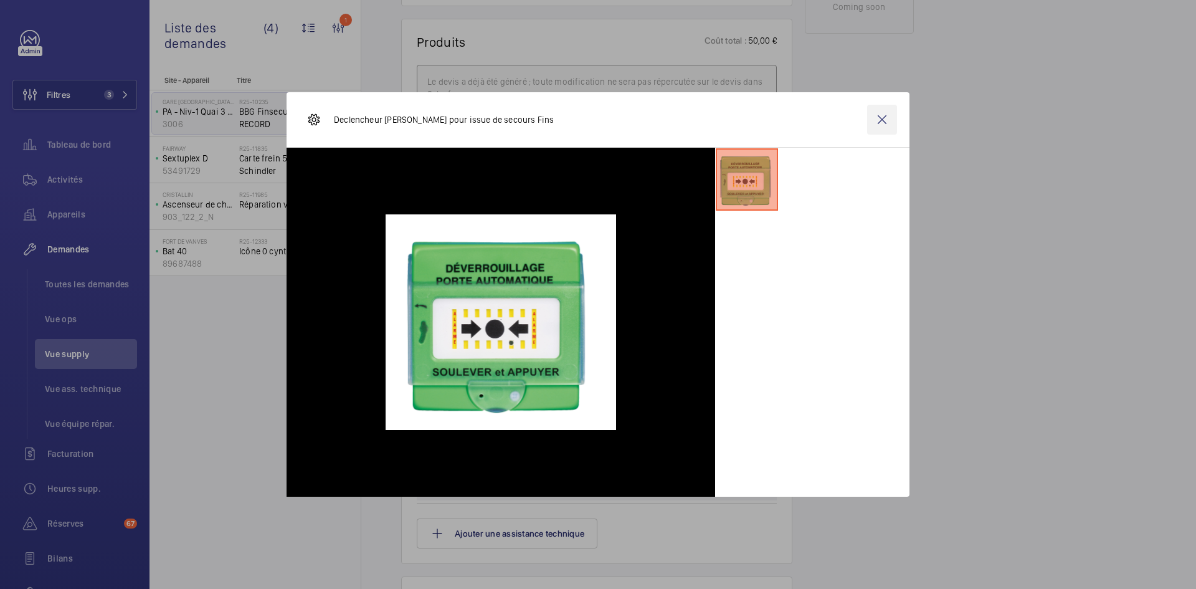
click at [884, 121] on wm-front-icon-button at bounding box center [882, 120] width 30 height 30
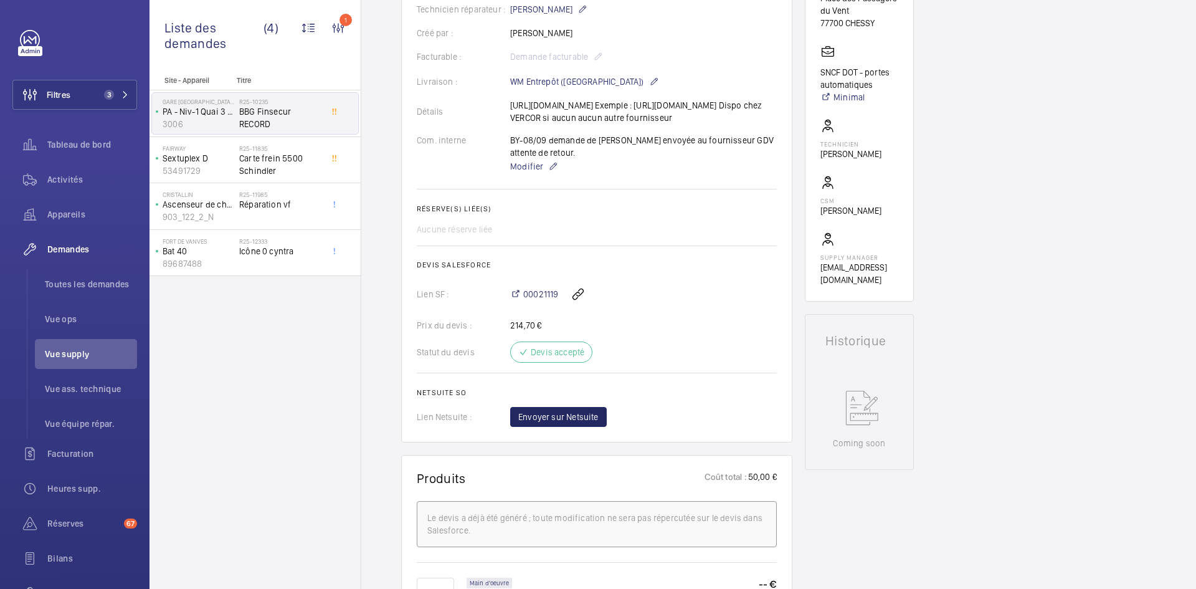
scroll to position [224, 0]
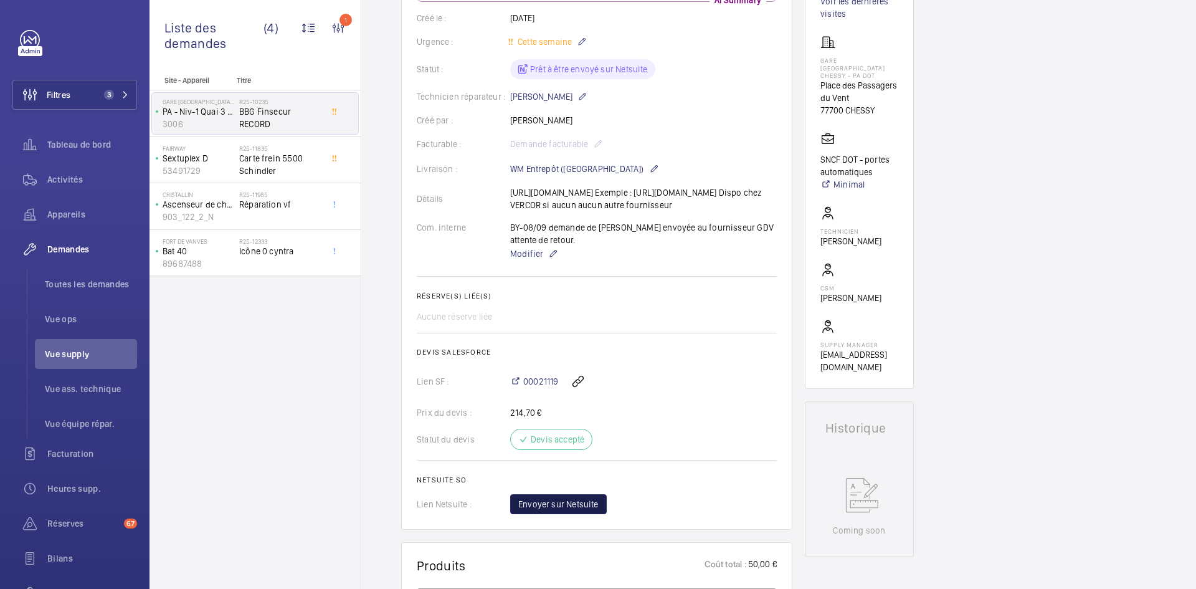
click at [578, 498] on span "Envoyer sur Netsuite" at bounding box center [558, 504] width 80 height 12
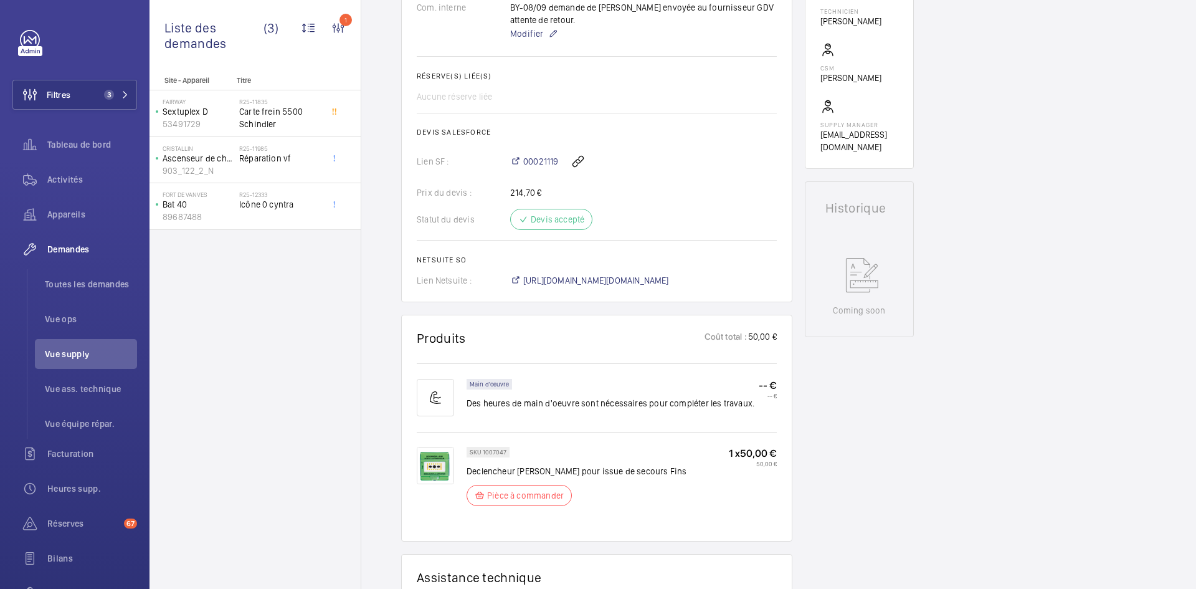
scroll to position [561, 0]
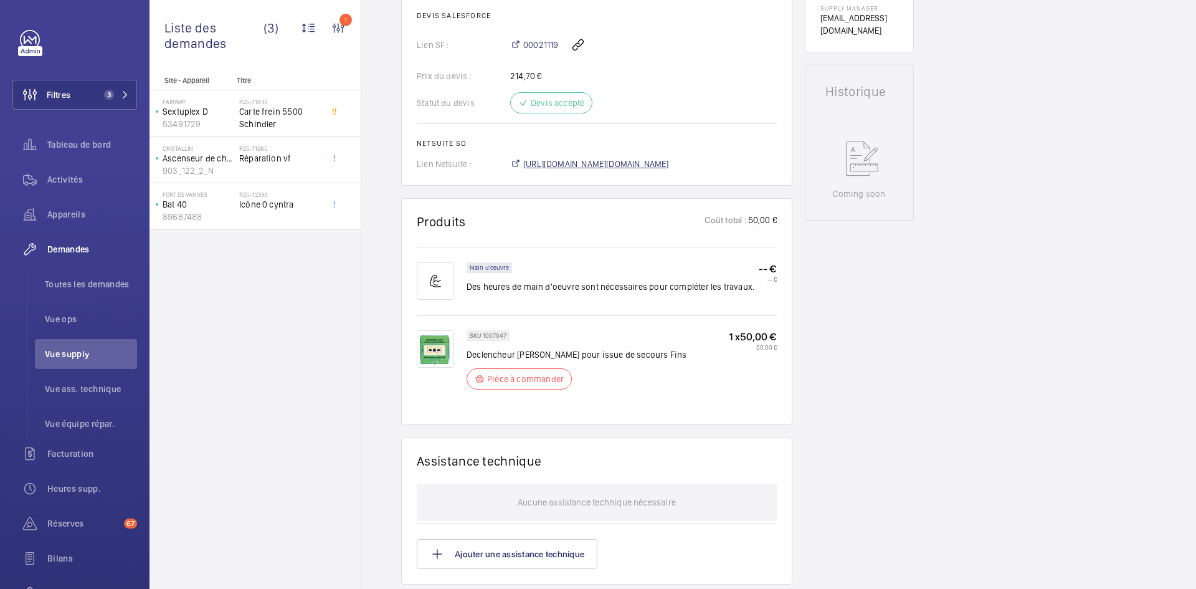
click at [666, 170] on span "[URL][DOMAIN_NAME][DOMAIN_NAME]" at bounding box center [596, 164] width 146 height 12
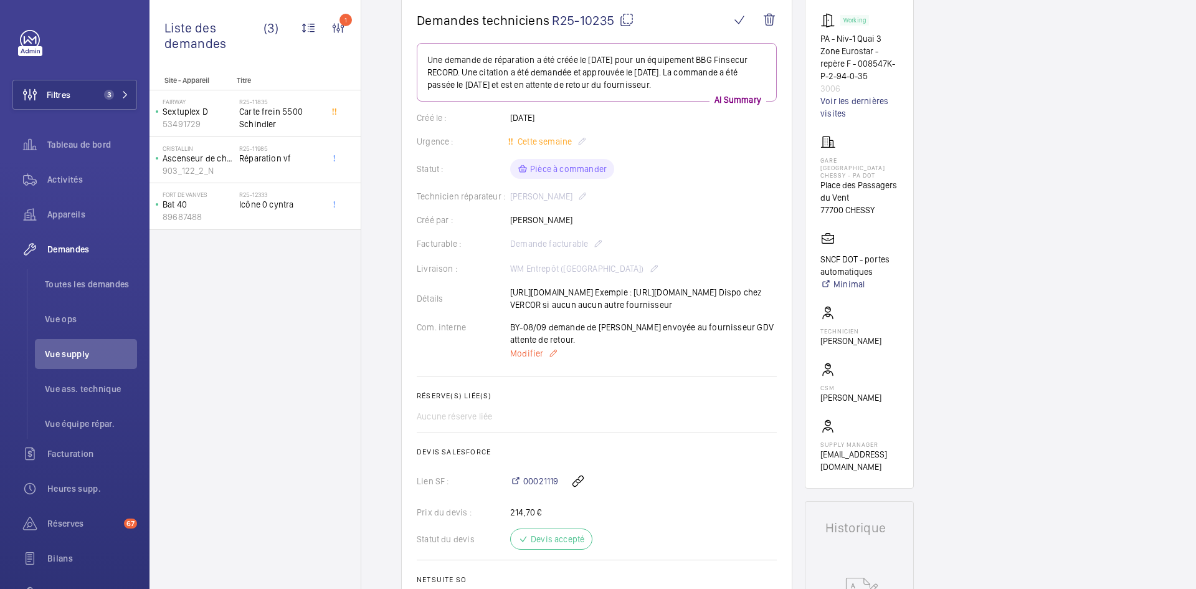
click at [529, 359] on span "Modifier" at bounding box center [526, 353] width 33 height 12
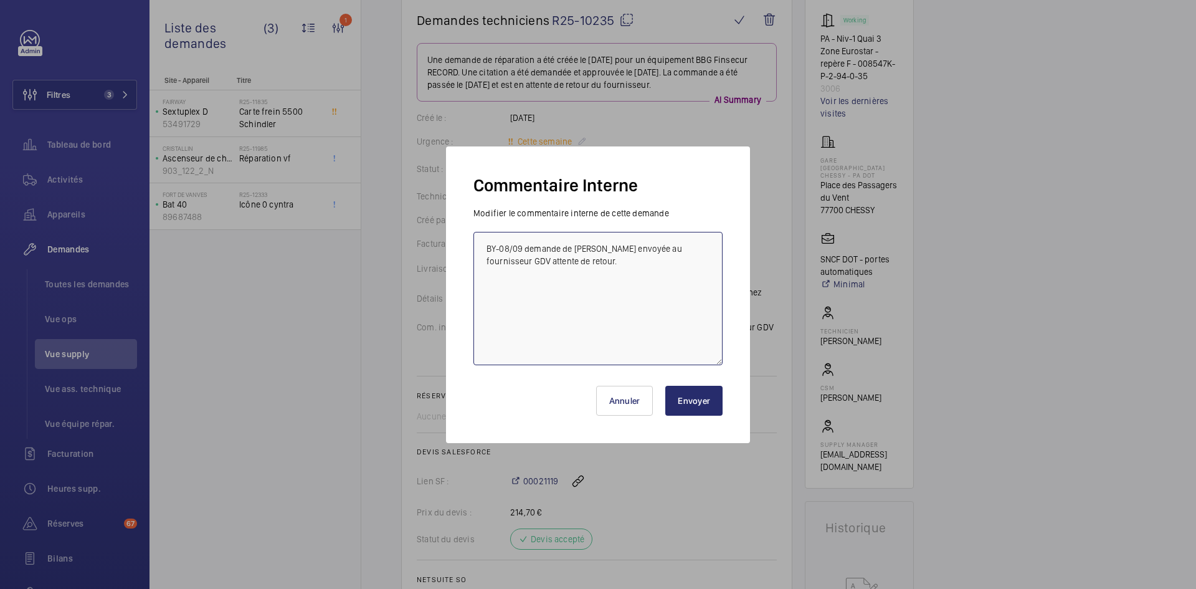
click at [486, 243] on textarea "BY-08/09 demande de [PERSON_NAME] envoyée au fournisseur GDV attente de retour." at bounding box center [597, 298] width 249 height 133
paste textarea "BY-17/09 commande effectuer chez le fournisseur VERCOR via l'email livraison pr…"
type textarea "BY-17/09 commande effectuer chez le fournisseur VERCOR via l'email livraison pr…"
click at [685, 397] on button "Envoyer" at bounding box center [693, 401] width 57 height 30
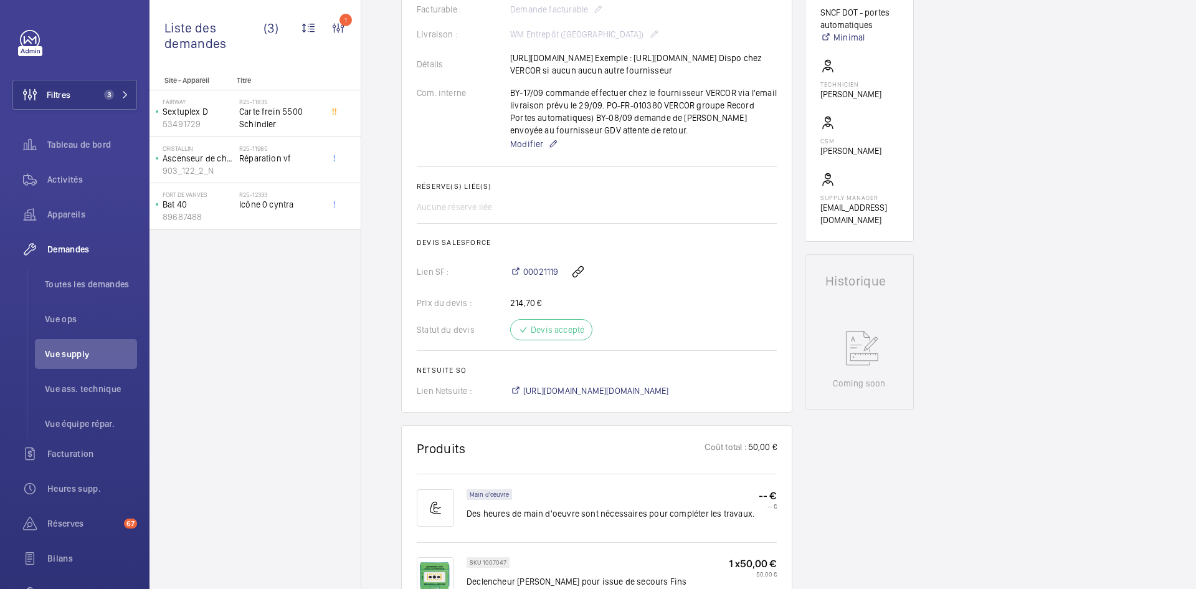
scroll to position [561, 0]
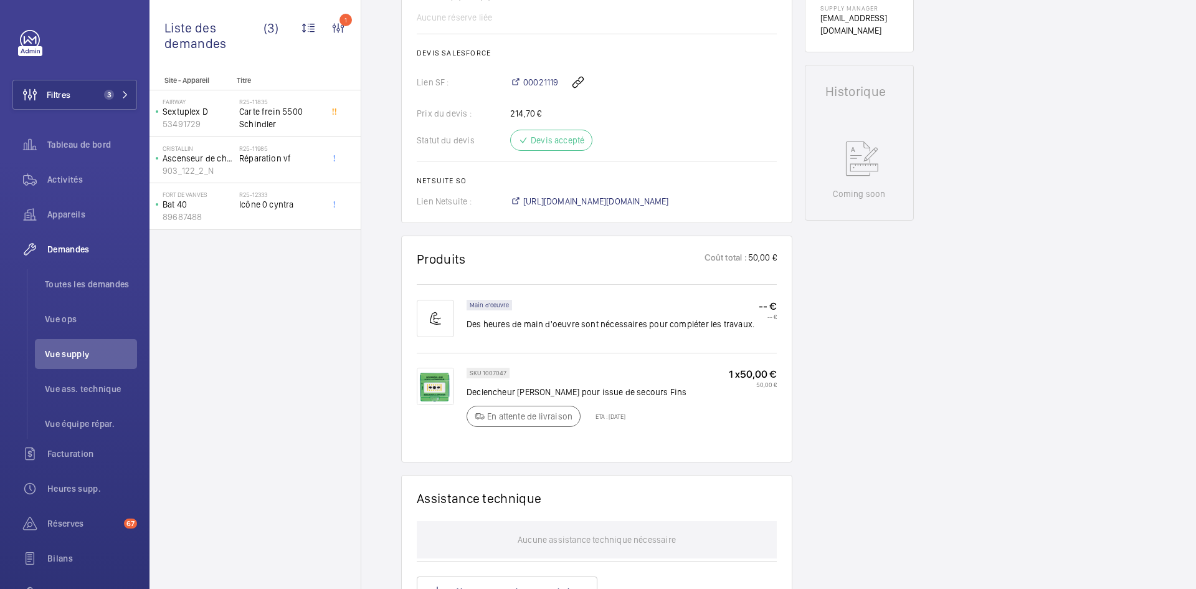
click at [443, 394] on img at bounding box center [435, 385] width 37 height 37
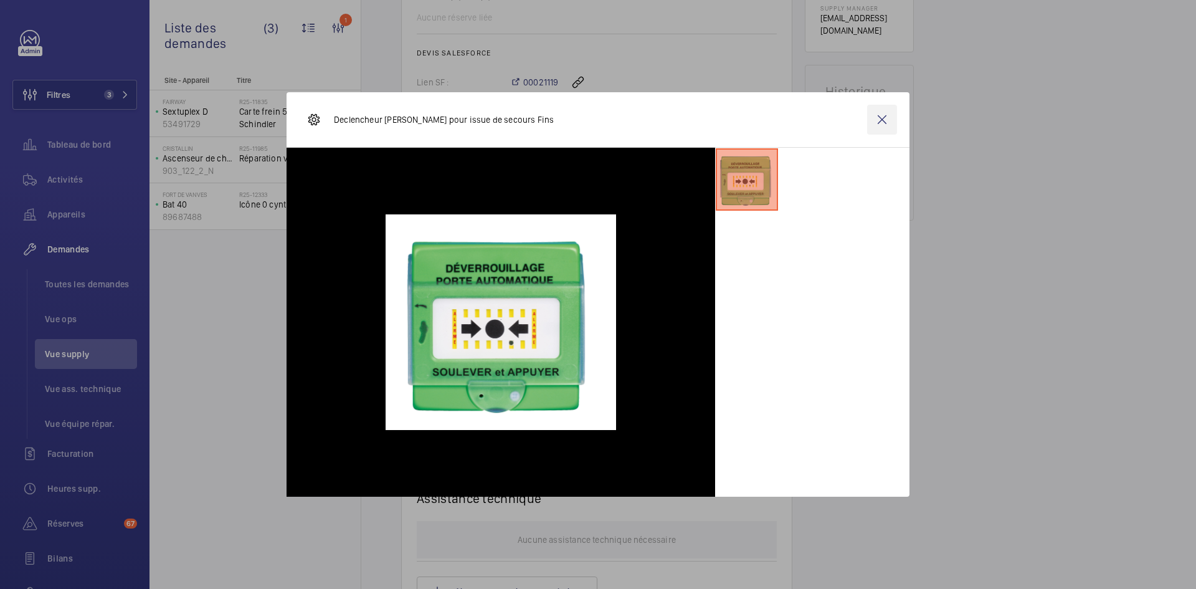
click at [878, 119] on wm-front-icon-button at bounding box center [882, 120] width 30 height 30
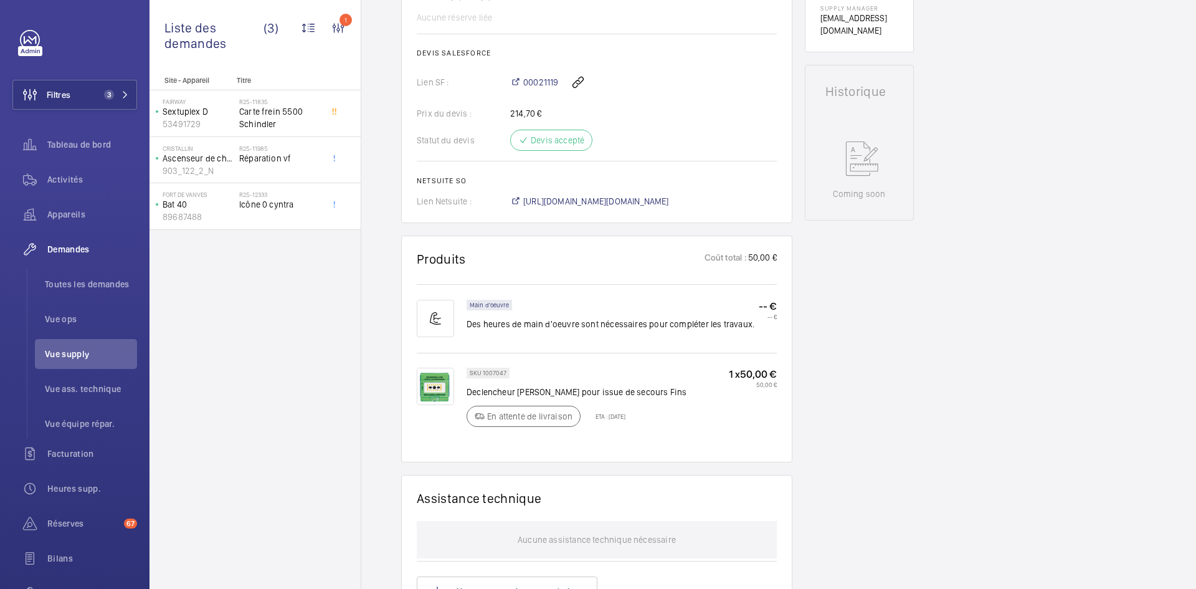
scroll to position [0, 0]
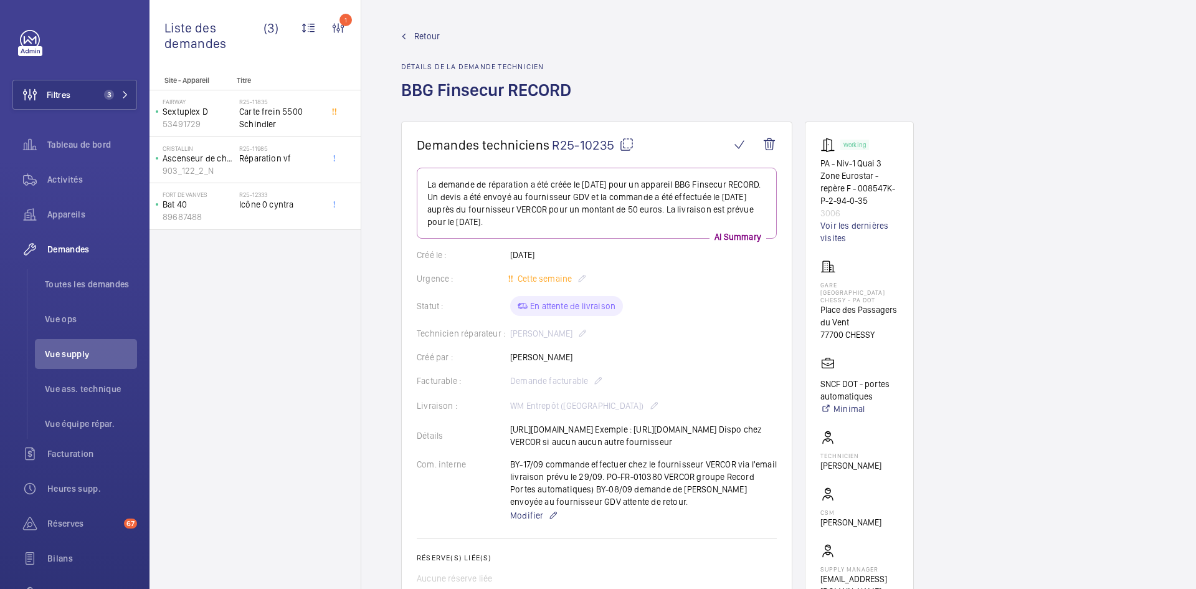
click at [435, 37] on span "Retour" at bounding box center [427, 36] width 26 height 12
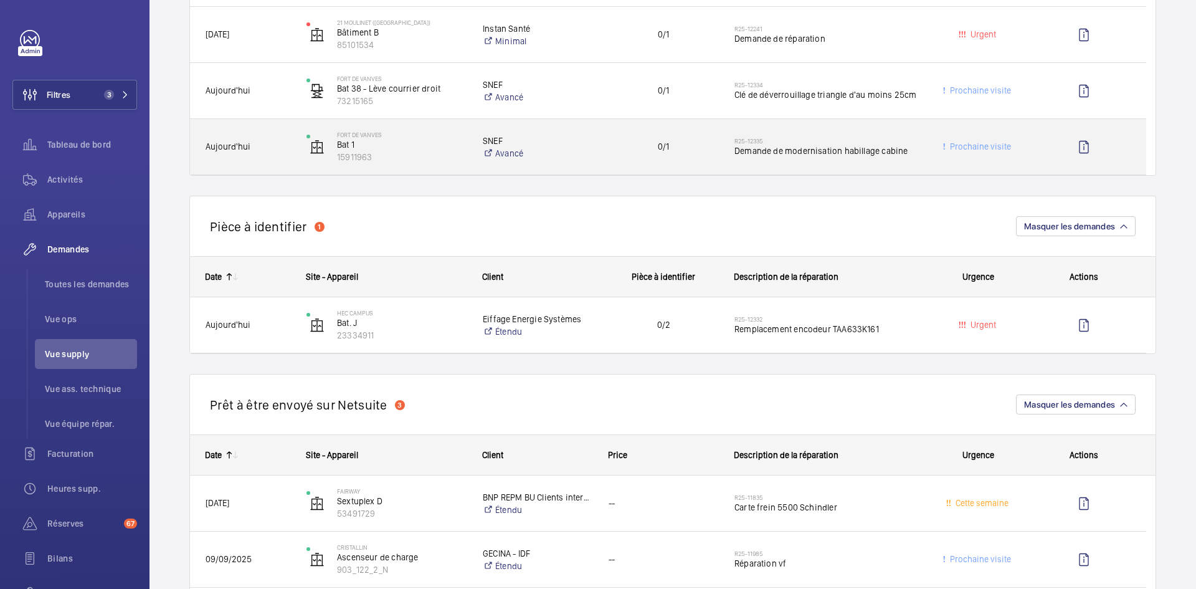
scroll to position [810, 0]
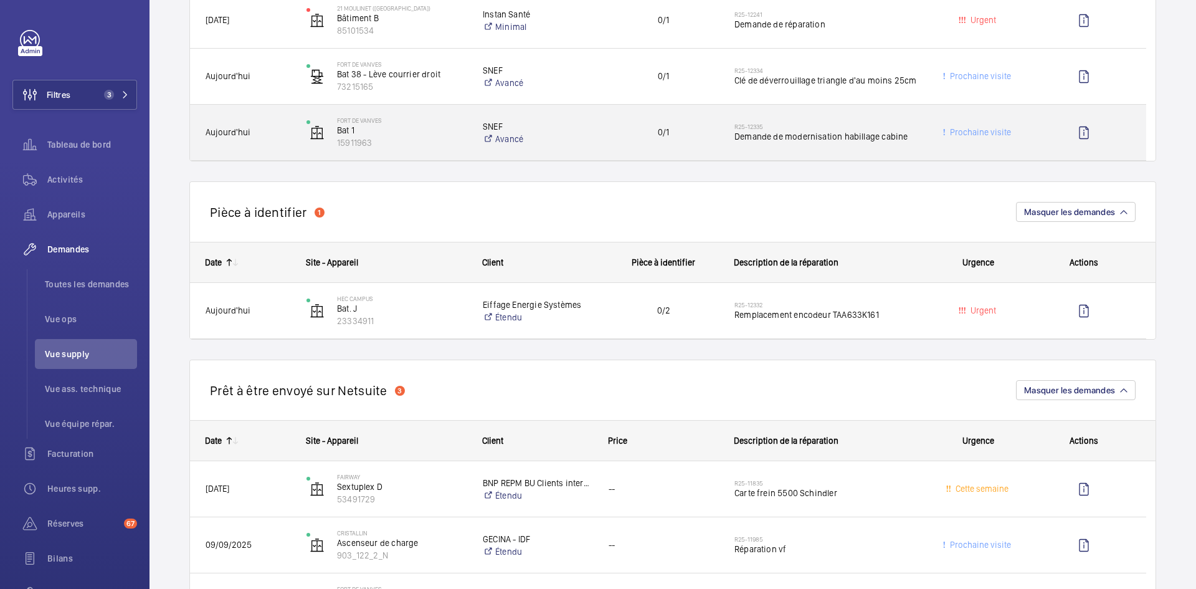
click at [275, 133] on span "Aujourd'hui" at bounding box center [248, 132] width 85 height 14
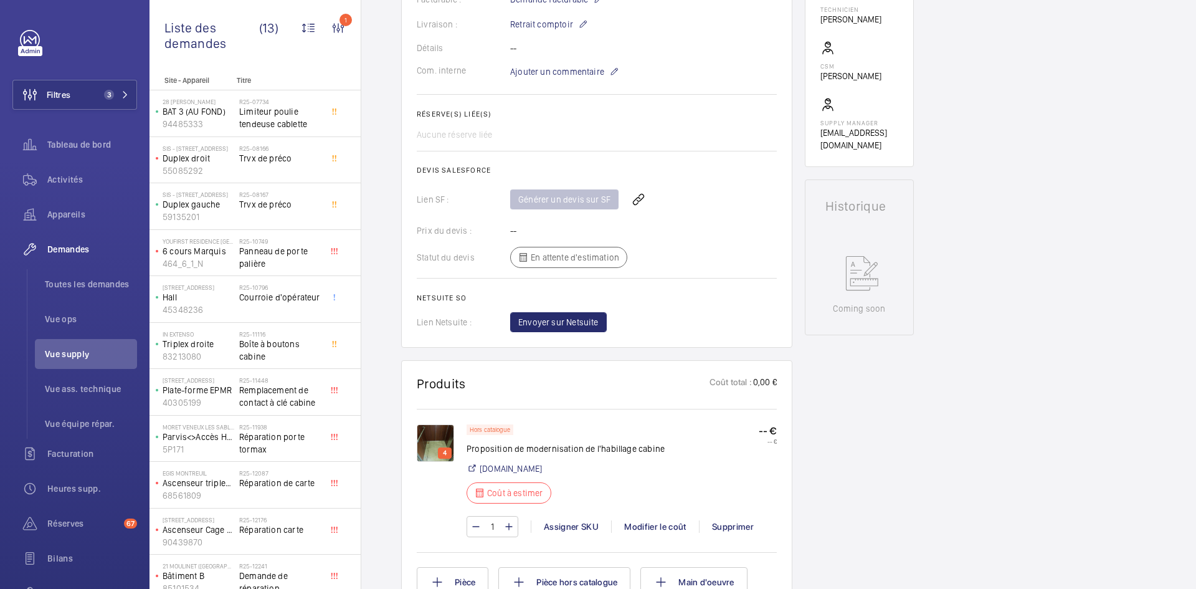
scroll to position [498, 0]
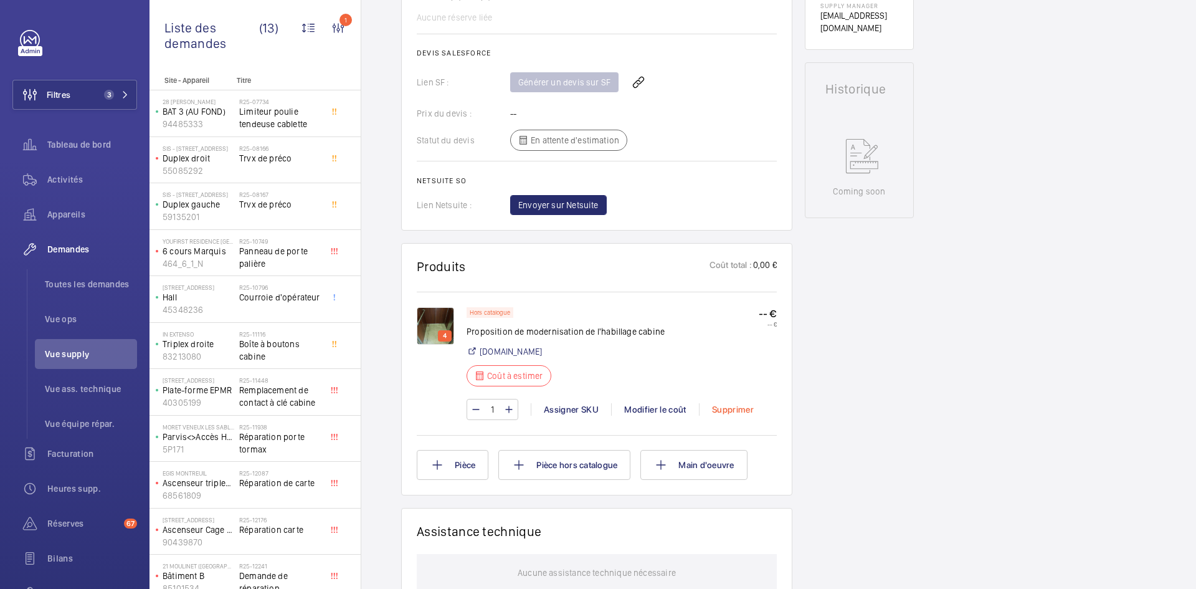
click at [744, 409] on div "Supprimer" at bounding box center [732, 409] width 67 height 12
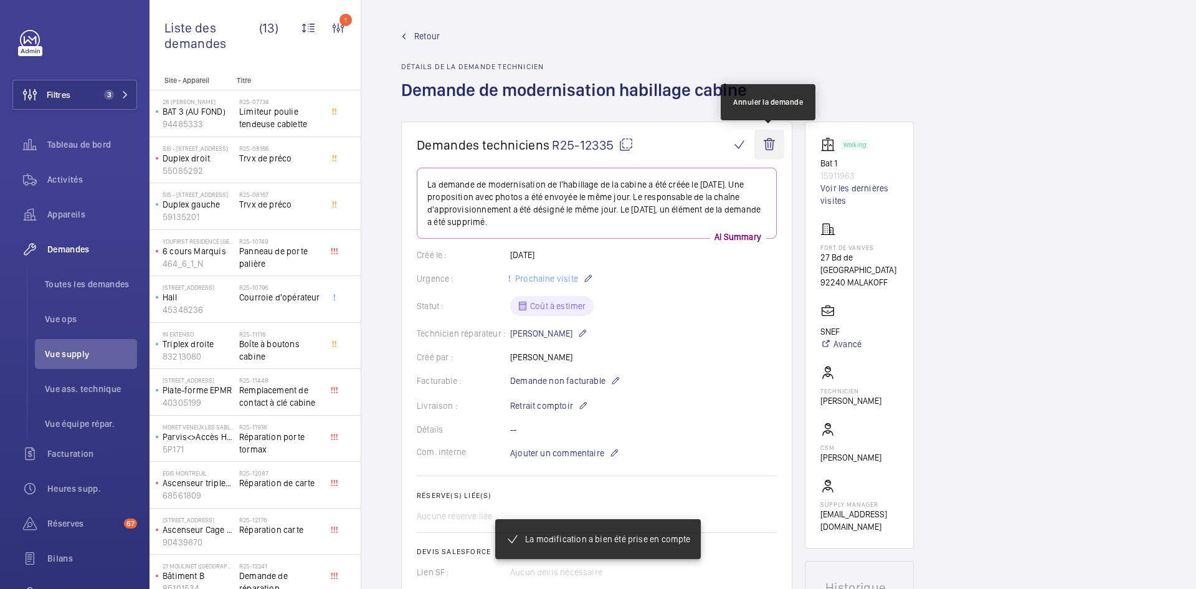
click at [773, 141] on wm-front-icon-button at bounding box center [769, 145] width 30 height 30
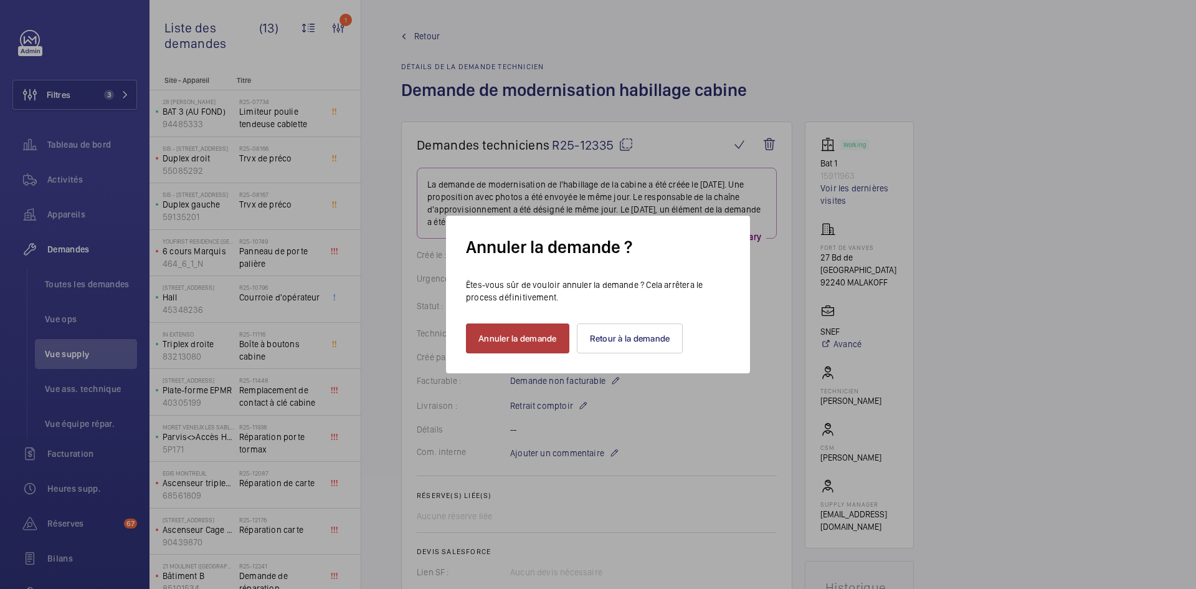
click at [549, 341] on button "Annuler la demande" at bounding box center [517, 338] width 103 height 30
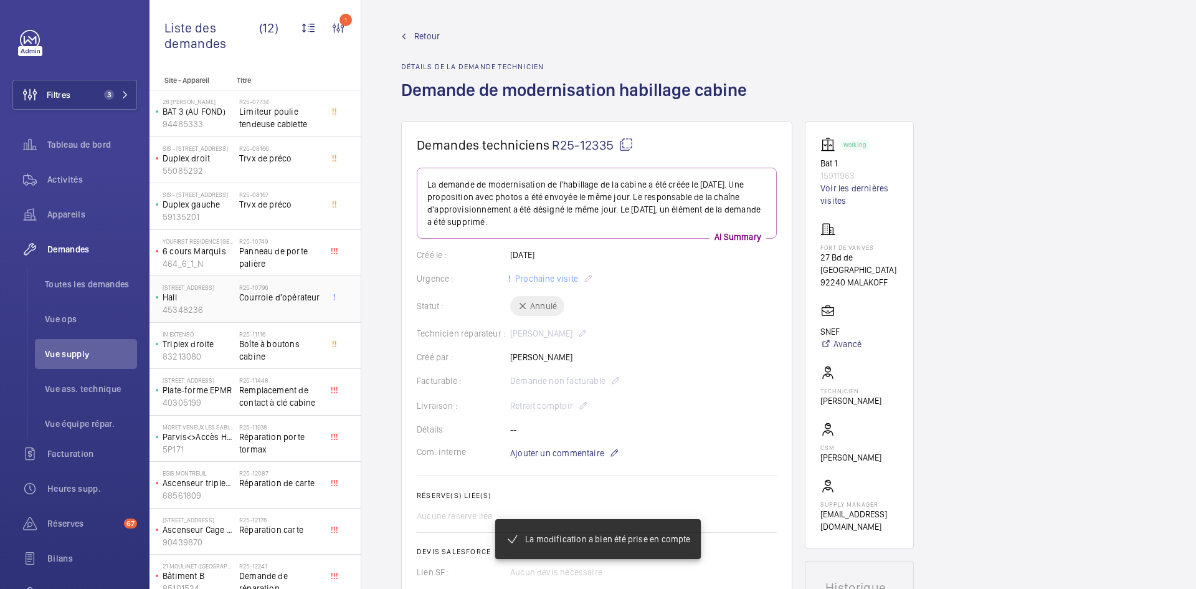
scroll to position [59, 0]
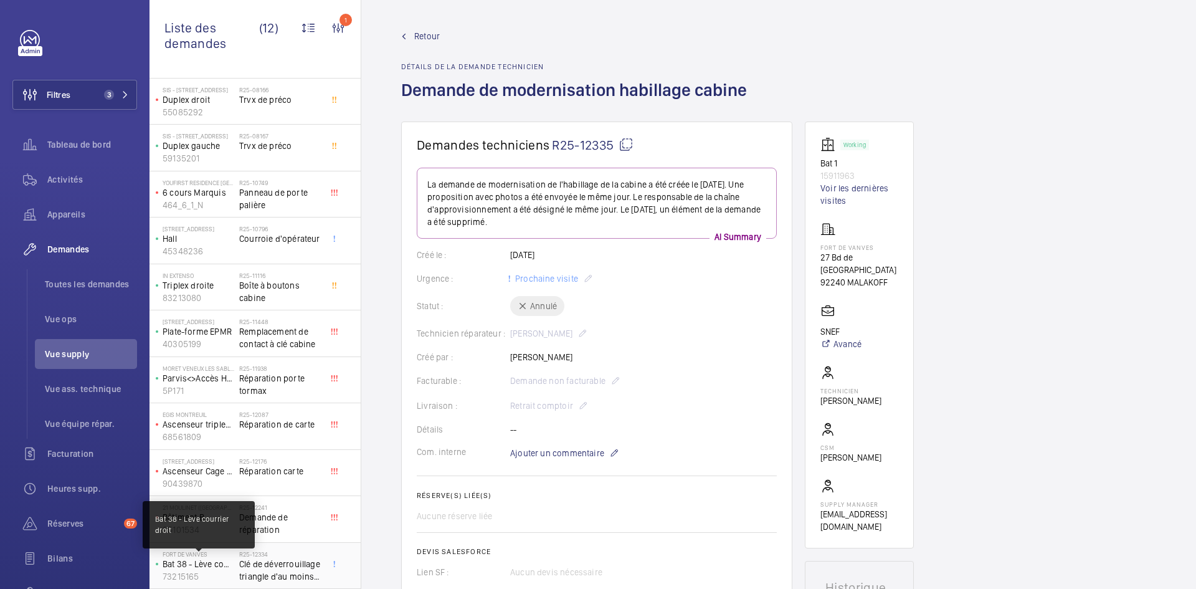
click at [222, 569] on p "Bat 38 - Lève courrier droit" at bounding box center [199, 563] width 72 height 12
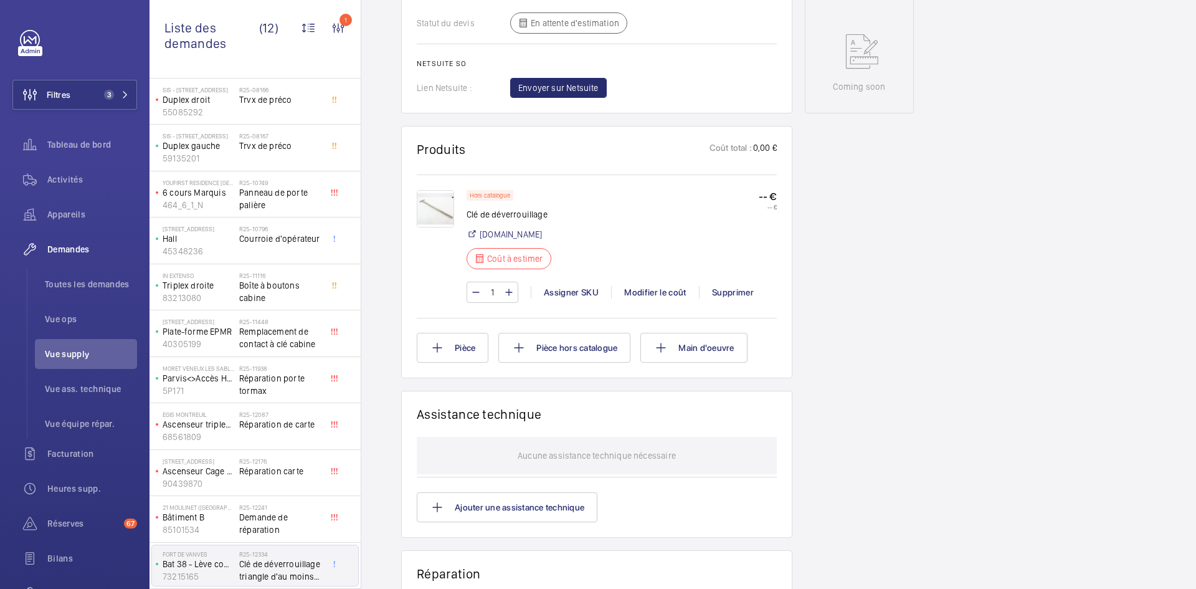
scroll to position [623, 0]
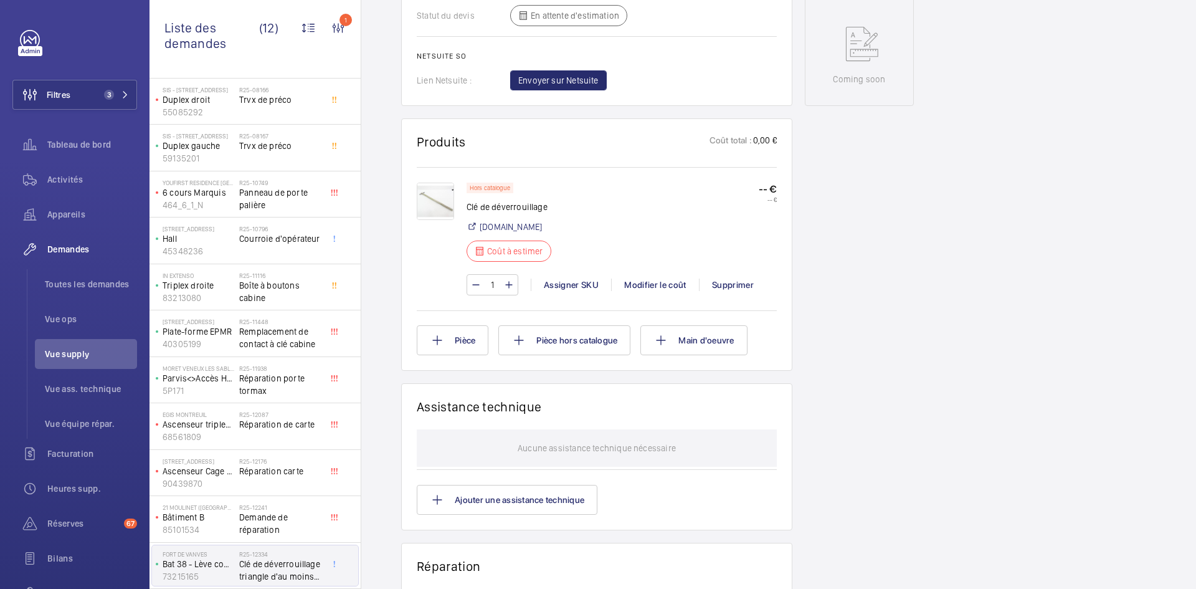
click at [440, 210] on img at bounding box center [435, 200] width 37 height 37
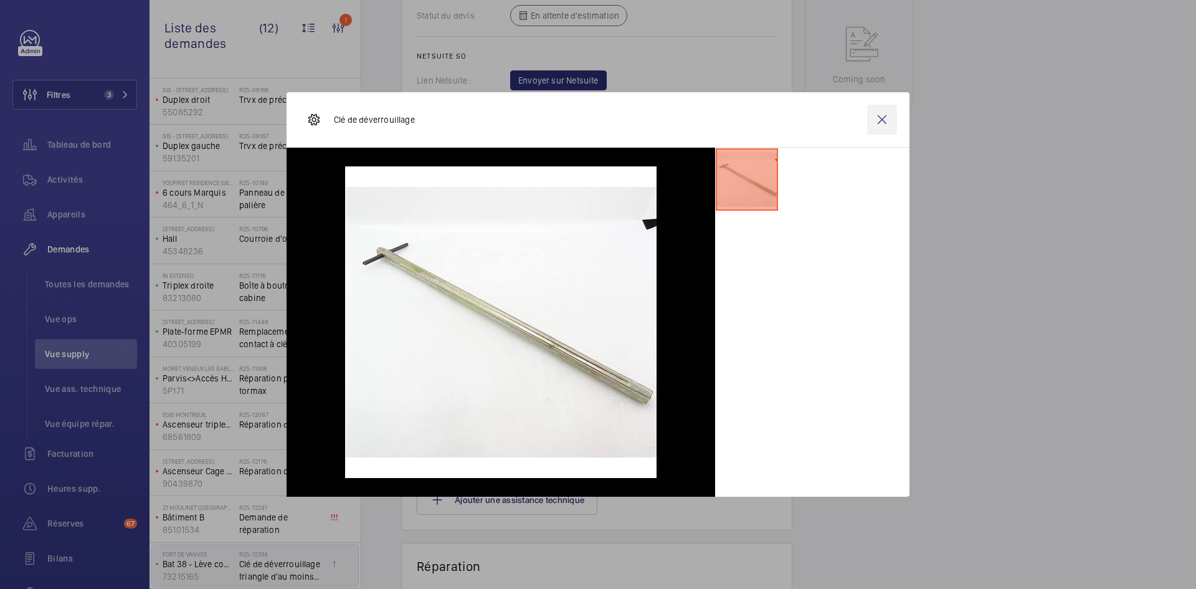
click at [876, 119] on wm-front-icon-button at bounding box center [882, 120] width 30 height 30
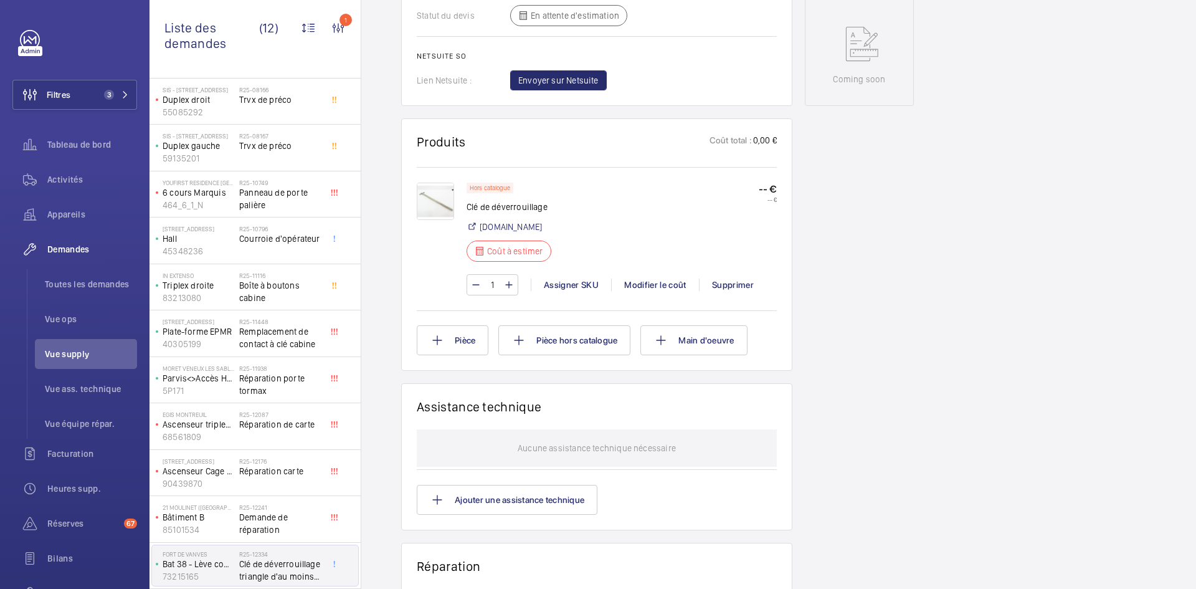
scroll to position [187, 0]
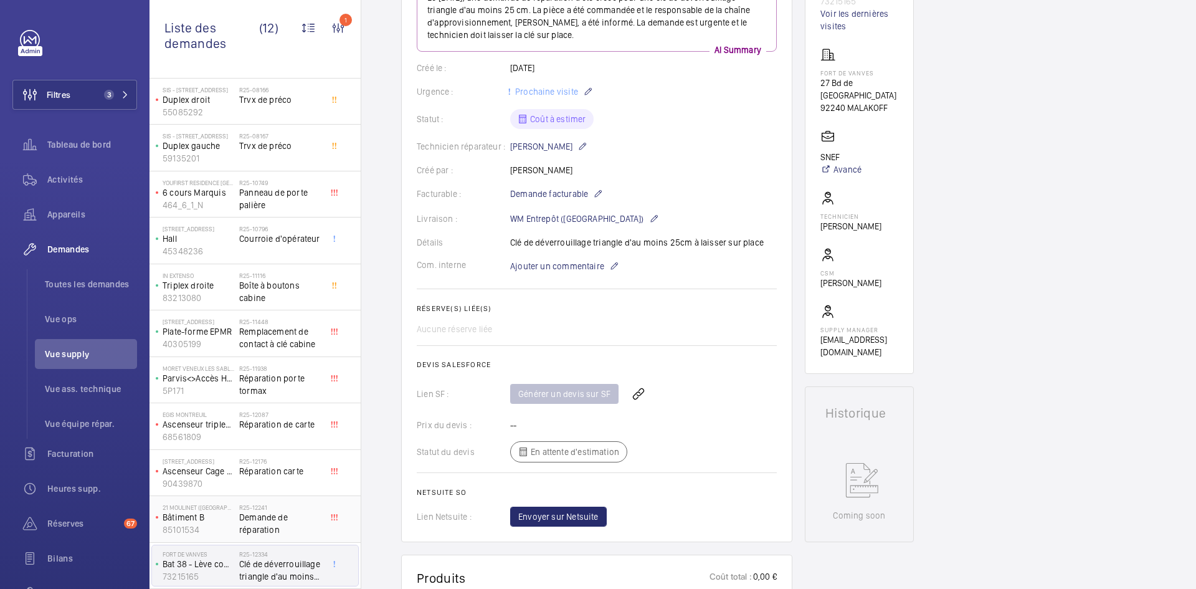
click at [224, 523] on p "85101534" at bounding box center [199, 529] width 72 height 12
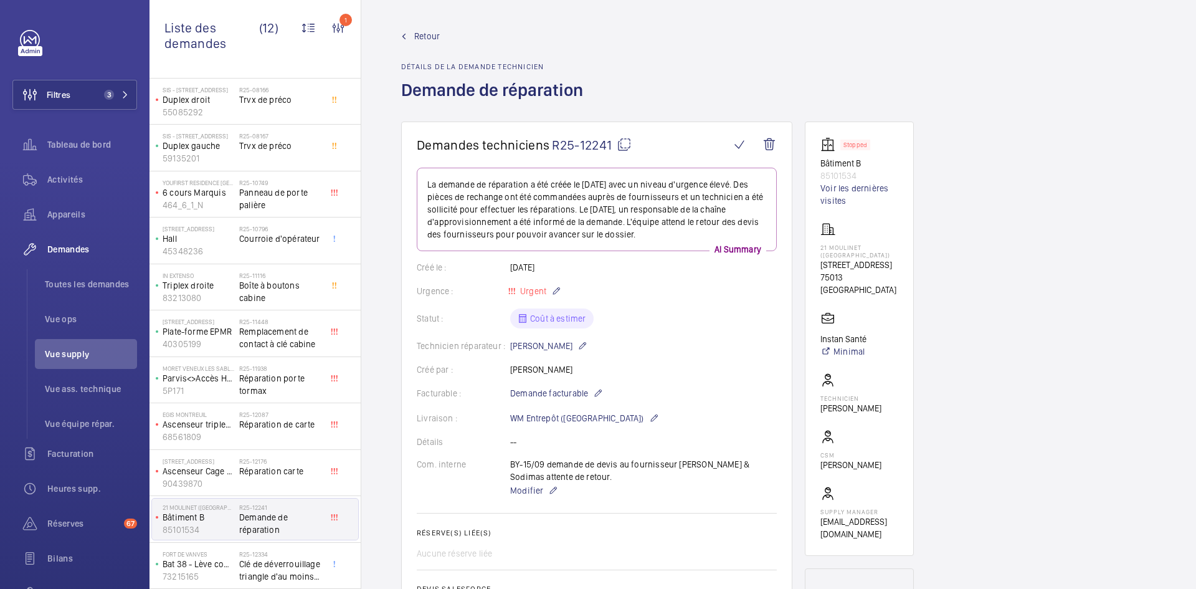
click at [420, 32] on span "Retour" at bounding box center [427, 36] width 26 height 12
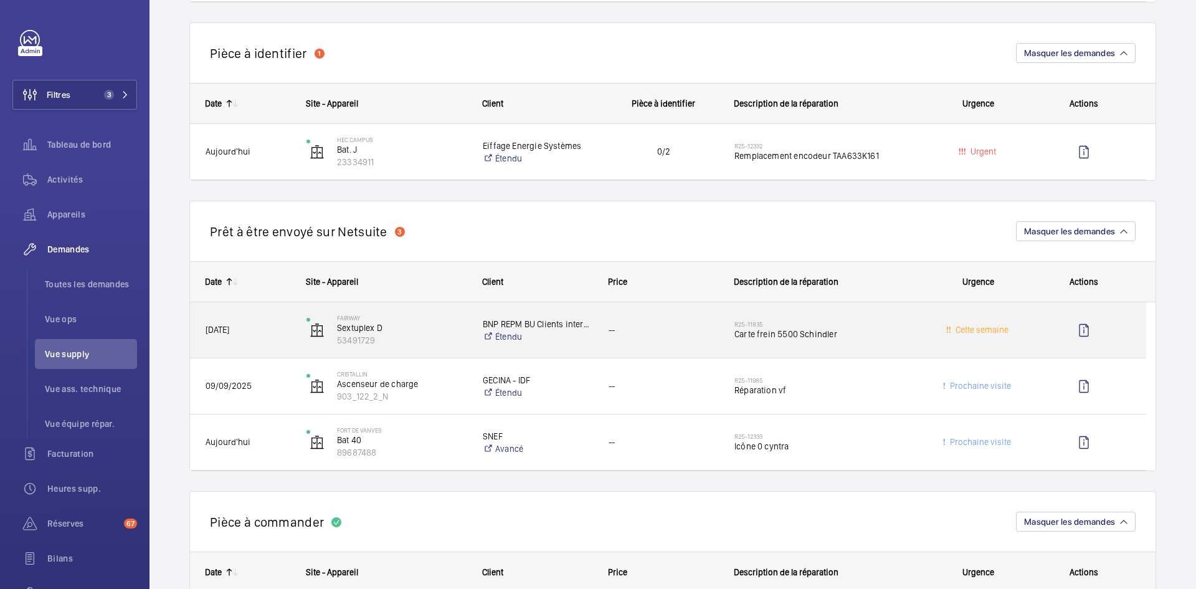
scroll to position [872, 0]
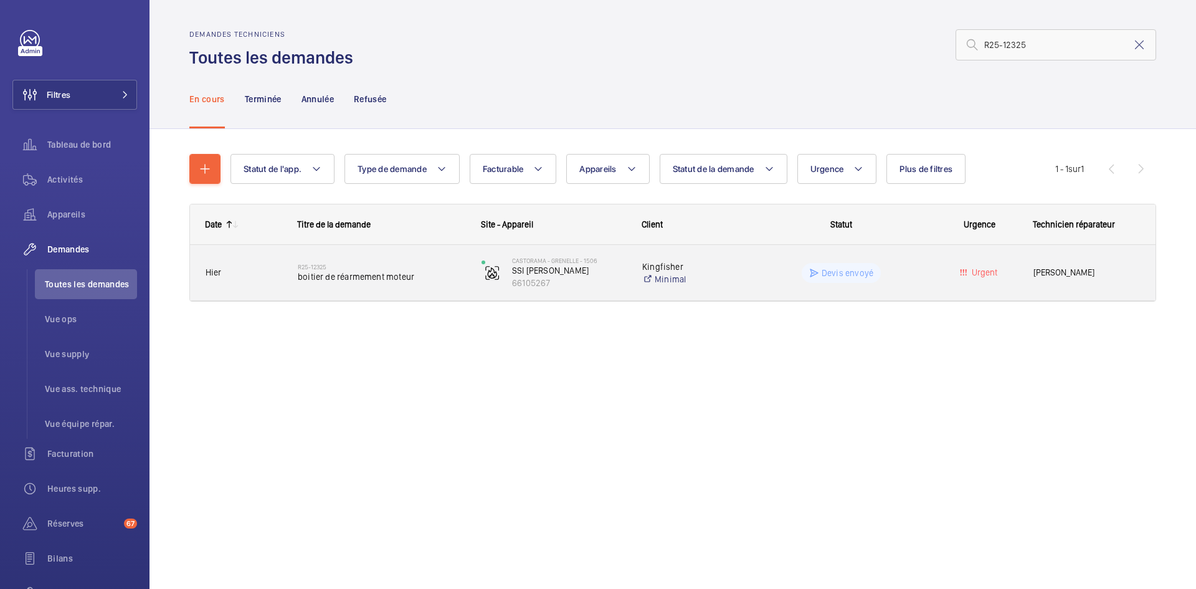
type input "R25-12325"
click at [270, 265] on div "Hier" at bounding box center [236, 272] width 91 height 39
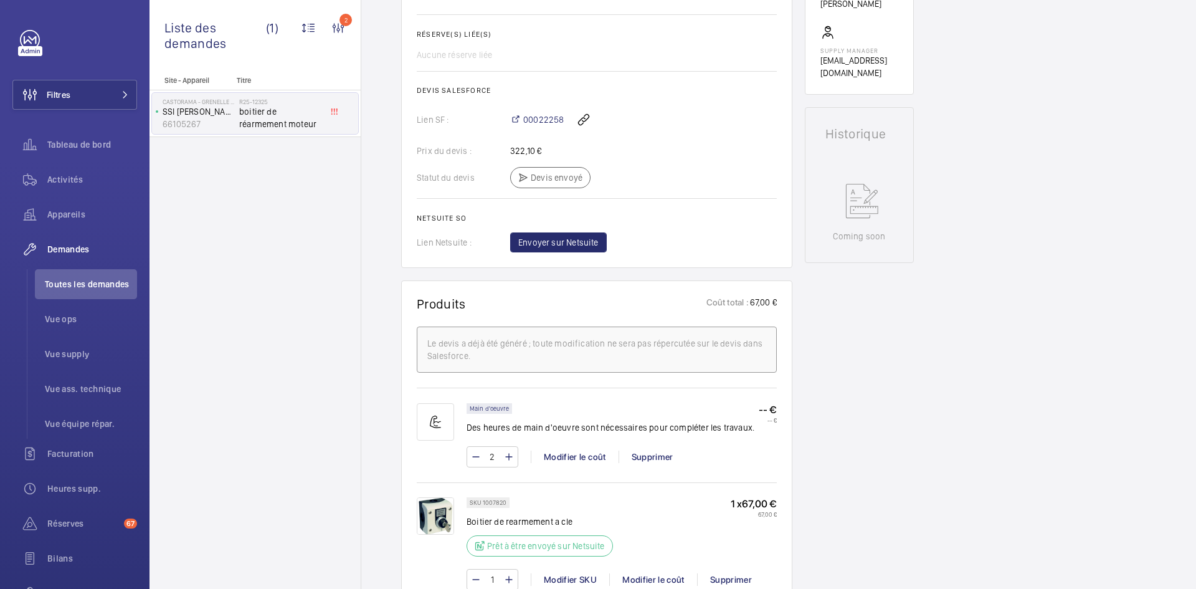
scroll to position [585, 0]
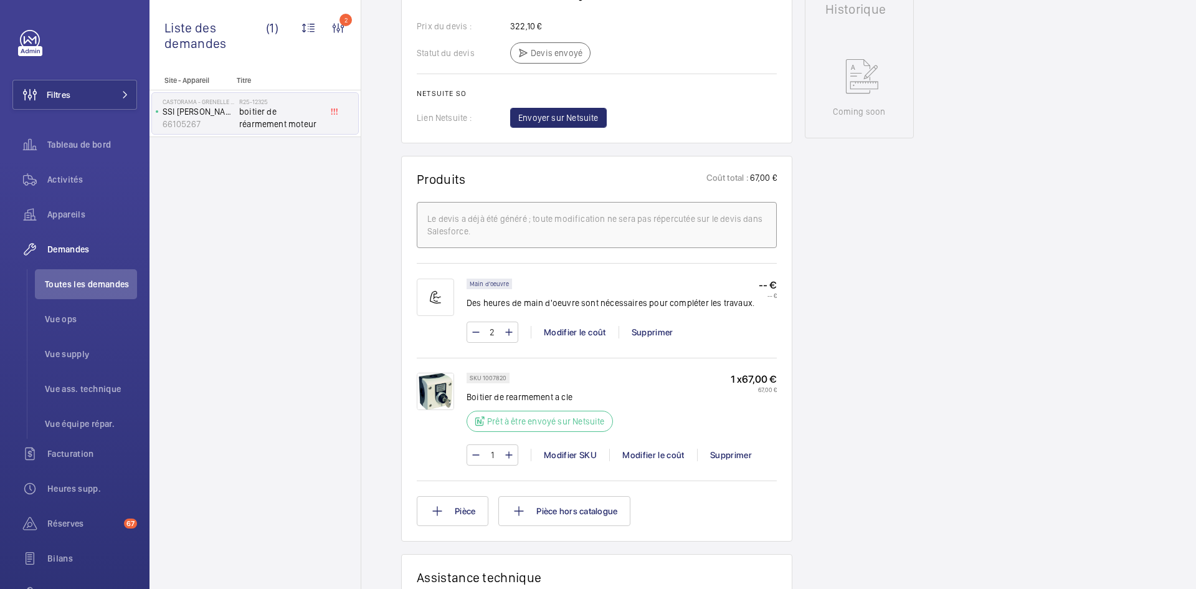
click at [440, 387] on img at bounding box center [435, 390] width 37 height 37
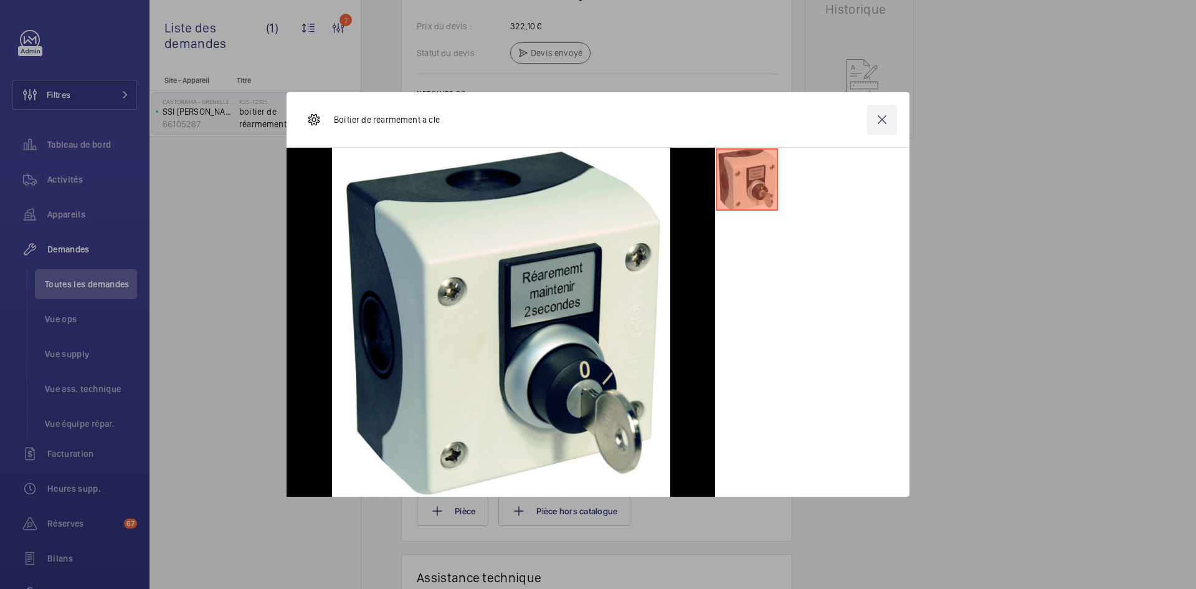
click at [882, 121] on wm-front-icon-button at bounding box center [882, 120] width 30 height 30
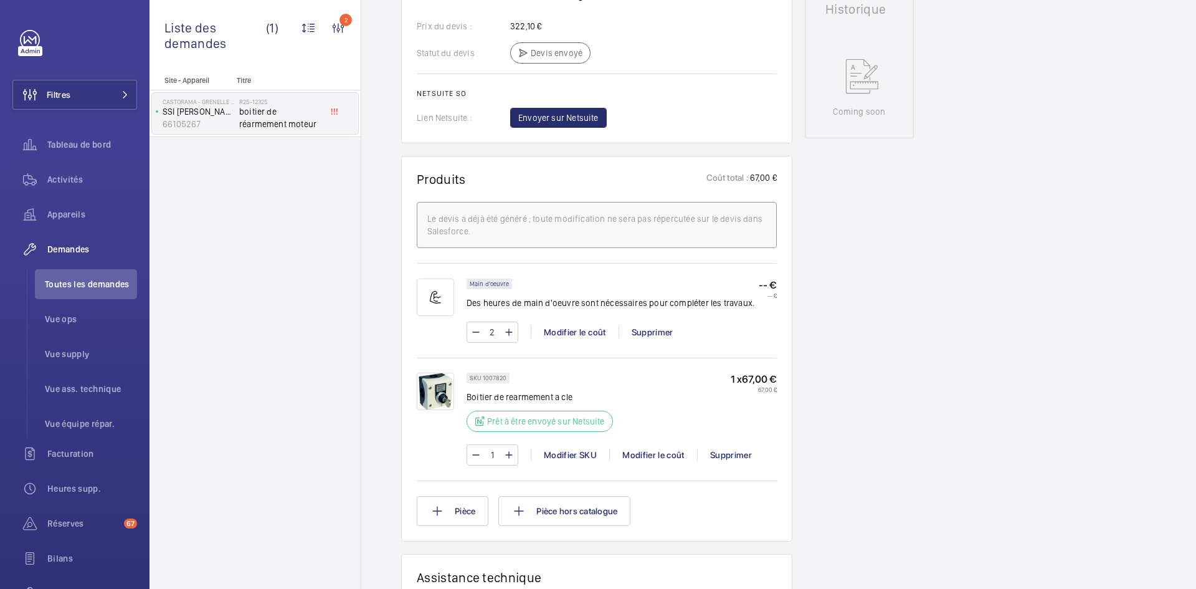
click at [438, 387] on img at bounding box center [435, 390] width 37 height 37
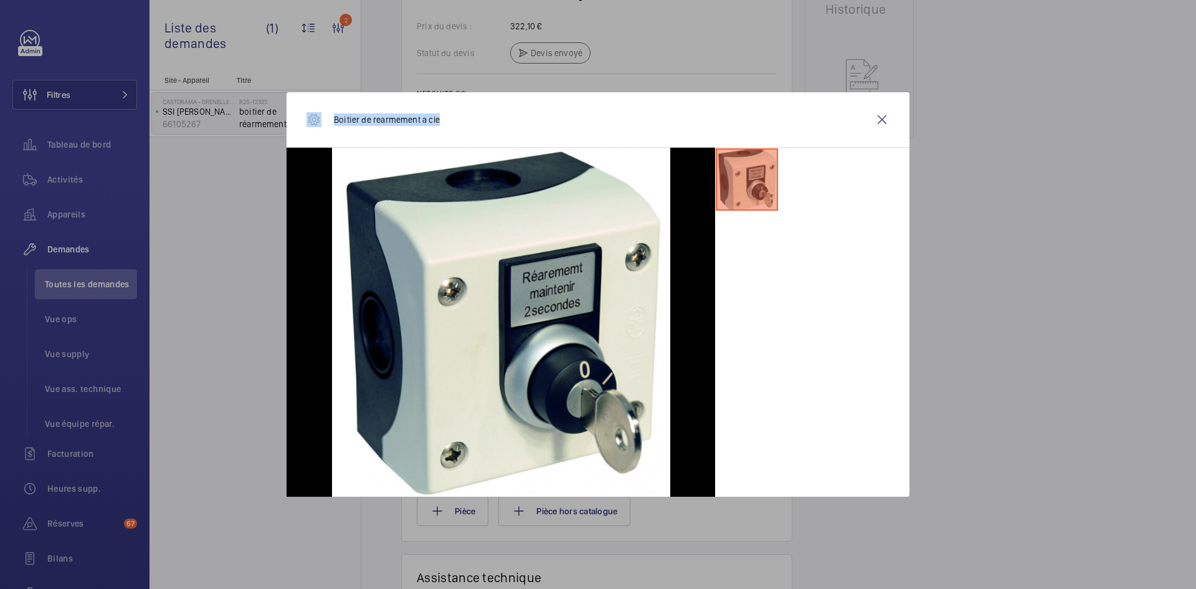
drag, startPoint x: 448, startPoint y: 121, endPoint x: 321, endPoint y: 121, distance: 127.1
click at [321, 121] on div "Boitier de rearmement a cle" at bounding box center [598, 119] width 623 height 55
copy div "Boitier de rearmement a cle"
click at [884, 117] on wm-front-icon-button at bounding box center [882, 120] width 30 height 30
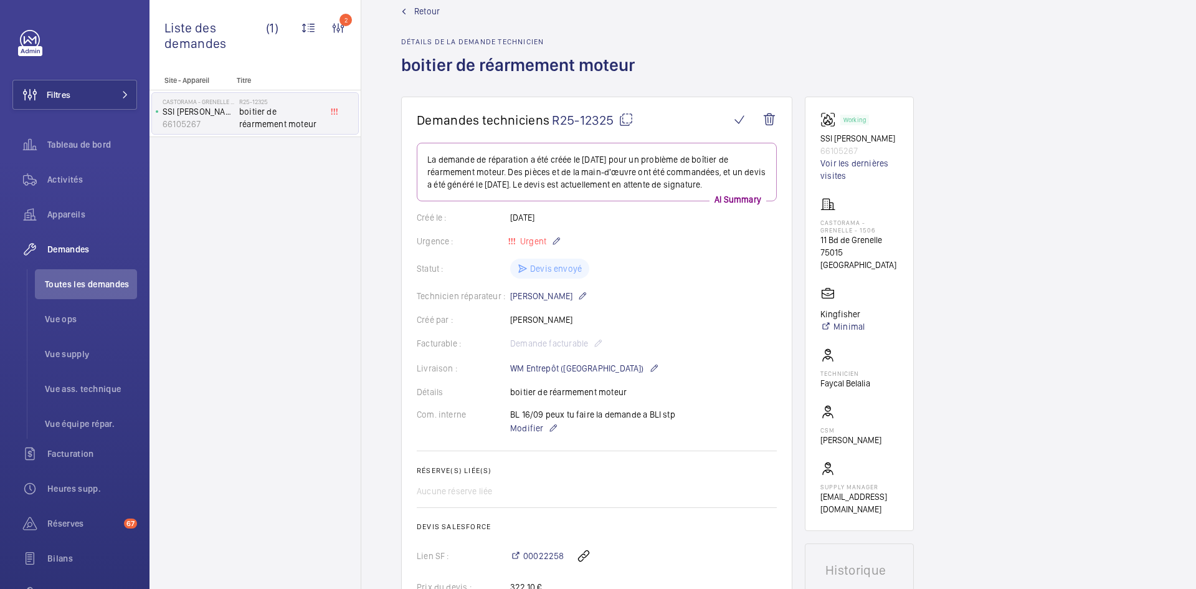
scroll to position [0, 0]
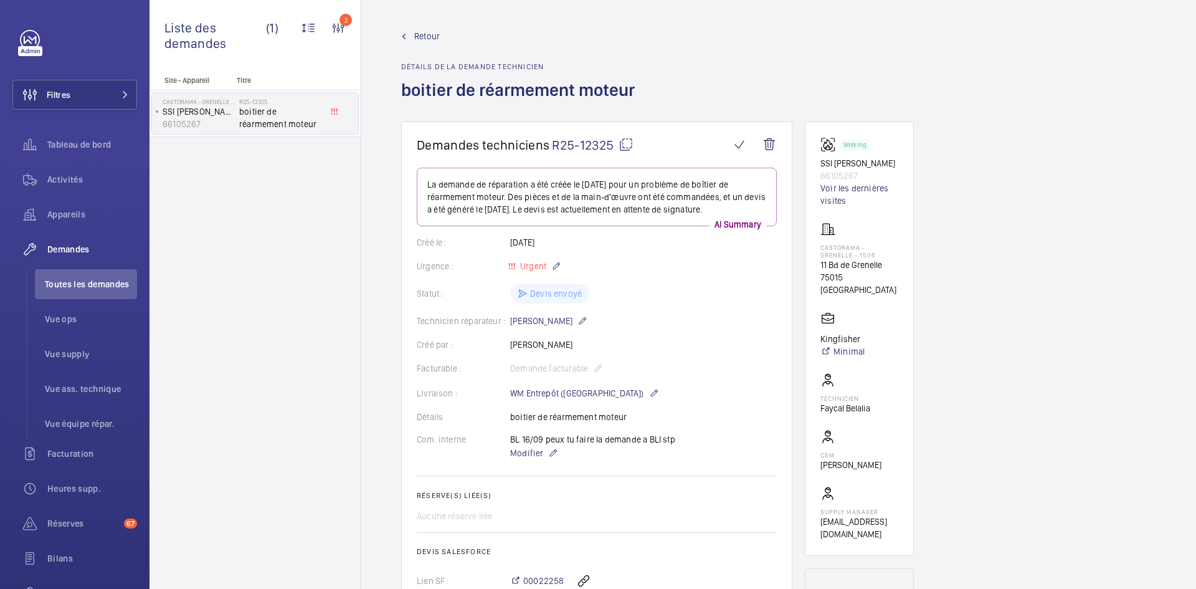
click at [630, 140] on mat-icon at bounding box center [625, 144] width 15 height 15
click at [625, 143] on mat-icon at bounding box center [625, 144] width 15 height 15
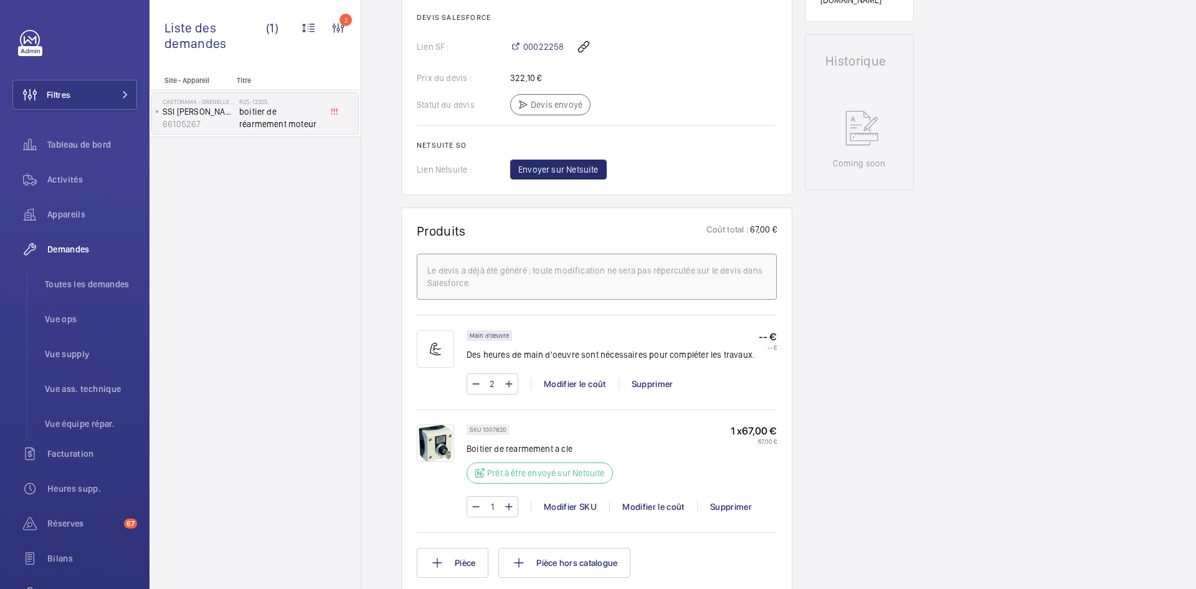
scroll to position [685, 0]
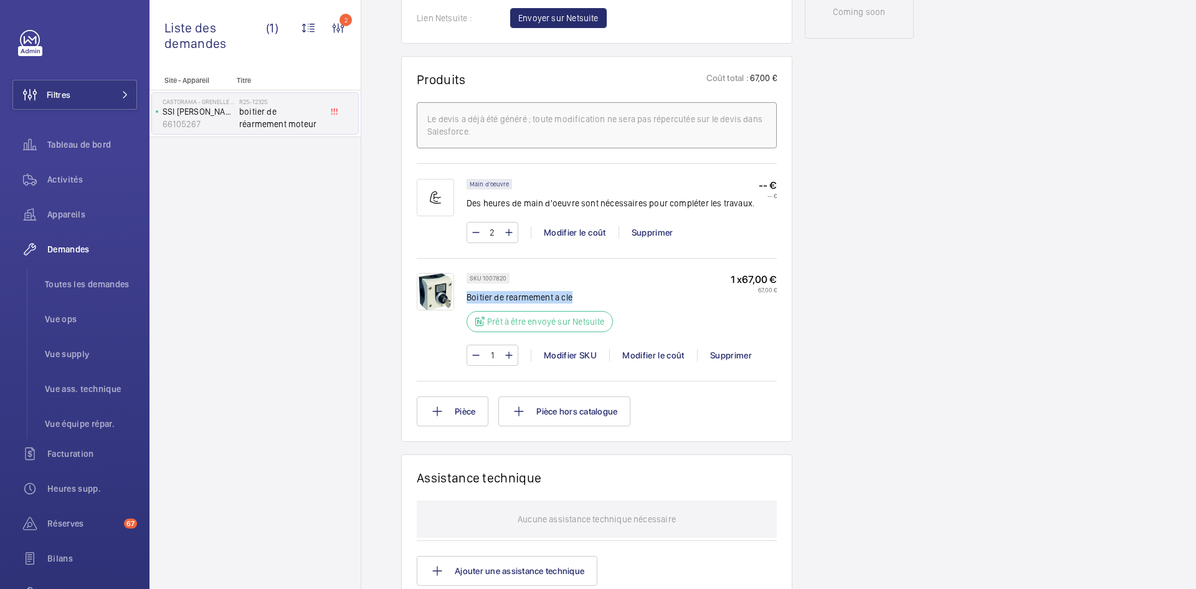
drag, startPoint x: 580, startPoint y: 298, endPoint x: 467, endPoint y: 300, distance: 112.7
click at [467, 300] on p "Boitier de rearmement a cle" at bounding box center [544, 297] width 154 height 12
copy p "Boitier de rearmement a cle"
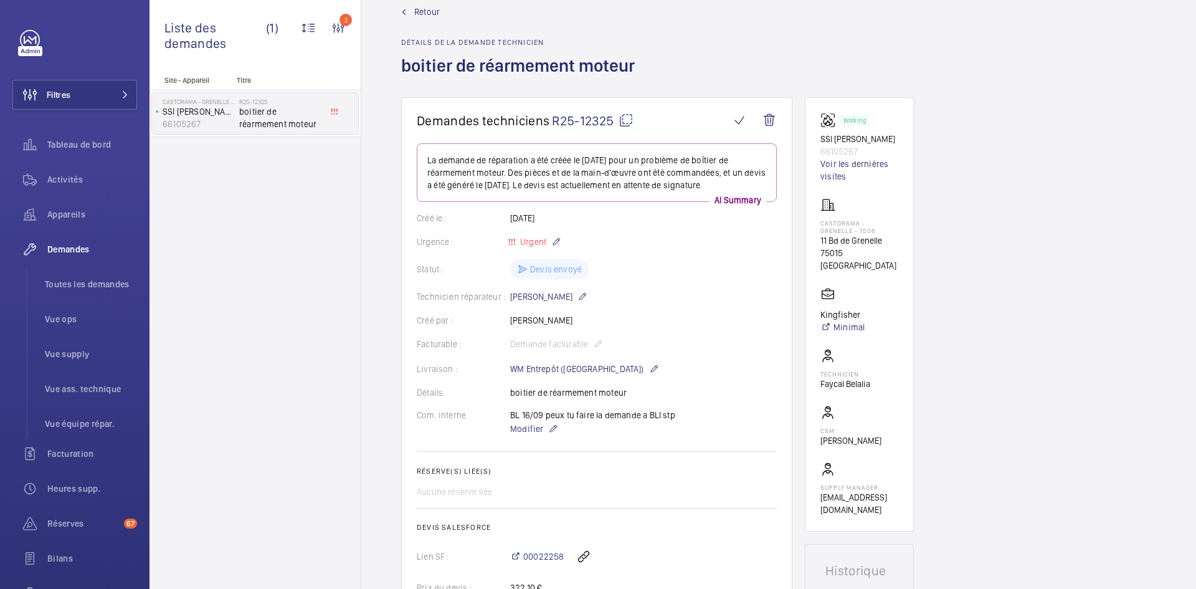
scroll to position [0, 0]
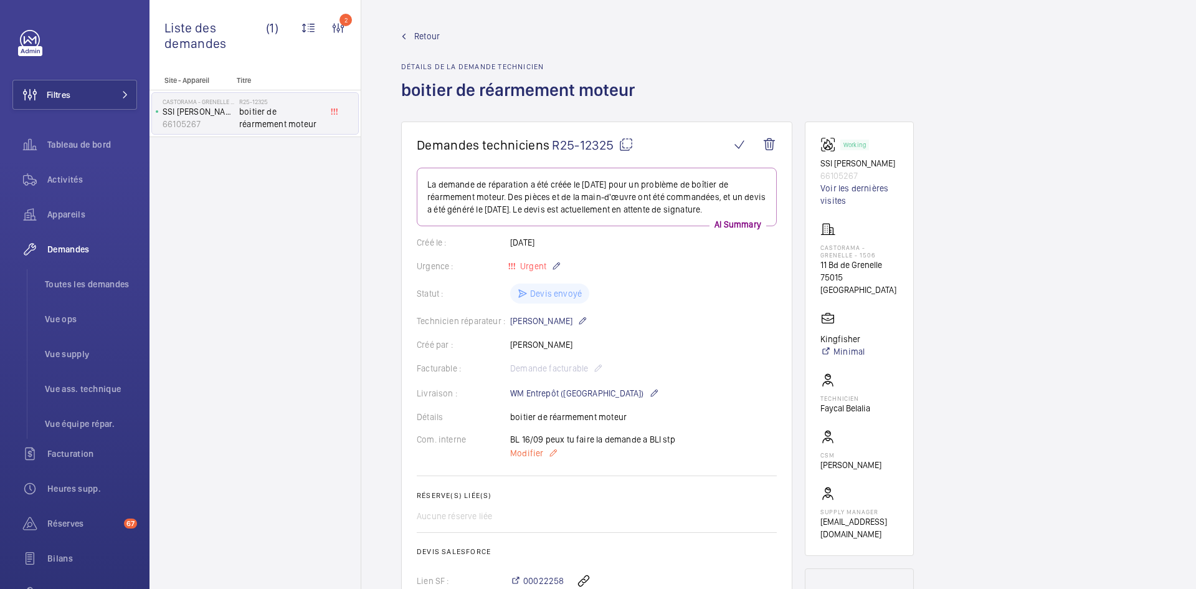
click at [537, 453] on span "Modifier" at bounding box center [526, 453] width 33 height 12
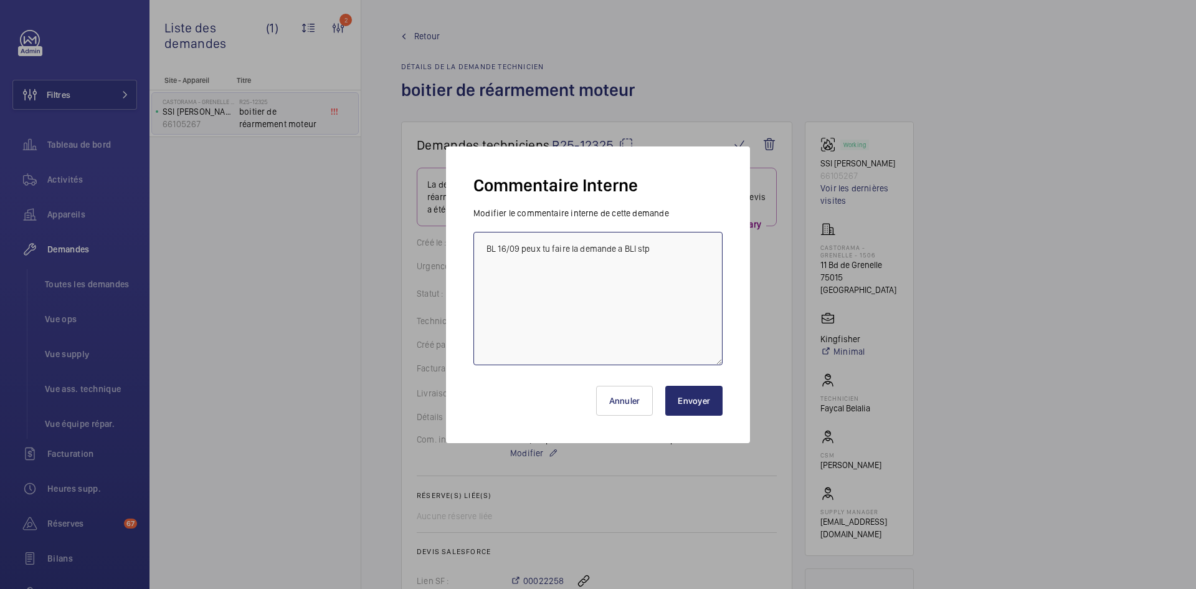
click at [486, 249] on textarea "BL 16/09 peux tu faire la demande a BLI stp" at bounding box center [597, 298] width 249 height 133
click at [494, 247] on textarea "BL 16/09 peux tu faire la demande a BLI stp" at bounding box center [597, 298] width 249 height 133
type textarea "BY-17/09 demande de devis envoyée au fournisseur BLI attente de retour. BL 16/0…"
click at [682, 404] on button "Envoyer" at bounding box center [693, 401] width 57 height 30
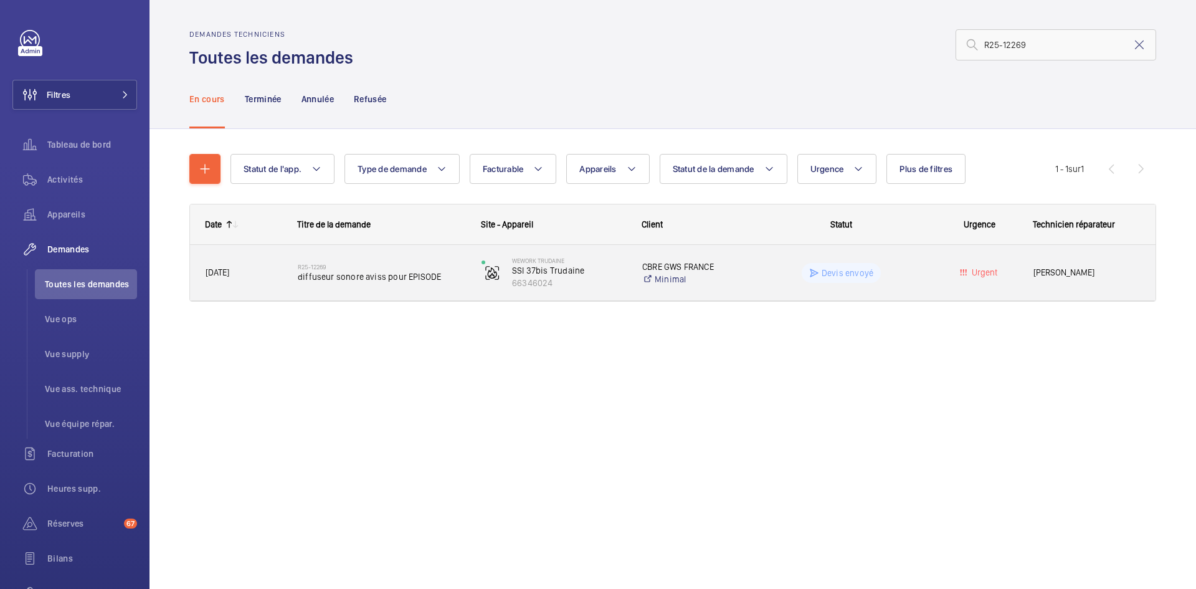
type input "R25-12269"
click at [257, 272] on span "[DATE]" at bounding box center [244, 272] width 76 height 14
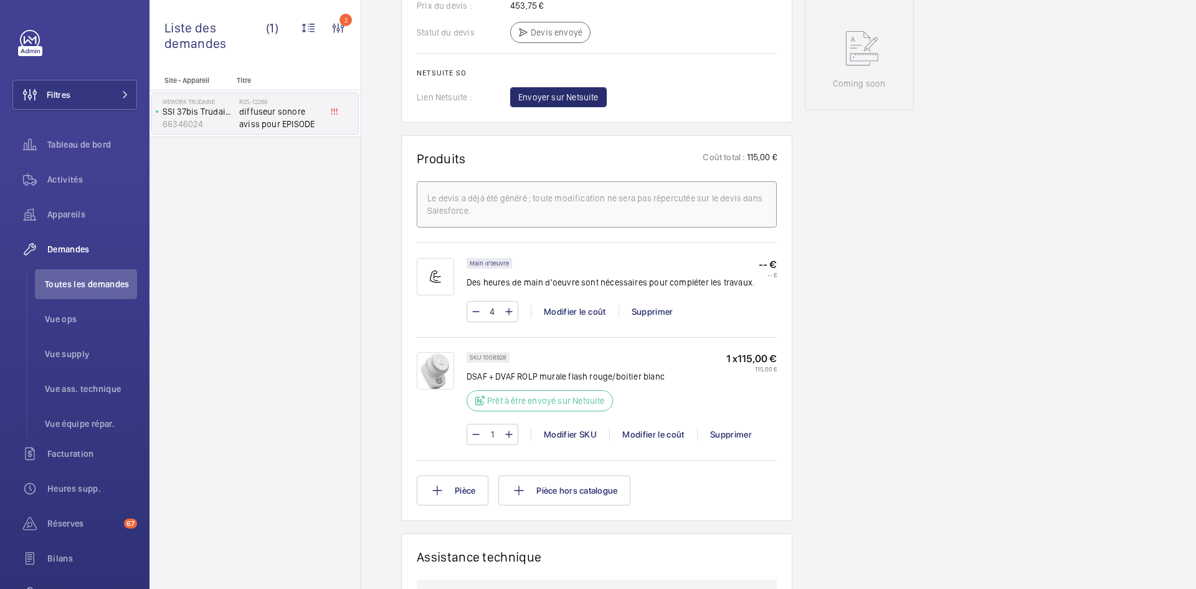
scroll to position [685, 0]
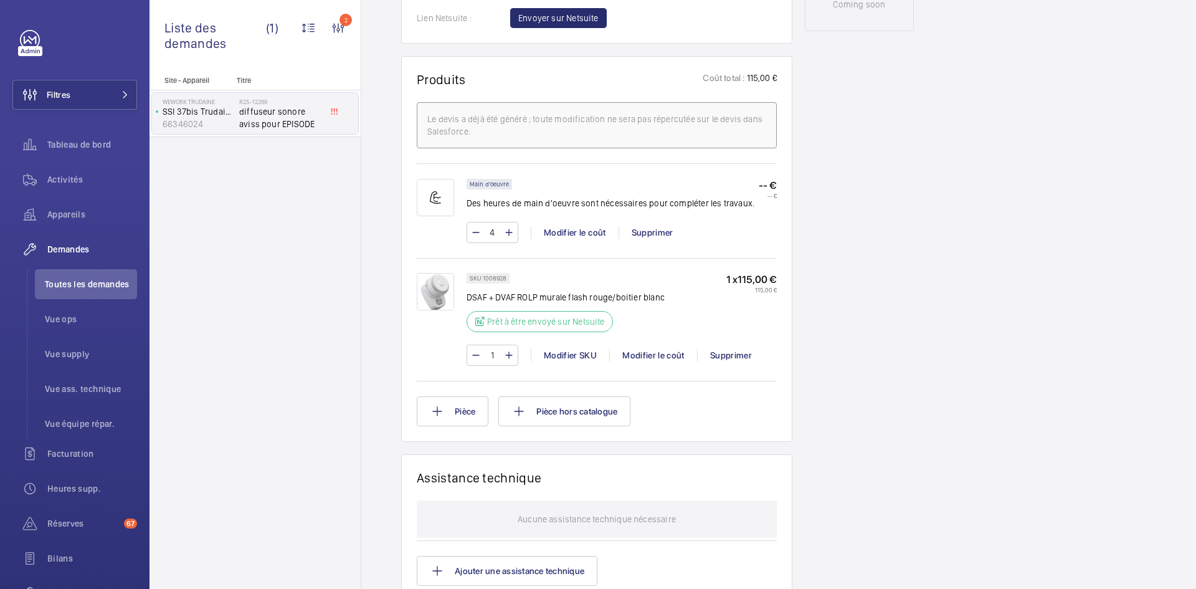
click at [440, 295] on img at bounding box center [435, 291] width 37 height 37
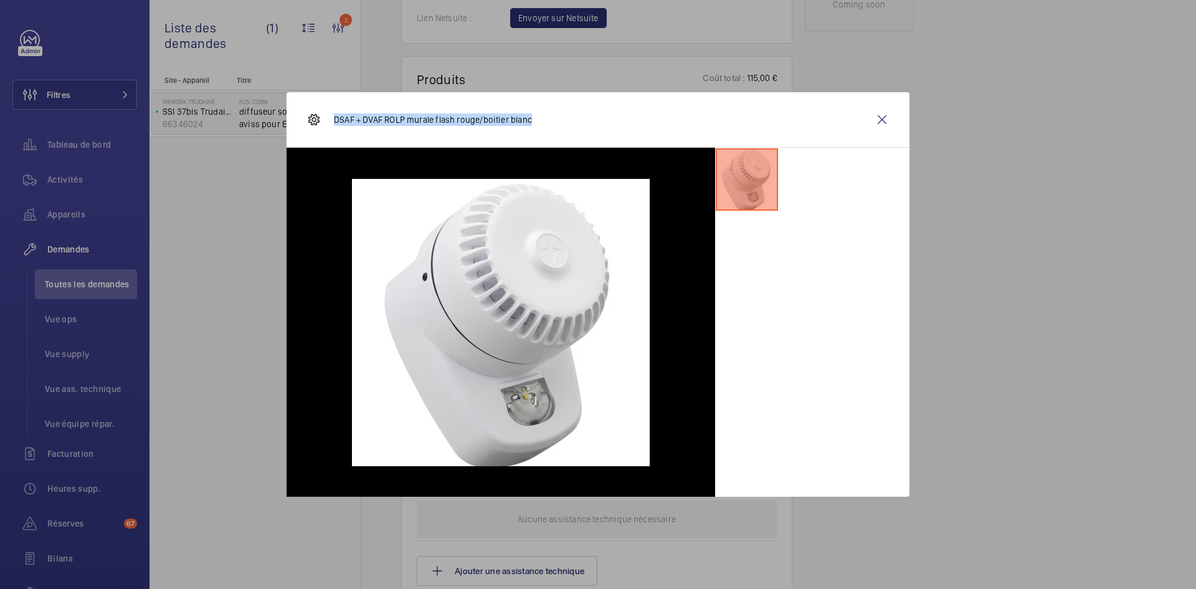
drag, startPoint x: 541, startPoint y: 123, endPoint x: 347, endPoint y: 121, distance: 193.7
click at [334, 122] on div "DSAF + DVAF ROLP murale flash rouge/boitier blanc" at bounding box center [598, 119] width 623 height 55
copy p "DSAF + DVAF ROLP murale flash rouge/boitier blanc"
click at [878, 115] on wm-front-icon-button at bounding box center [882, 120] width 30 height 30
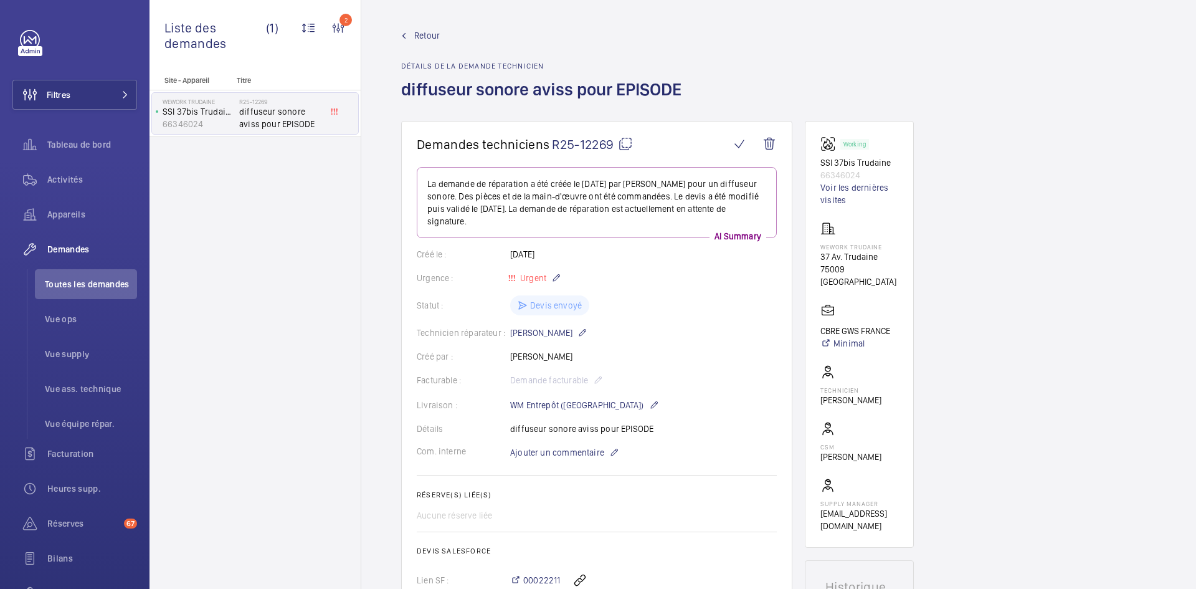
scroll to position [0, 0]
click at [628, 143] on mat-icon at bounding box center [625, 144] width 15 height 15
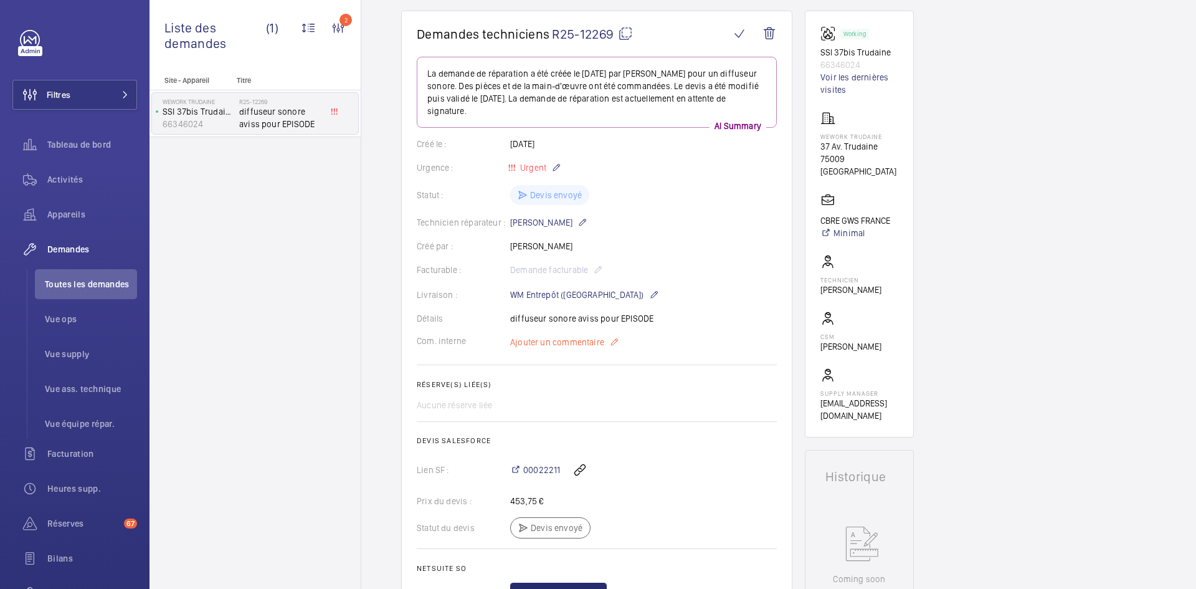
scroll to position [125, 0]
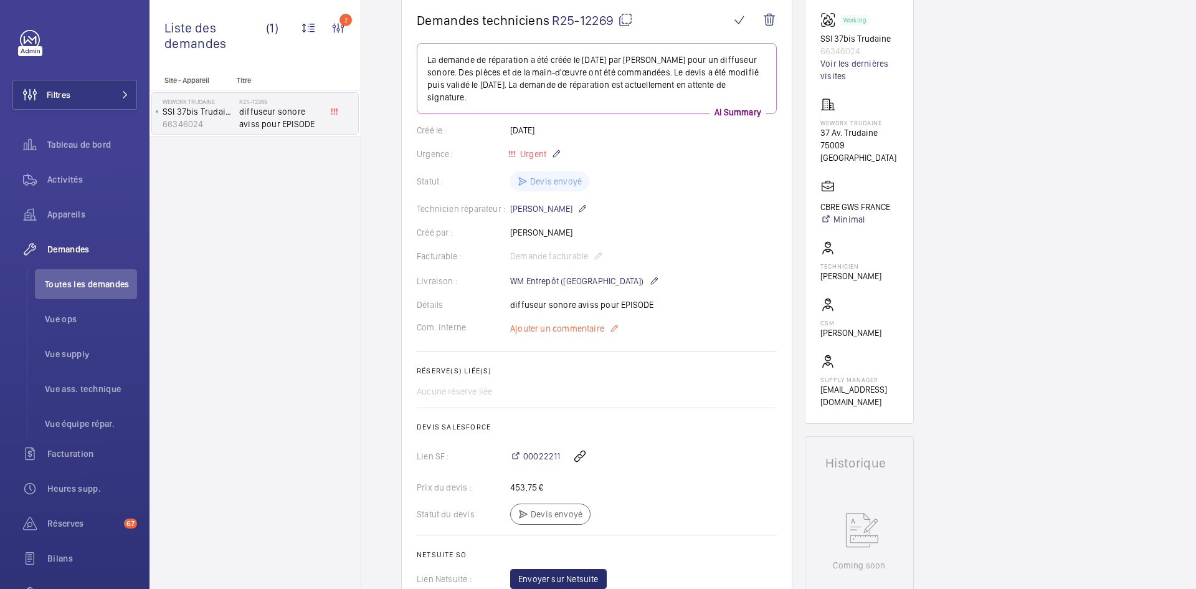
click at [569, 324] on span "Ajouter un commentaire" at bounding box center [557, 328] width 94 height 12
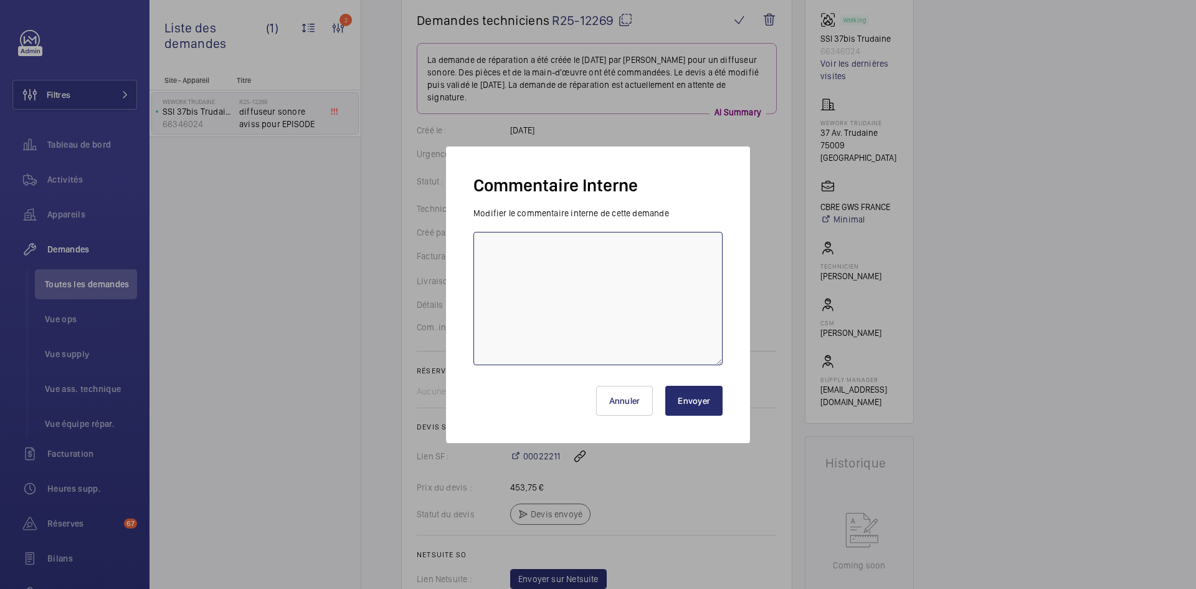
click at [543, 244] on textarea at bounding box center [597, 298] width 249 height 133
type textarea "BY-17/09 demande de devis envoyée au fournisseur Aviss & AMC attente de retour."
click at [708, 393] on button "Envoyer" at bounding box center [693, 401] width 57 height 30
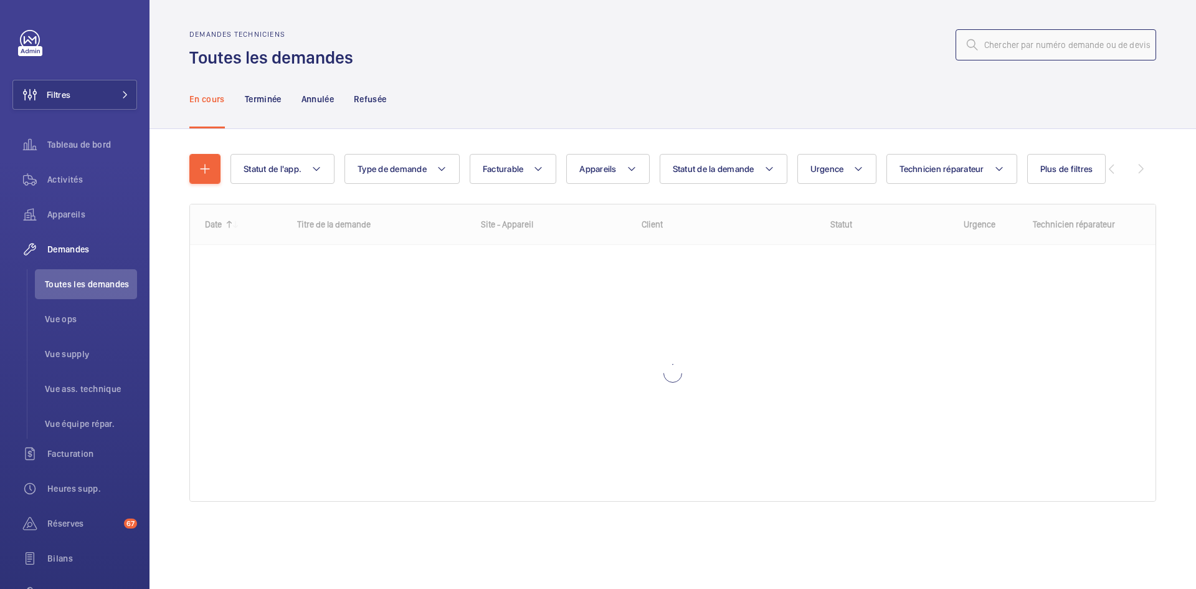
click at [992, 54] on input "text" at bounding box center [1055, 44] width 201 height 31
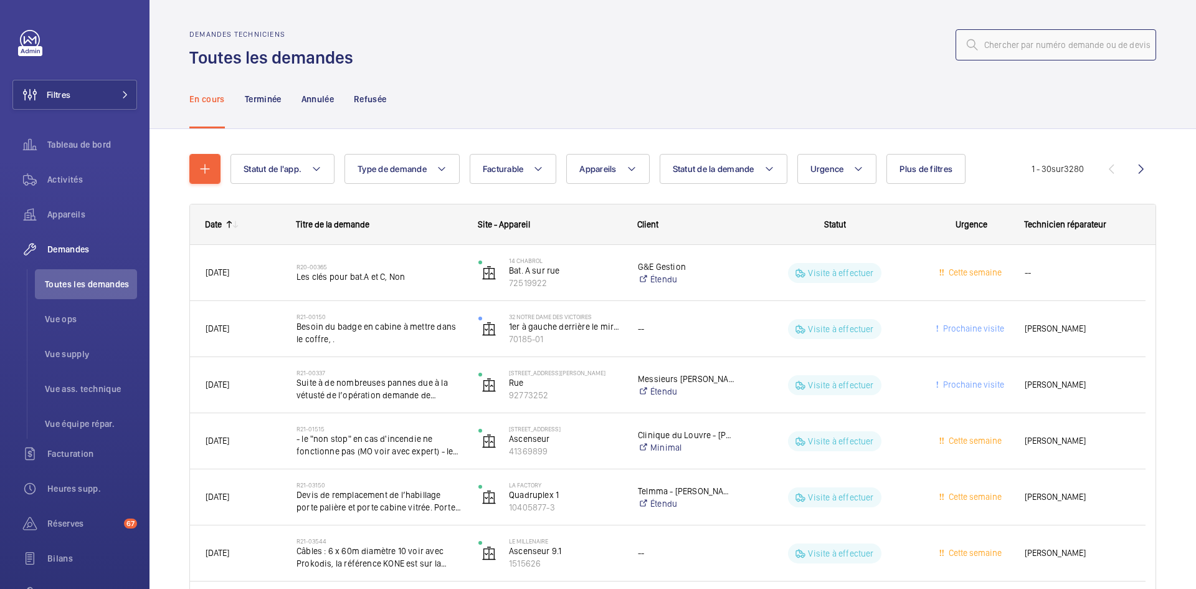
paste input "R25-12301"
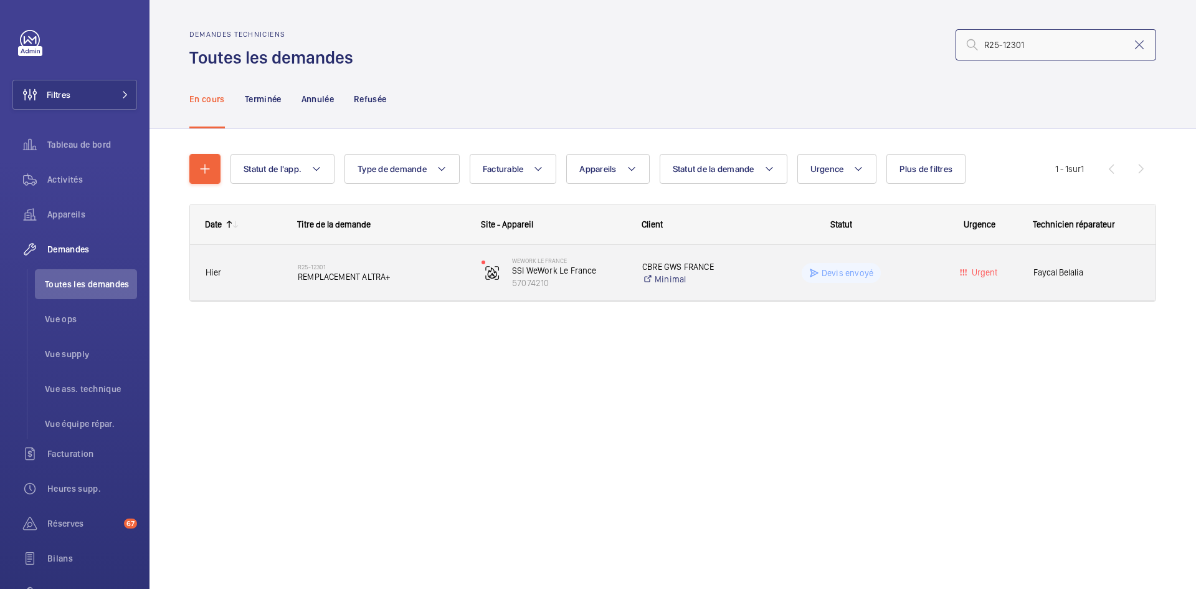
type input "R25-12301"
click at [287, 279] on div "R25-12301 REMPLACEMENT ALTRA+" at bounding box center [374, 273] width 182 height 56
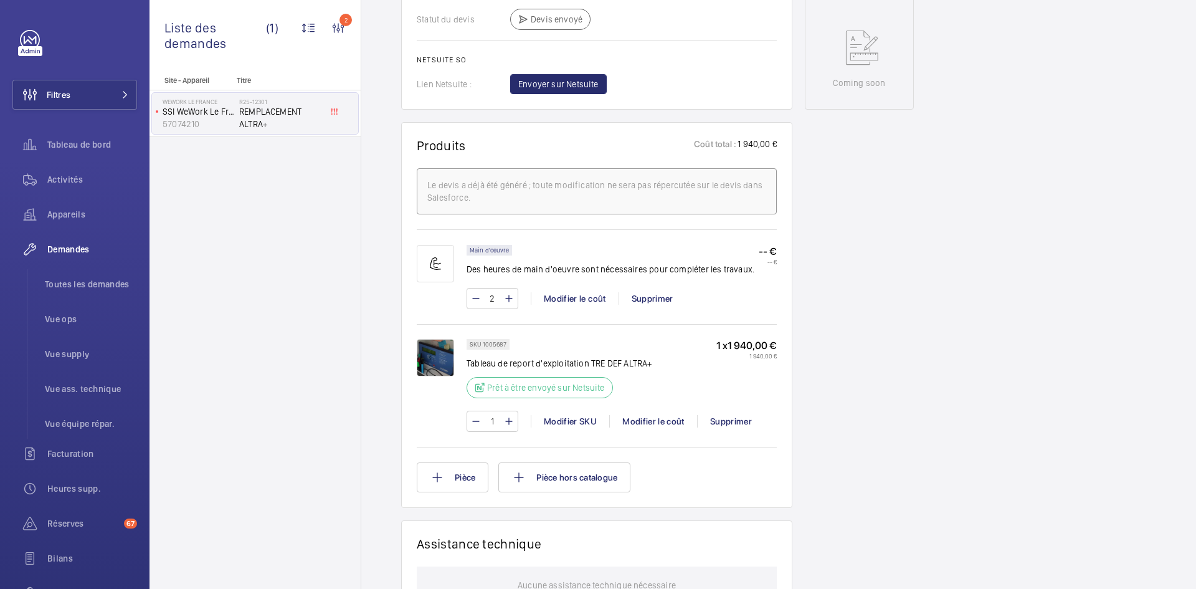
scroll to position [648, 0]
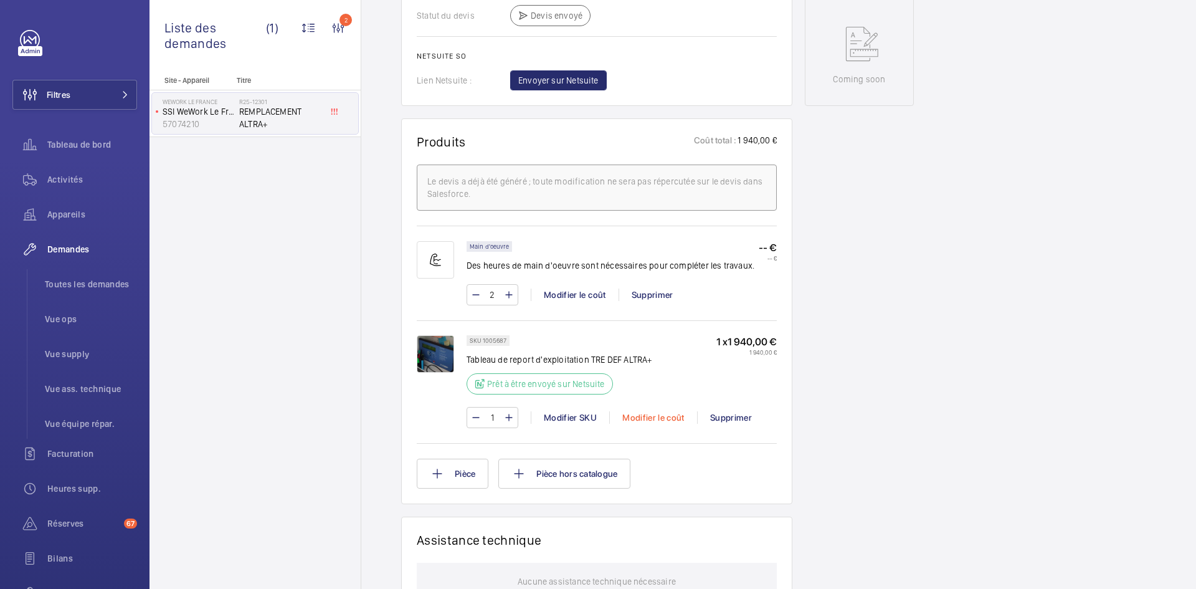
click at [668, 412] on div "Modifier le coût" at bounding box center [653, 417] width 88 height 12
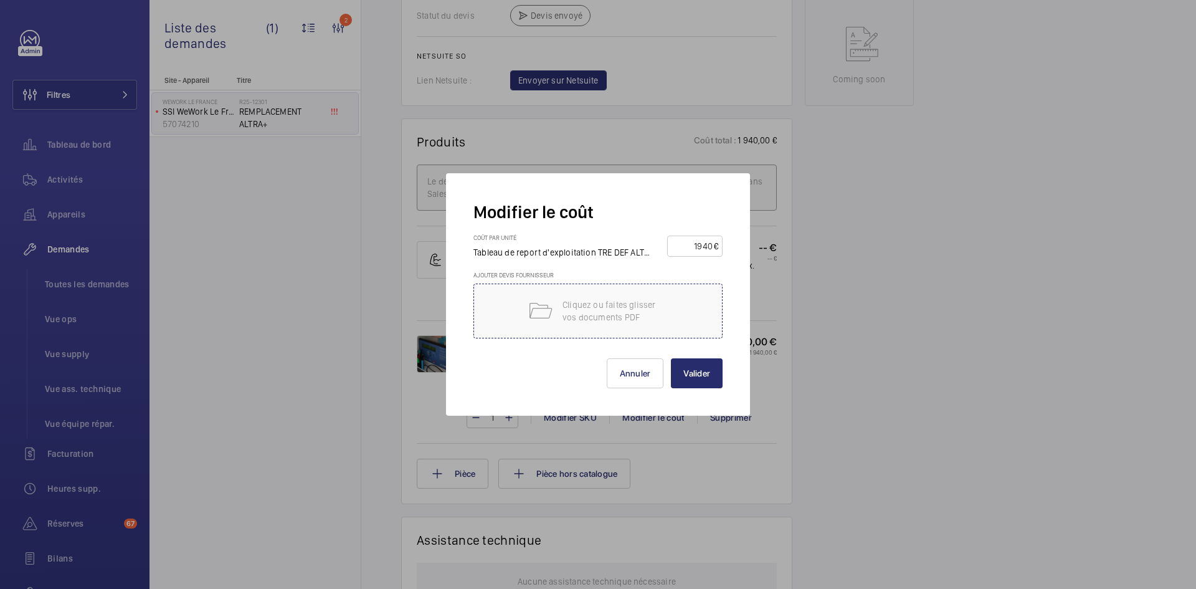
click at [682, 310] on div "Cliquez ou faites glisser vos documents PDF" at bounding box center [597, 310] width 249 height 55
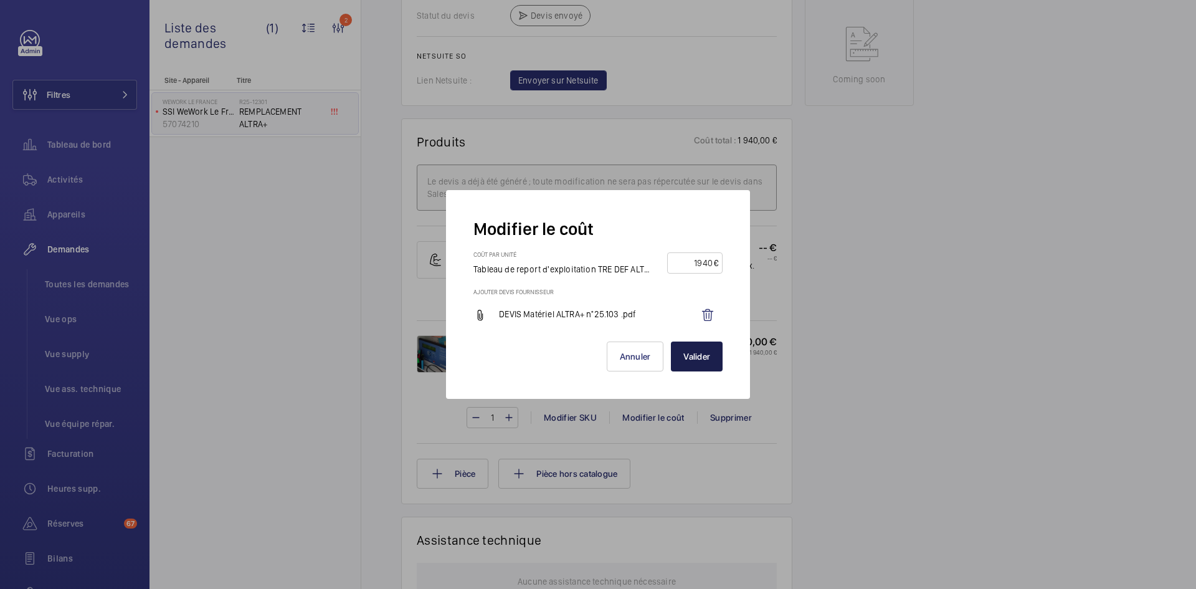
click at [715, 354] on button "Valider" at bounding box center [697, 356] width 52 height 30
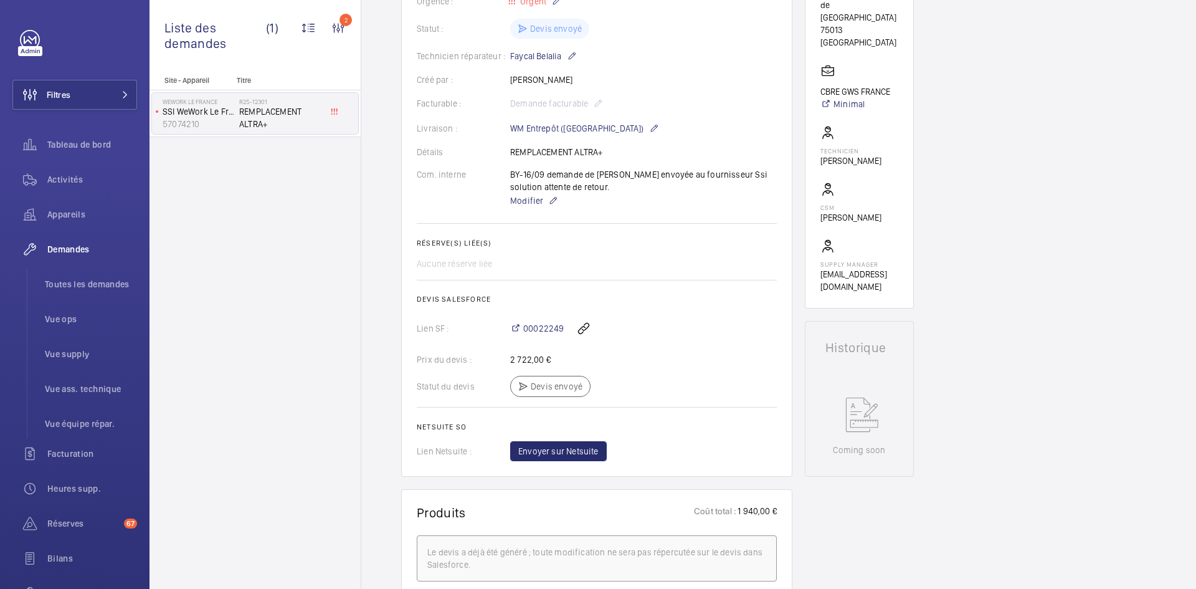
scroll to position [187, 0]
